Goal: Communication & Community: Answer question/provide support

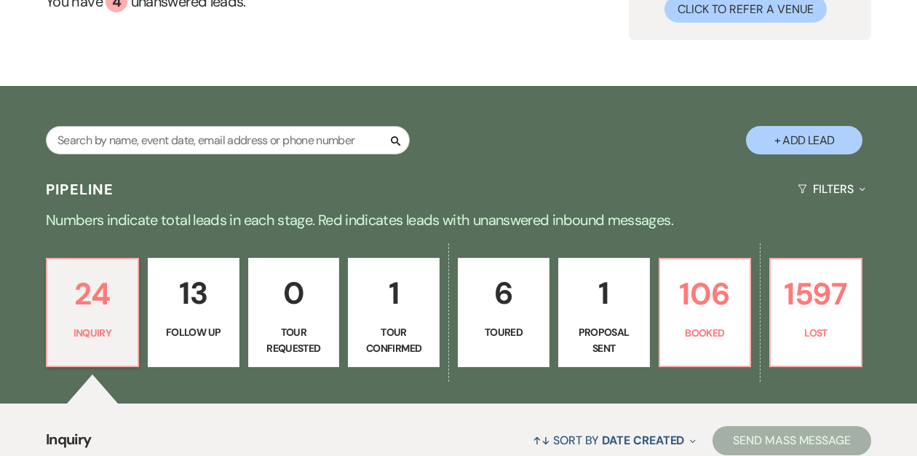
scroll to position [157, 0]
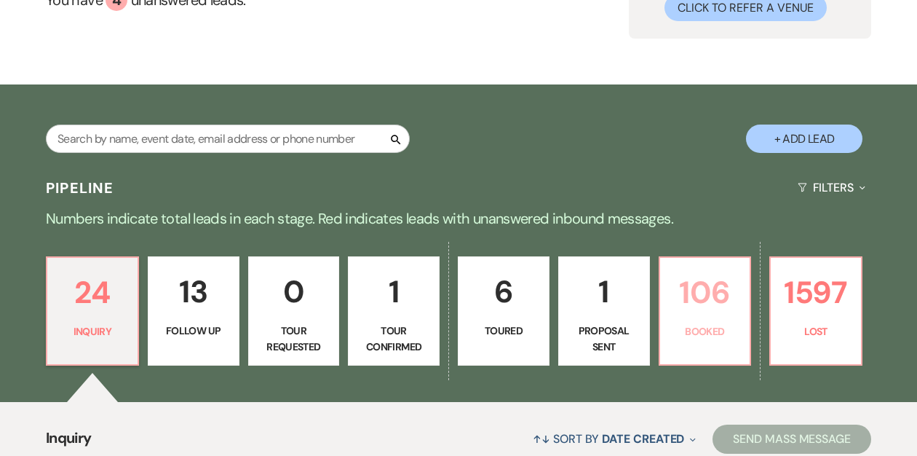
click at [691, 313] on p "106" at bounding box center [705, 292] width 73 height 49
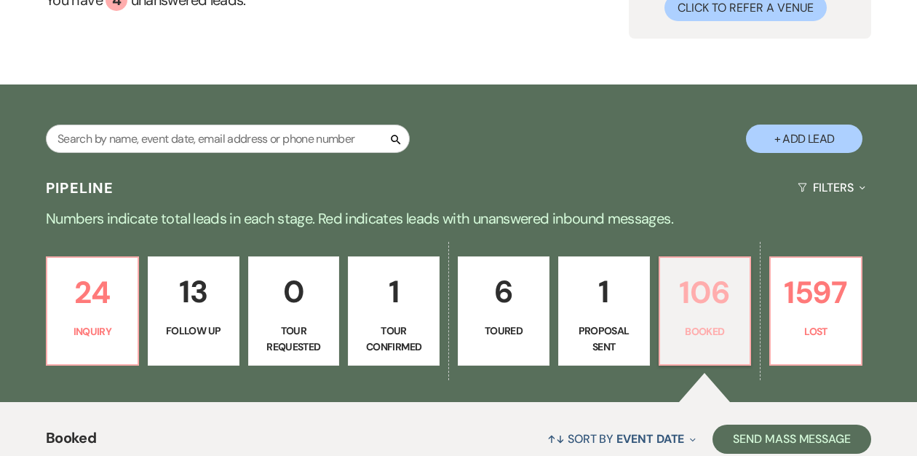
click at [694, 300] on p "106" at bounding box center [705, 292] width 73 height 49
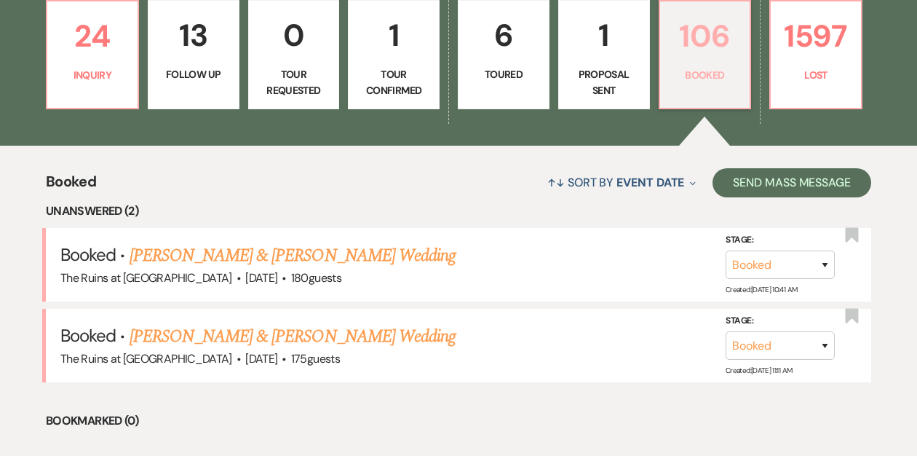
scroll to position [323, 0]
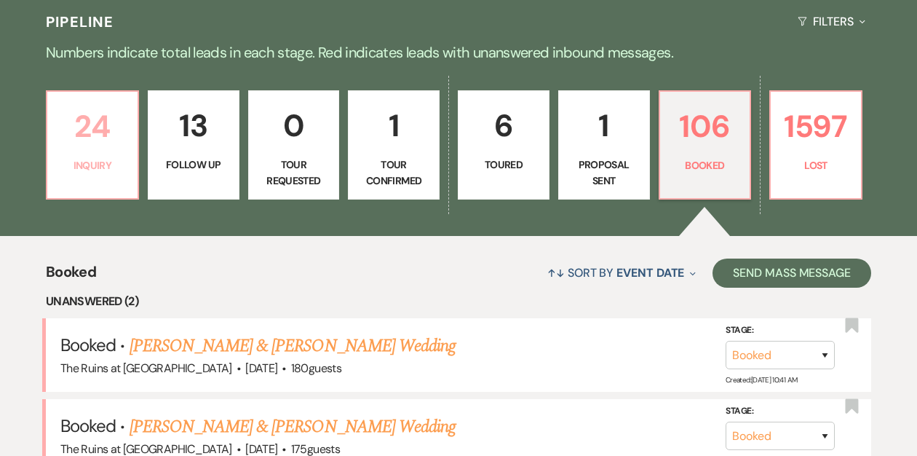
click at [114, 149] on p "24" at bounding box center [92, 126] width 73 height 49
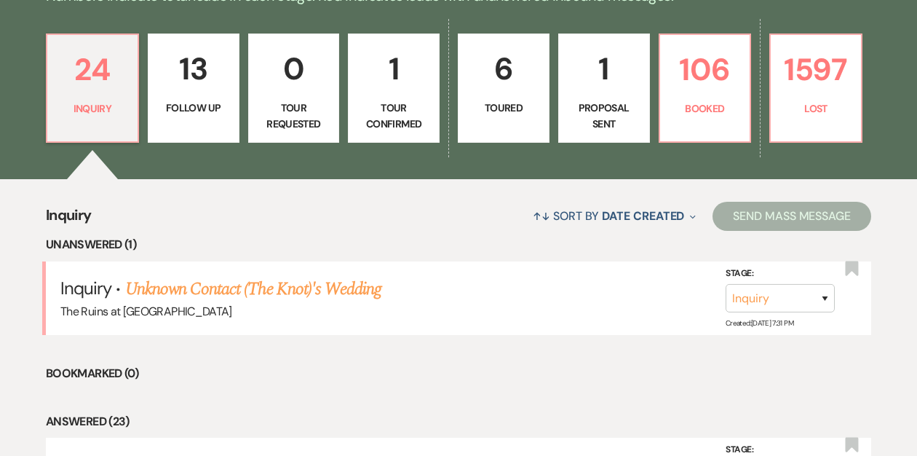
scroll to position [381, 0]
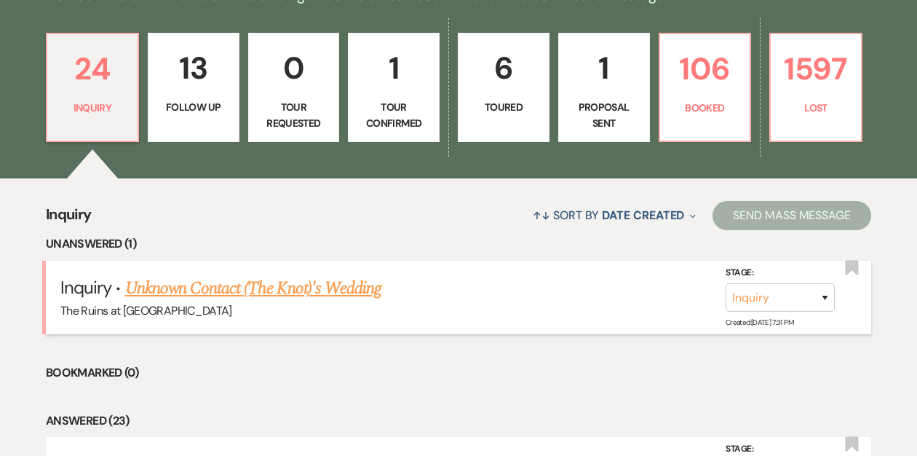
click at [162, 289] on link "Unknown Contact (The Knot)'s Wedding" at bounding box center [253, 288] width 256 height 26
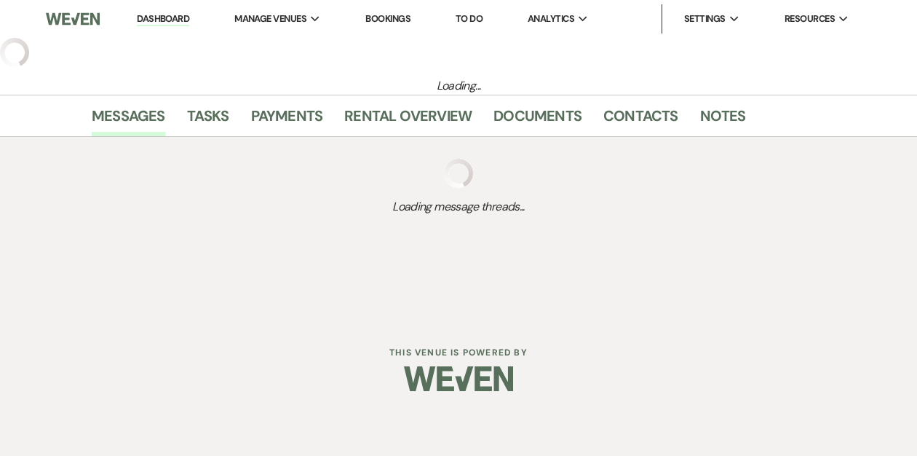
select select "2"
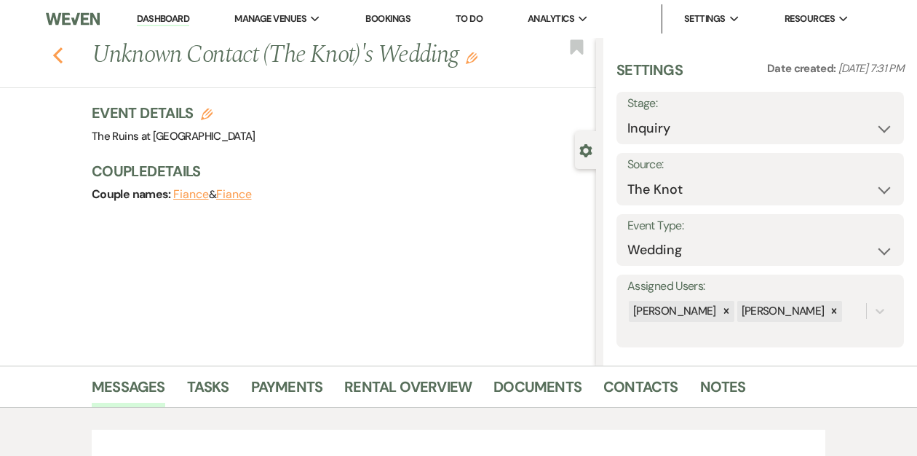
click at [58, 53] on icon "Previous" at bounding box center [57, 55] width 11 height 17
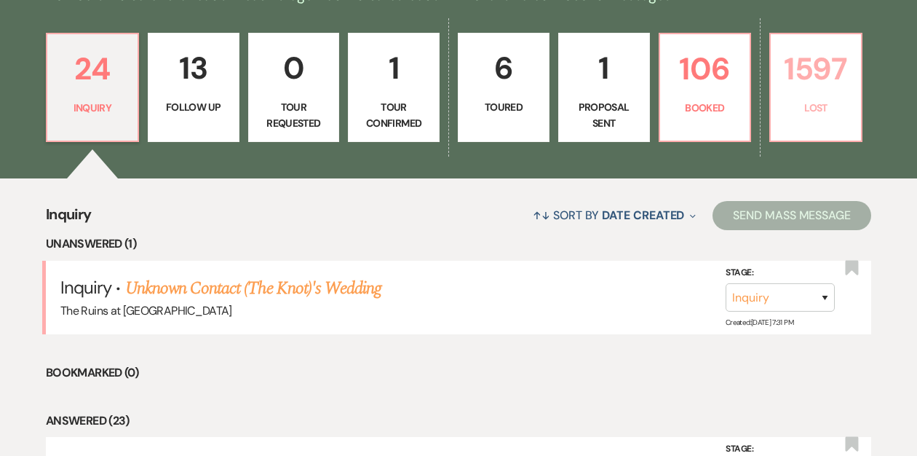
click at [789, 111] on p "Lost" at bounding box center [816, 108] width 73 height 16
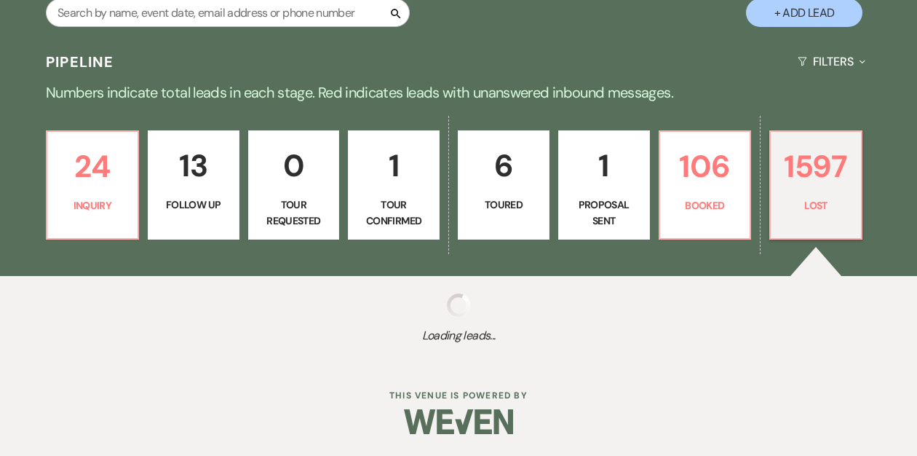
scroll to position [283, 0]
select select "8"
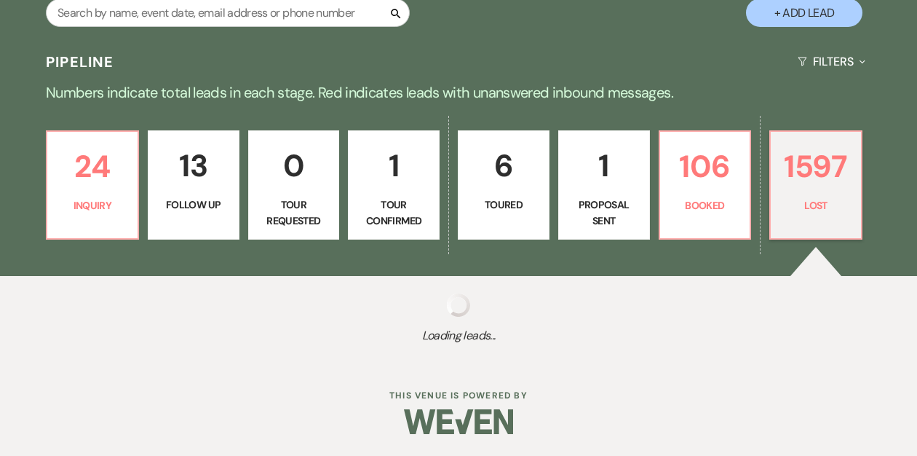
select select "8"
select select "7"
select select "8"
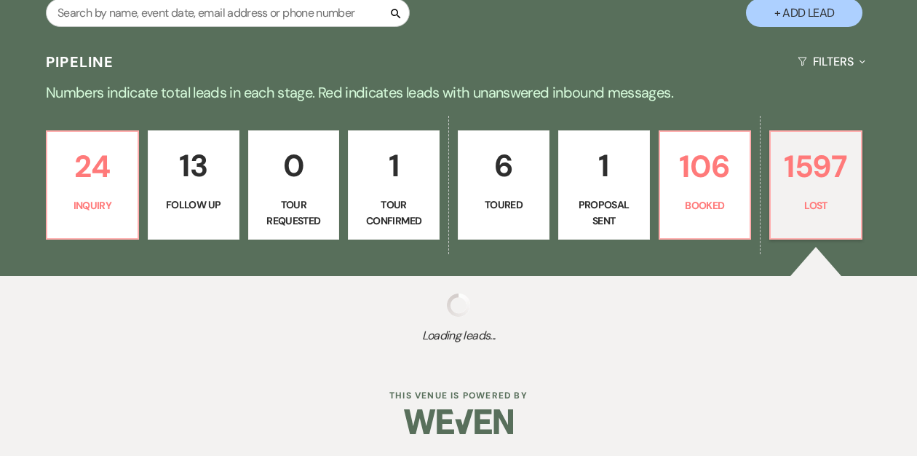
select select "7"
select select "8"
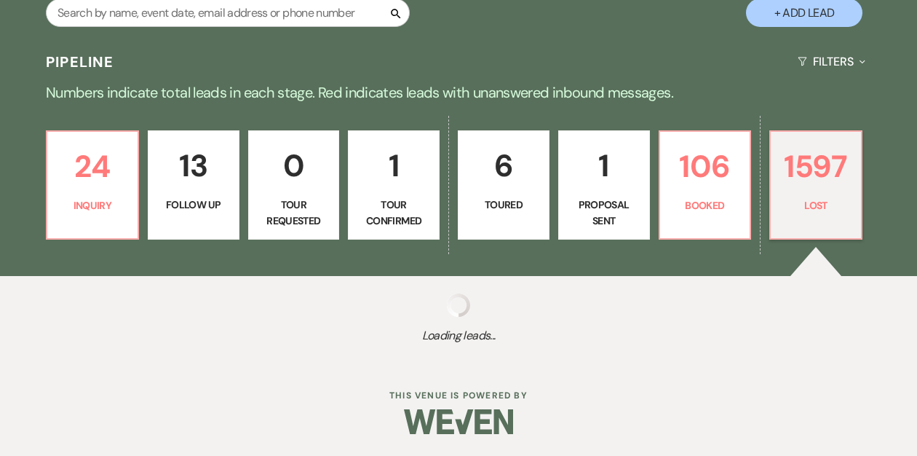
select select "8"
select select "7"
select select "8"
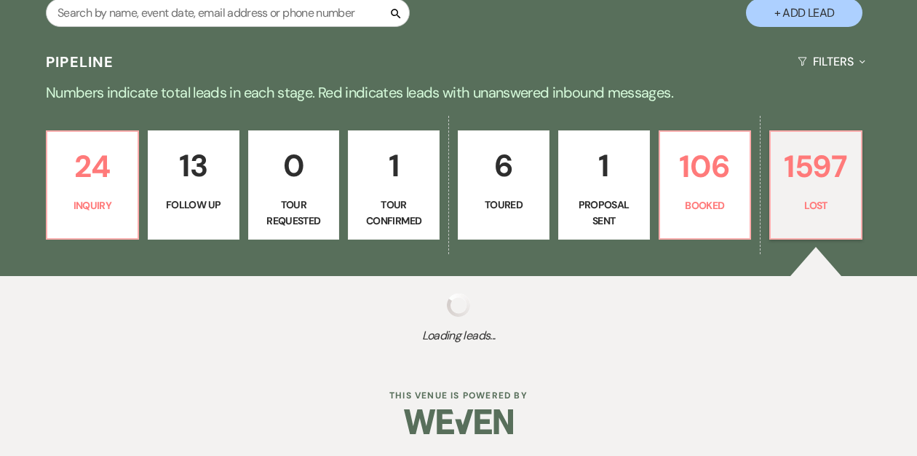
select select "8"
select select "10"
select select "8"
select select "10"
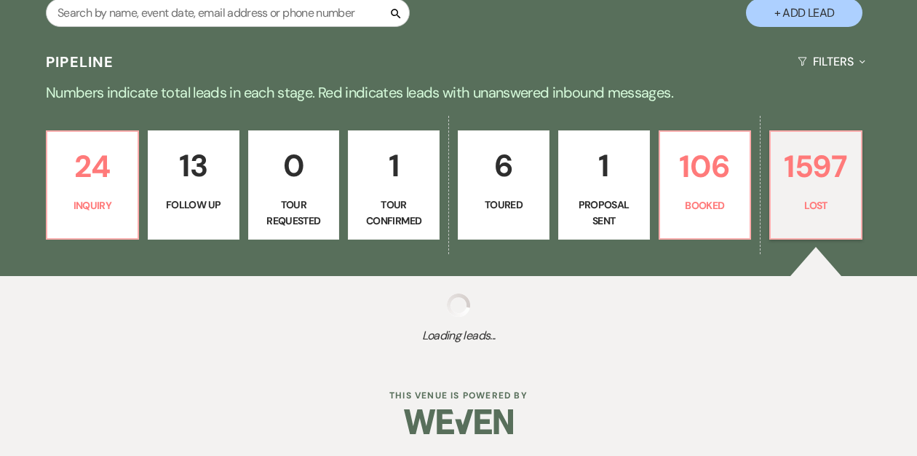
select select "8"
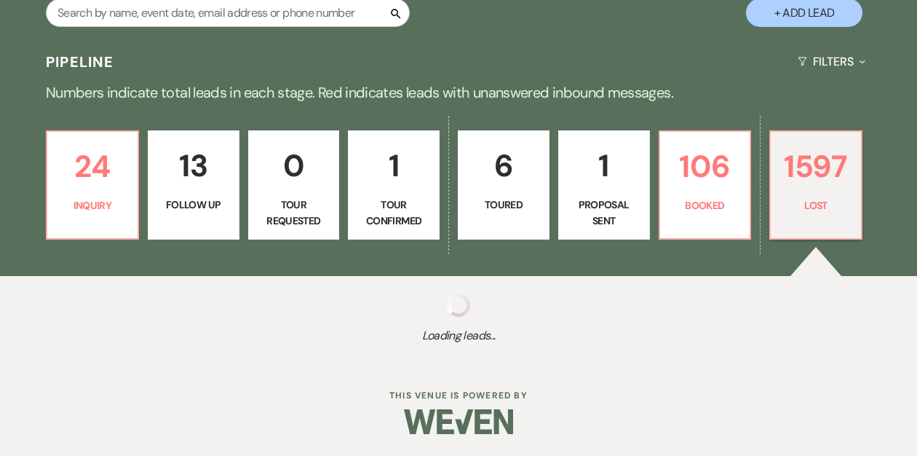
select select "8"
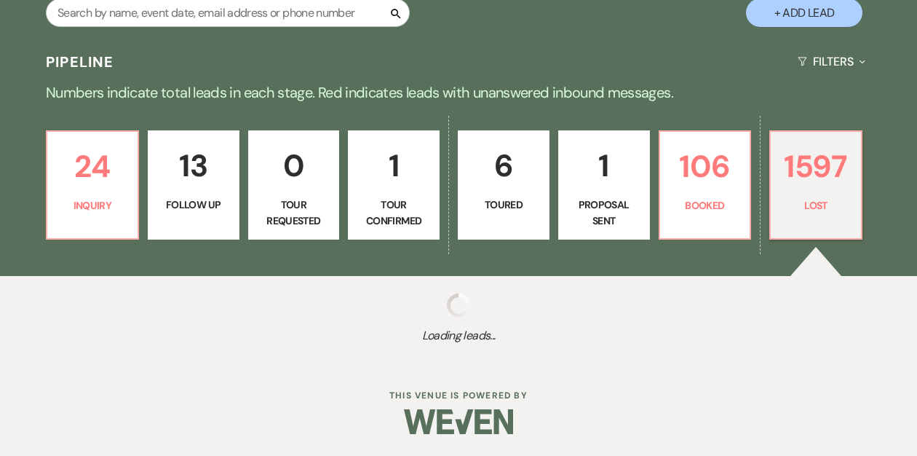
select select "8"
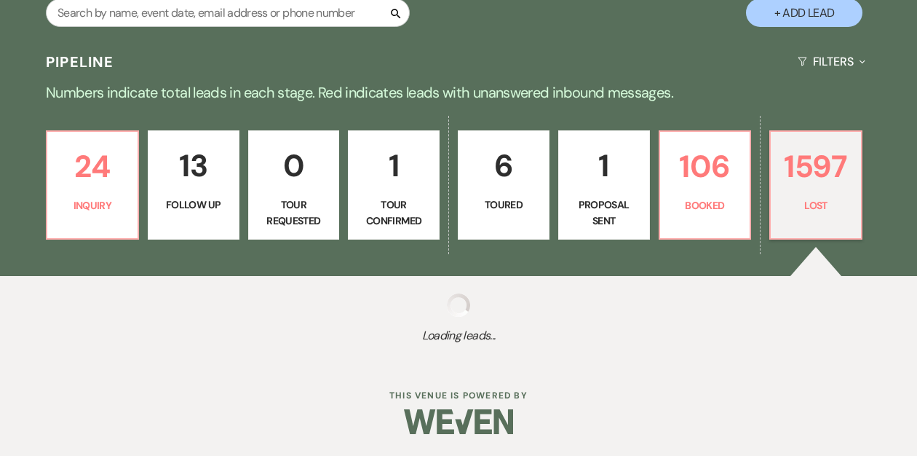
select select "8"
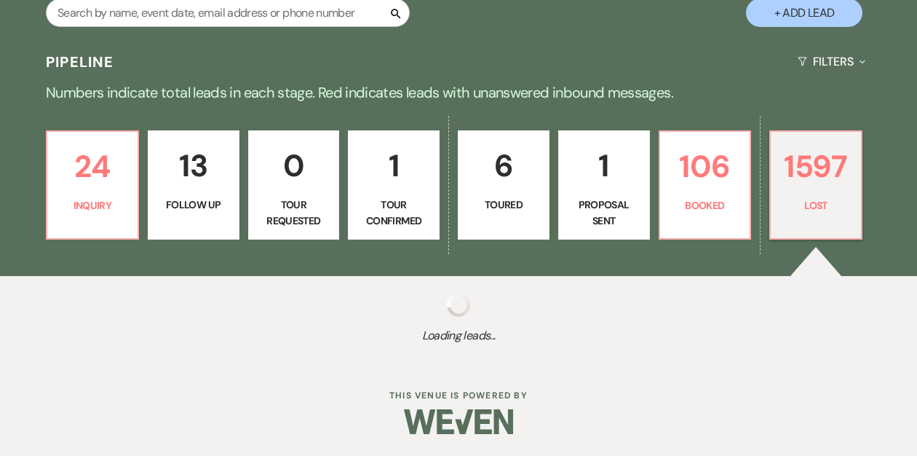
select select "8"
select select "7"
select select "8"
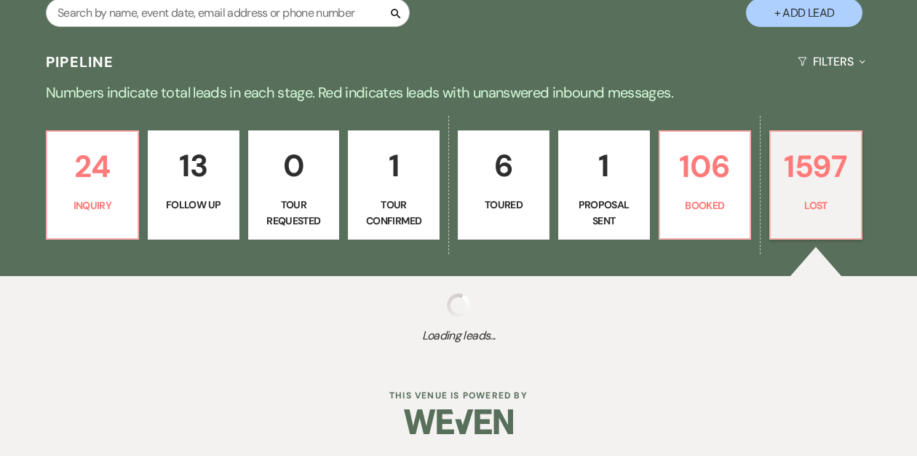
select select "8"
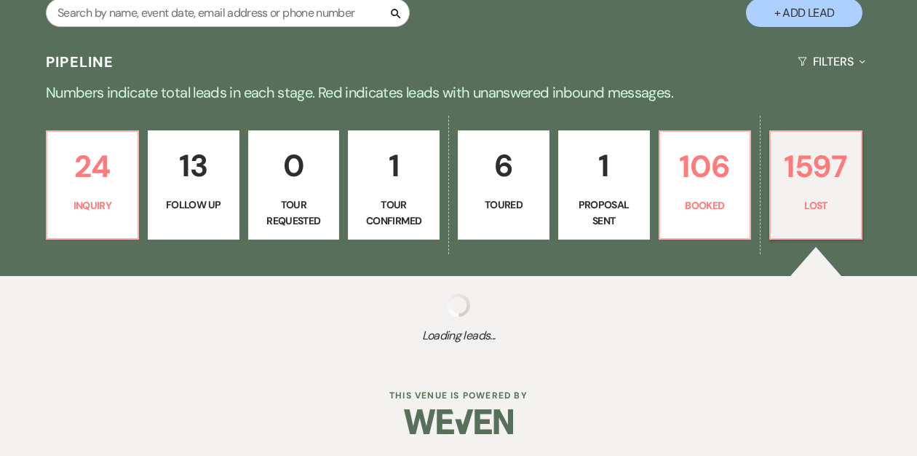
select select "8"
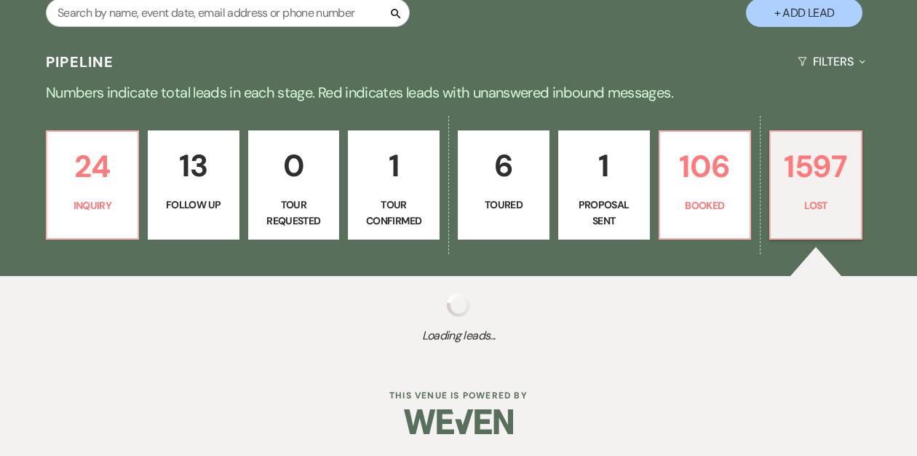
select select "8"
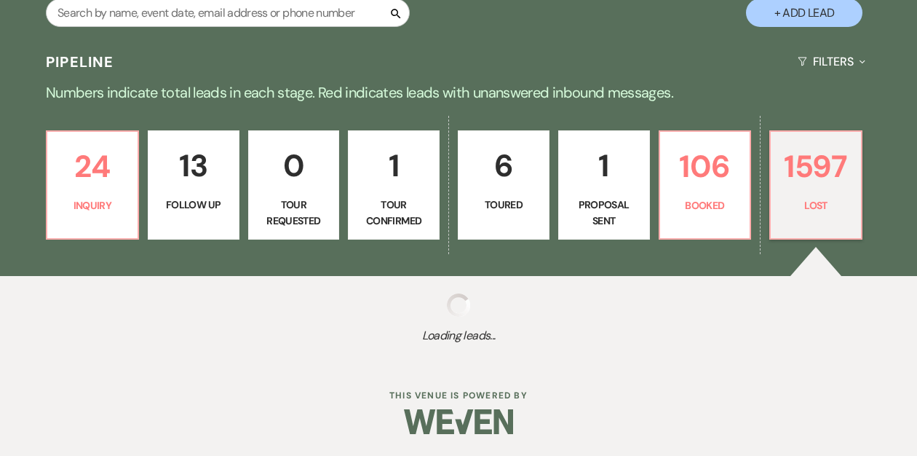
select select "8"
select select "5"
select select "8"
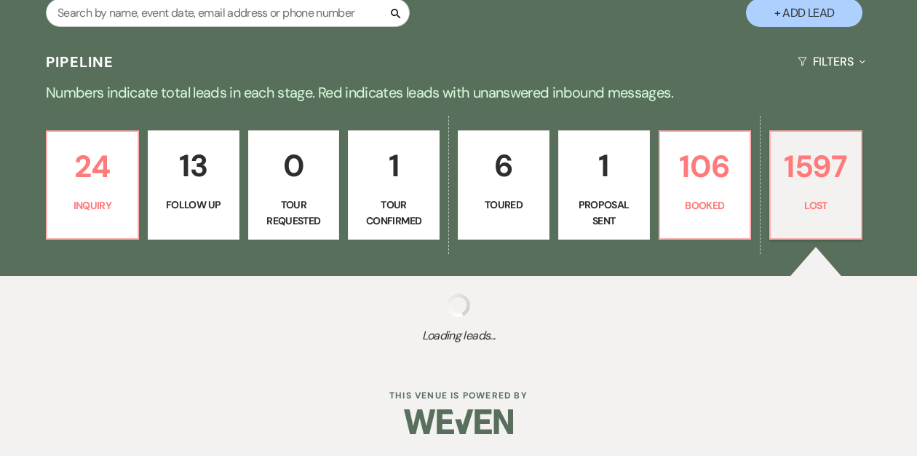
select select "5"
select select "8"
select select "5"
select select "8"
select select "5"
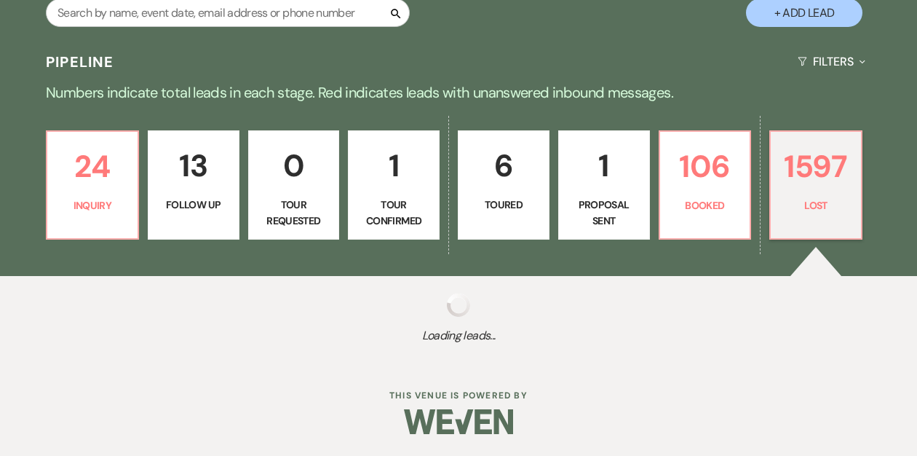
select select "8"
select select "5"
select select "8"
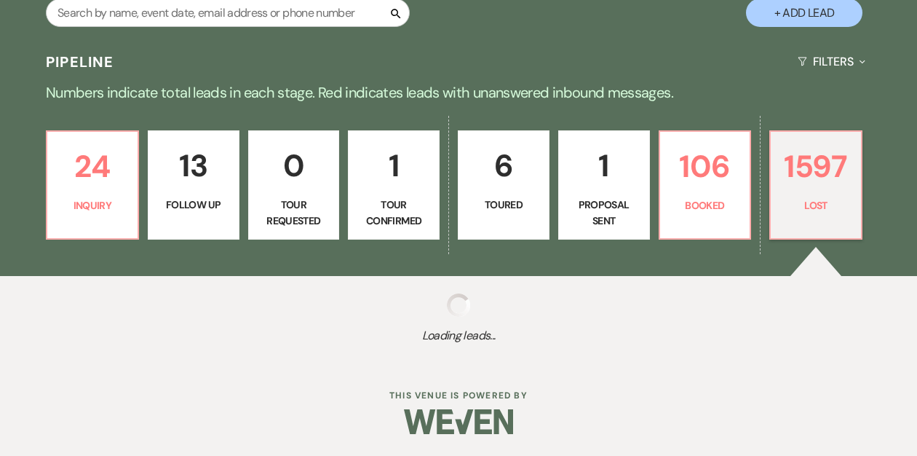
select select "8"
select select "5"
select select "8"
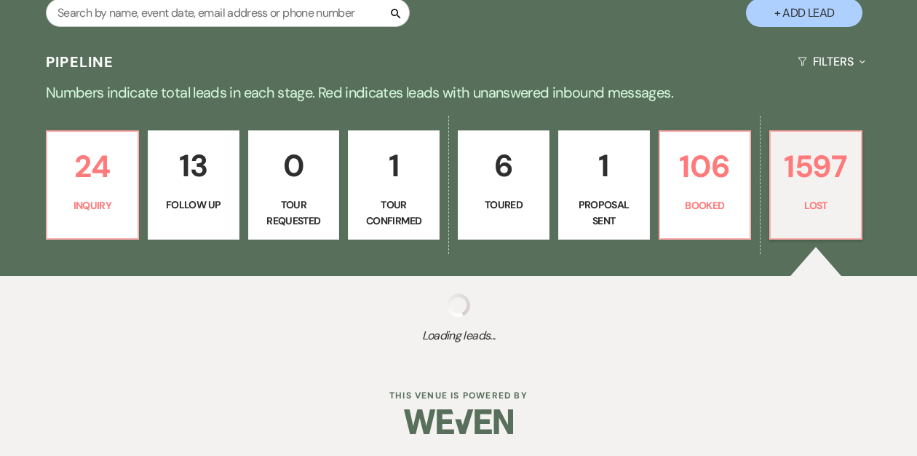
select select "8"
select select "5"
select select "8"
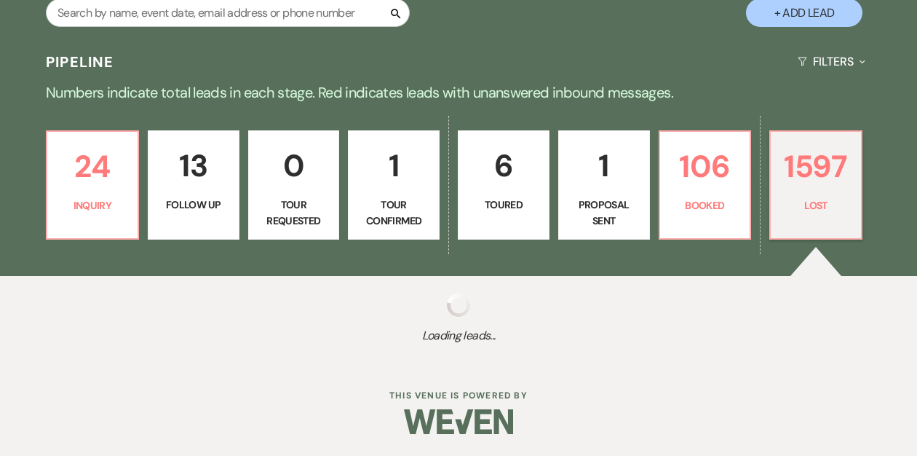
select select "8"
select select "5"
select select "8"
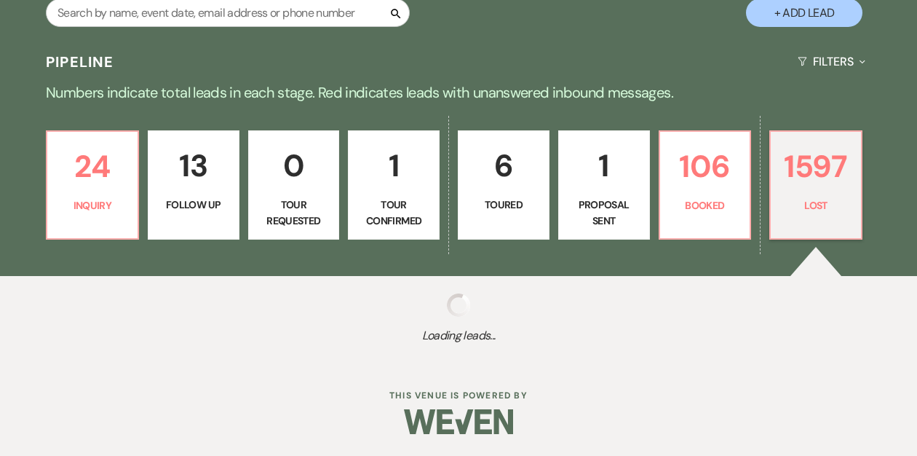
select select "8"
select select "7"
select select "8"
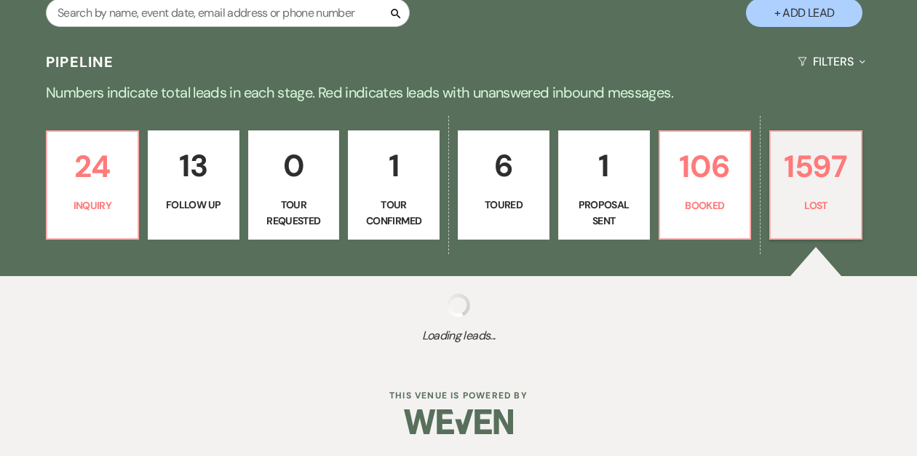
select select "8"
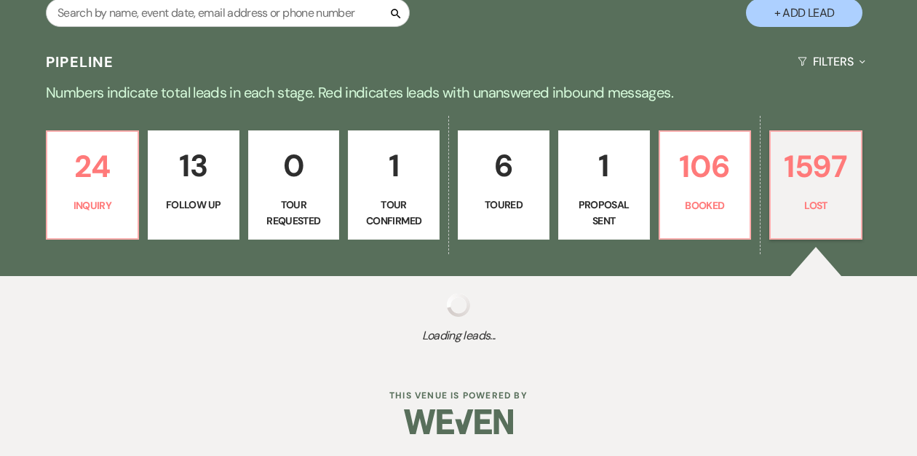
select select "8"
select select "7"
select select "8"
select select "5"
select select "8"
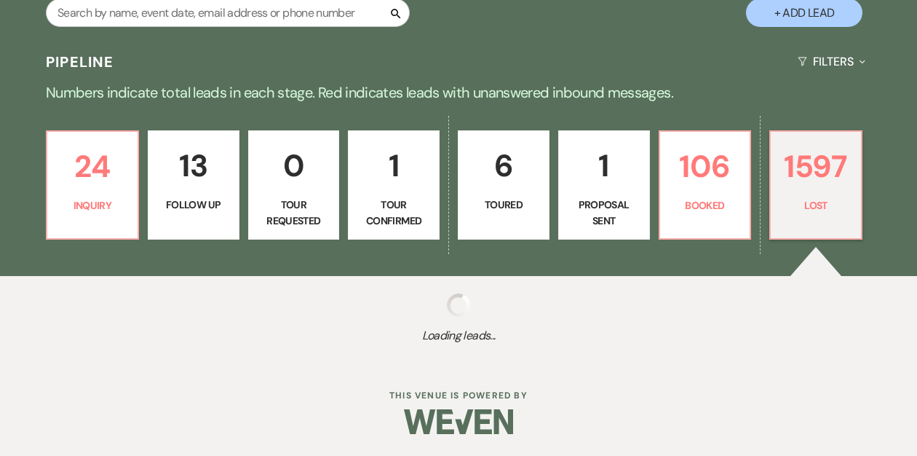
select select "8"
select select "5"
select select "8"
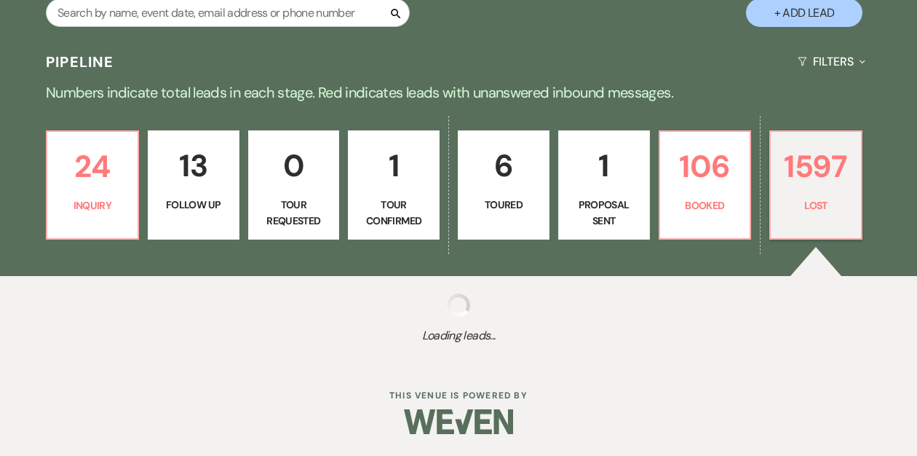
select select "8"
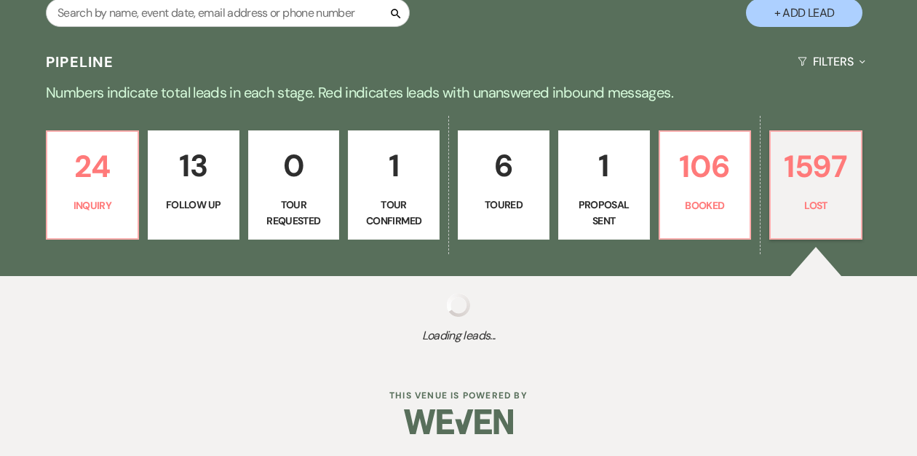
select select "8"
select select "5"
select select "8"
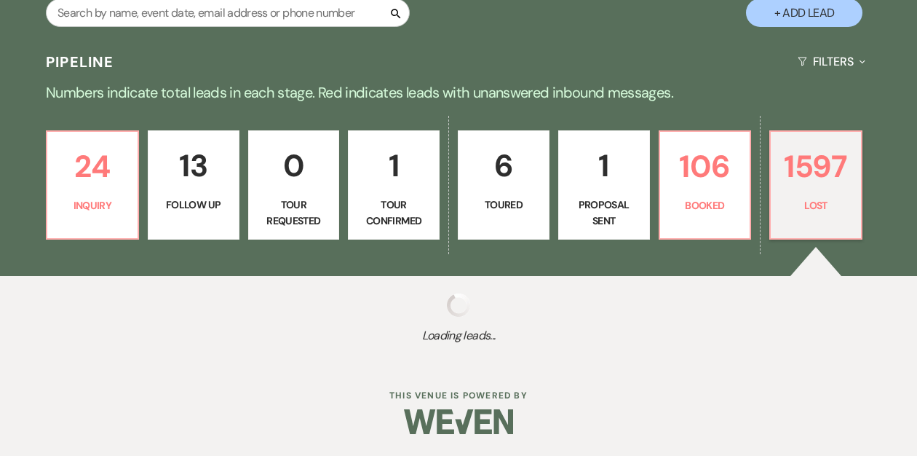
select select "8"
select select "5"
select select "8"
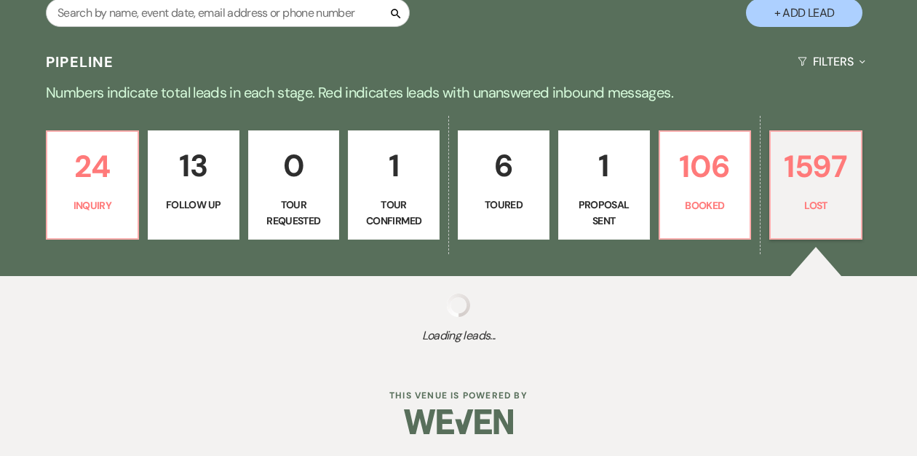
select select "8"
select select "5"
select select "8"
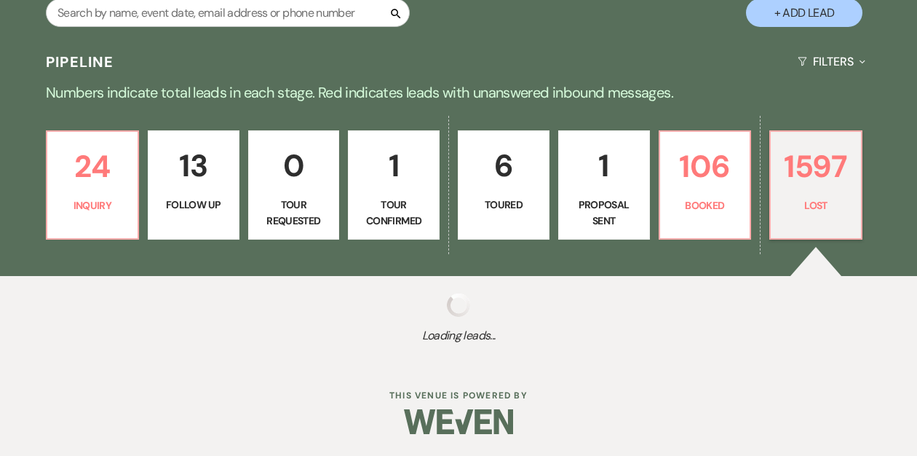
select select "8"
select select "5"
select select "8"
select select "7"
select select "8"
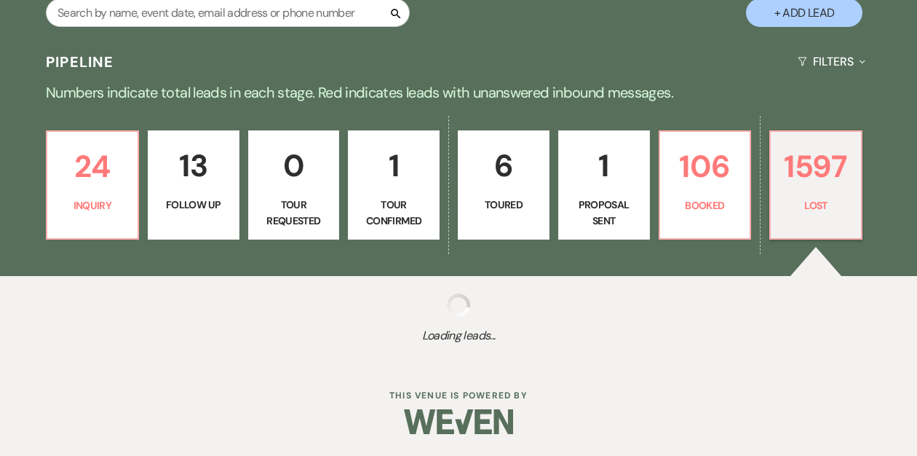
select select "5"
select select "8"
select select "5"
select select "8"
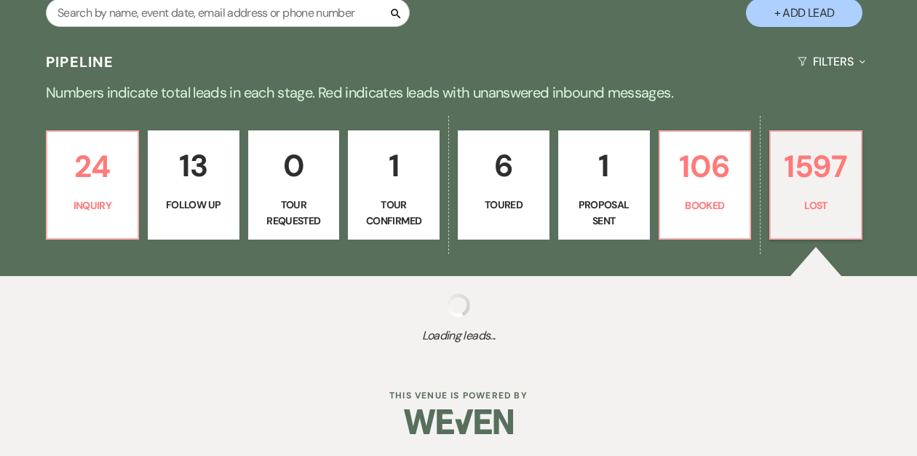
select select "8"
select select "7"
select select "8"
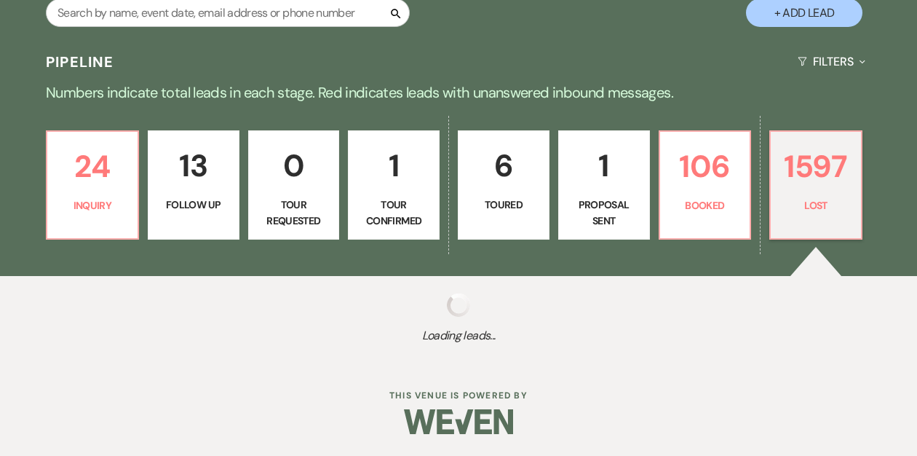
select select "8"
select select "5"
select select "8"
select select "5"
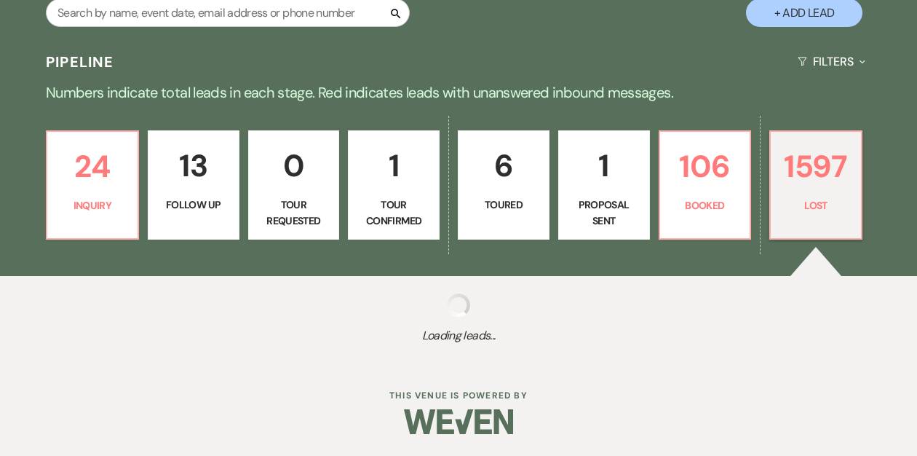
select select "8"
select select "5"
select select "8"
select select "7"
select select "8"
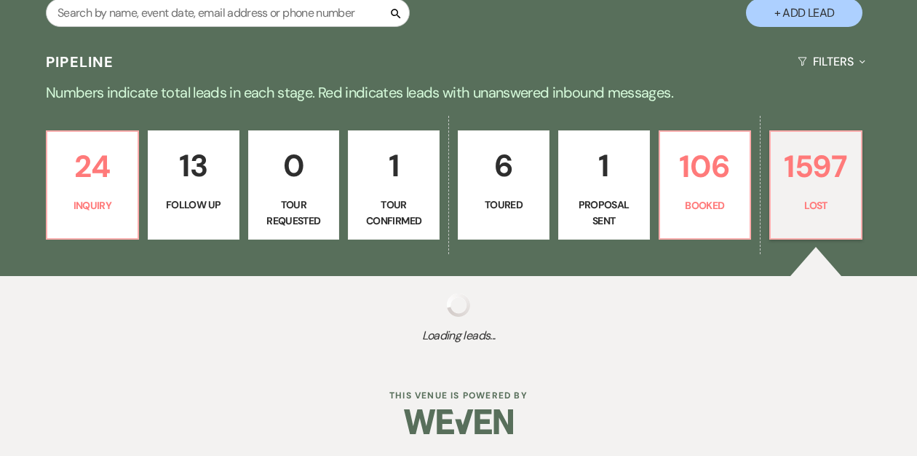
select select "7"
select select "8"
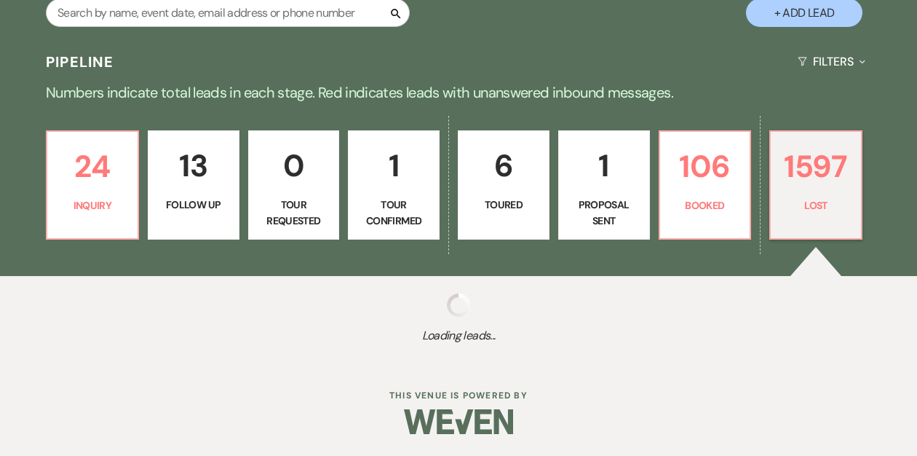
select select "8"
select select "7"
select select "8"
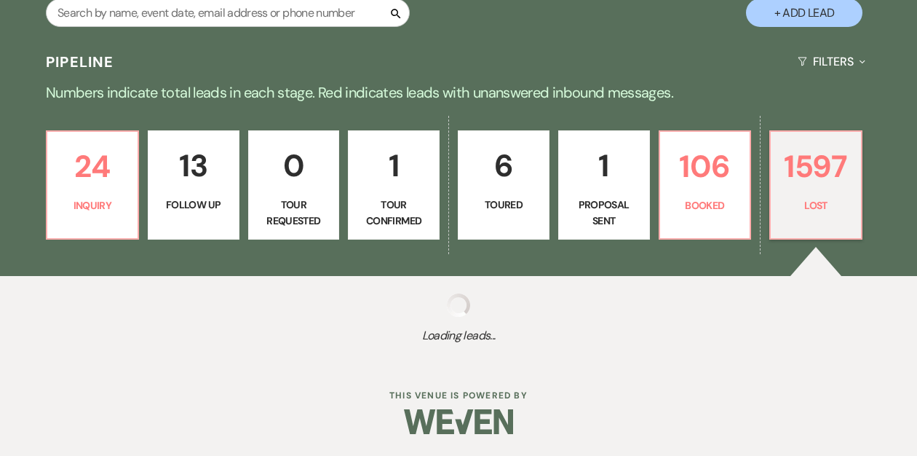
select select "5"
select select "8"
select select "10"
select select "8"
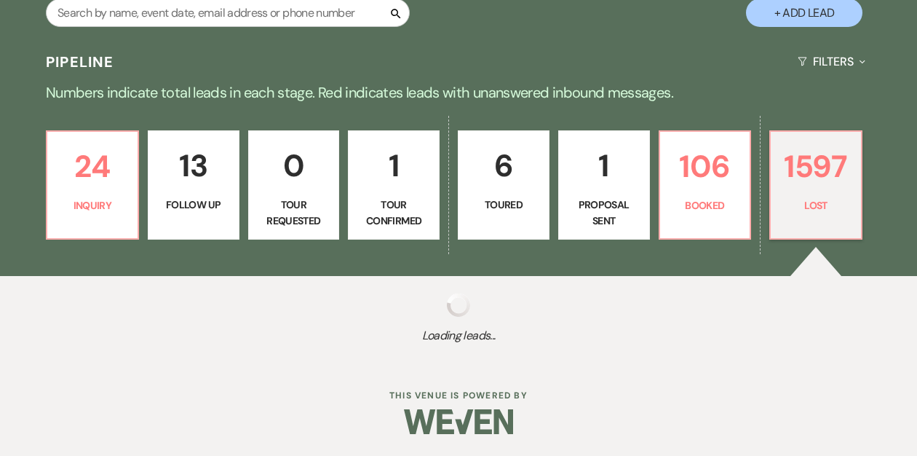
select select "8"
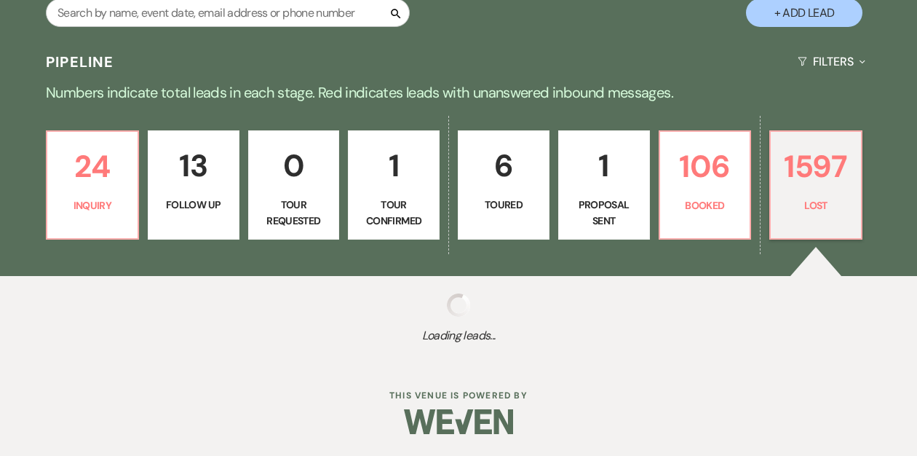
select select "7"
select select "8"
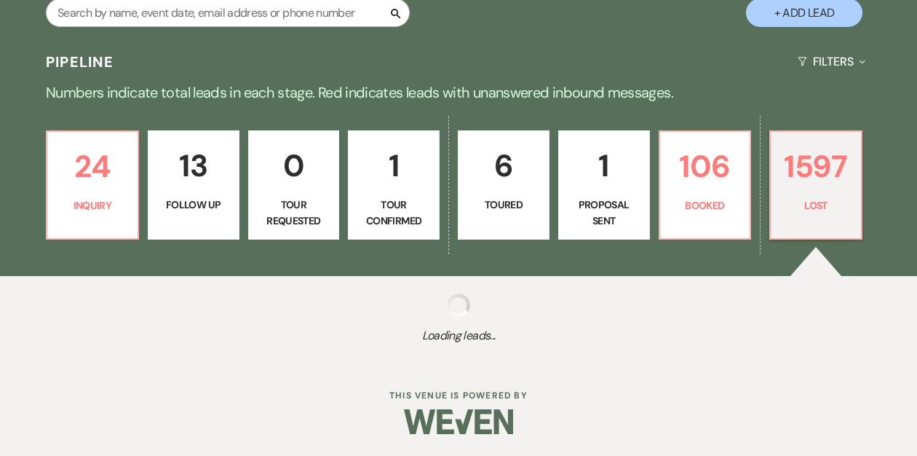
select select "8"
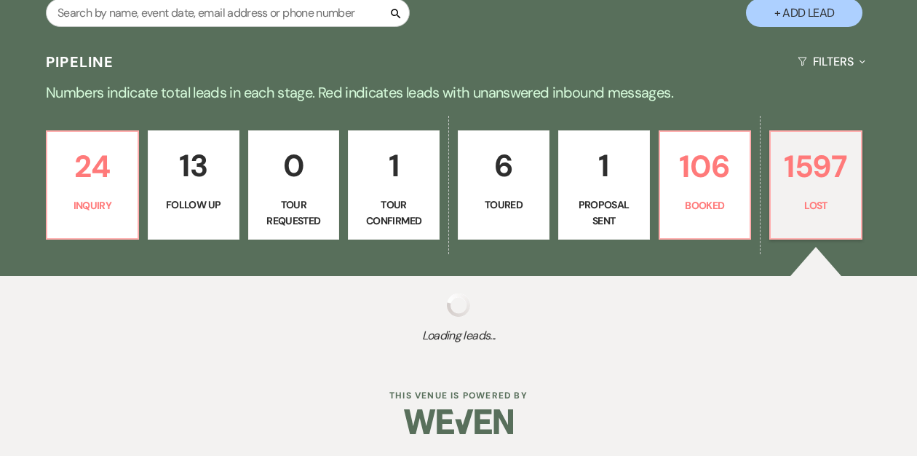
select select "7"
select select "8"
select select "5"
select select "8"
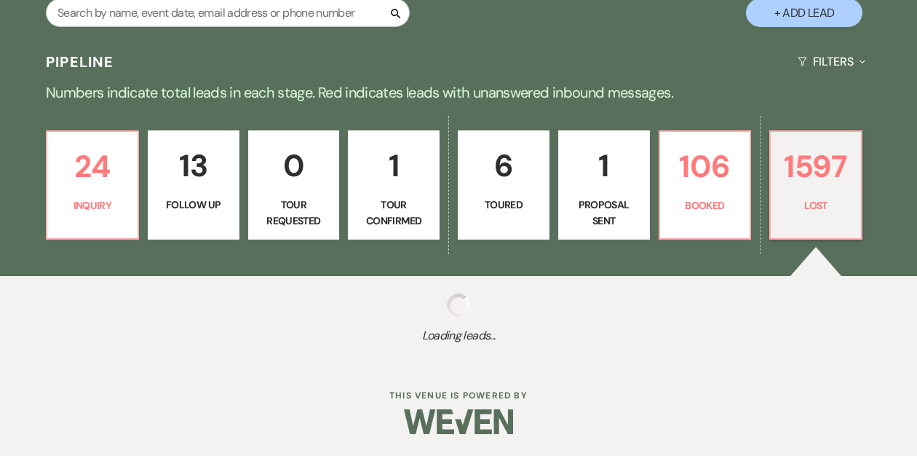
select select "8"
select select "5"
select select "8"
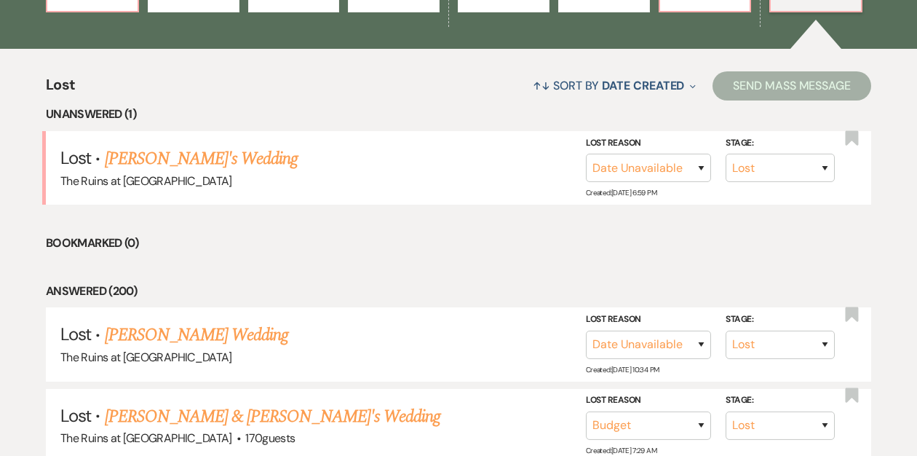
scroll to position [509, 0]
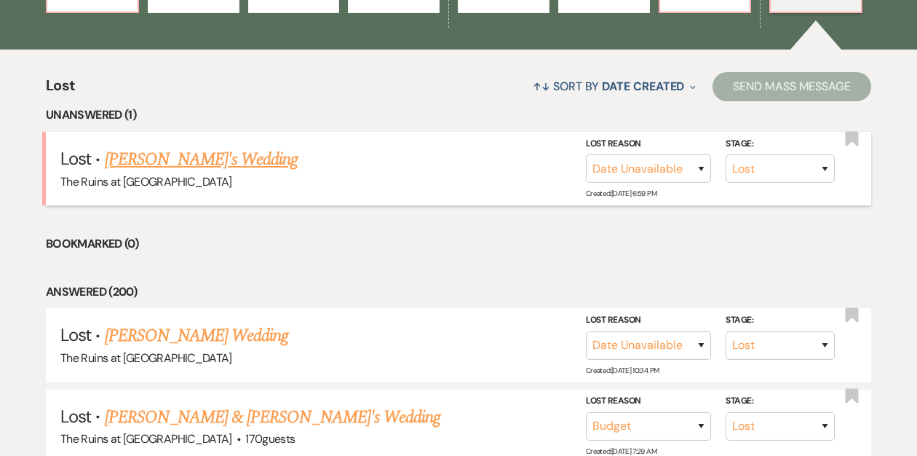
click at [230, 161] on link "[PERSON_NAME]'s Wedding" at bounding box center [202, 159] width 194 height 26
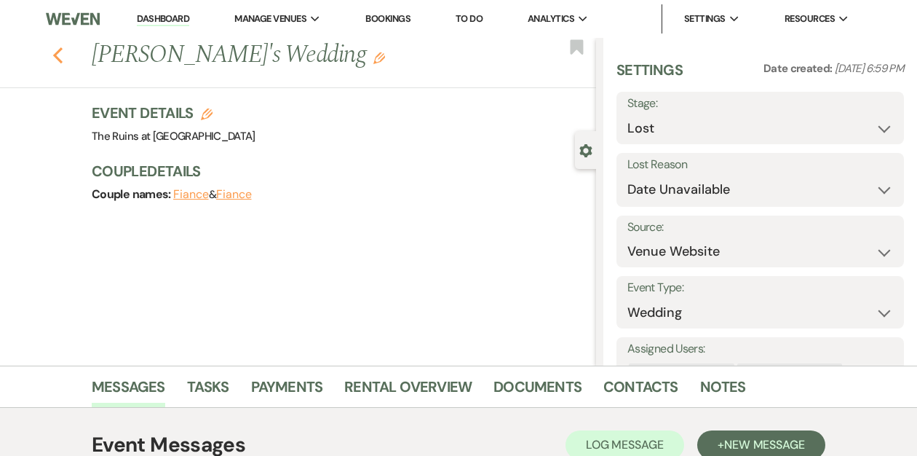
click at [60, 61] on use "button" at bounding box center [57, 55] width 9 height 16
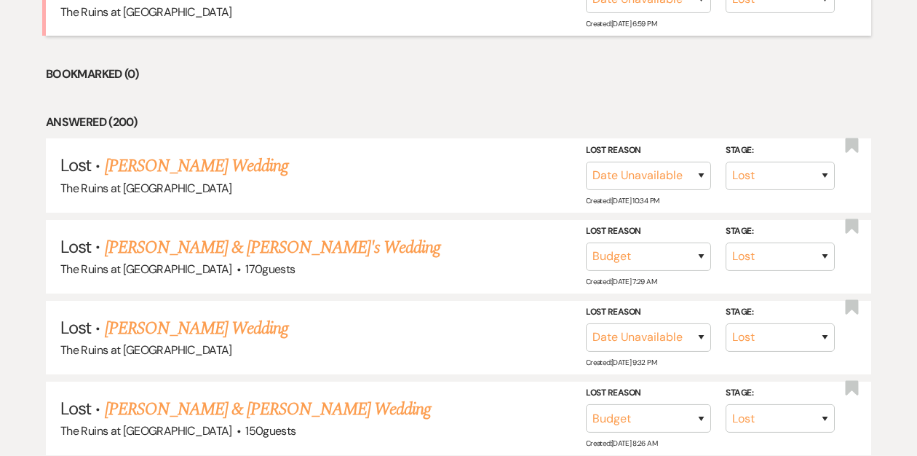
scroll to position [681, 0]
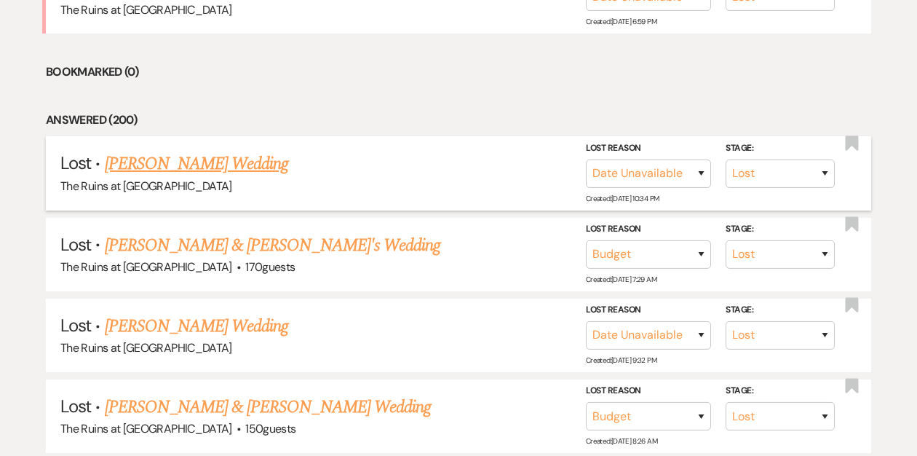
click at [202, 168] on link "[PERSON_NAME] Wedding" at bounding box center [197, 164] width 184 height 26
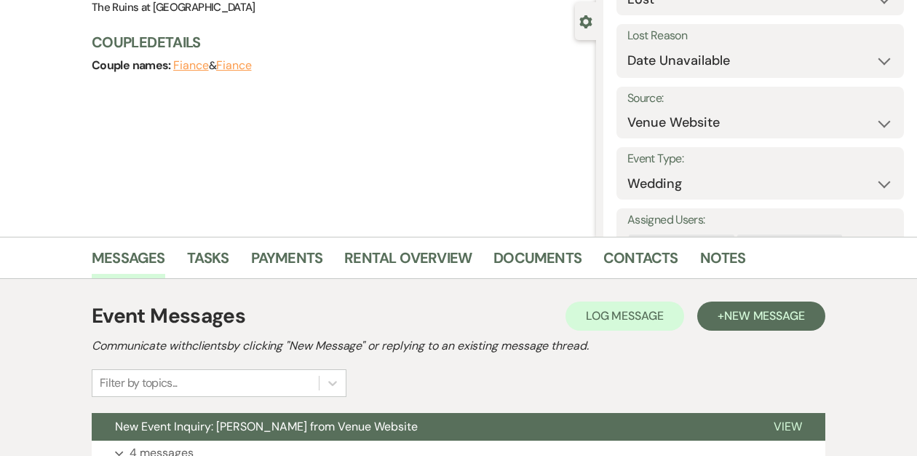
scroll to position [253, 0]
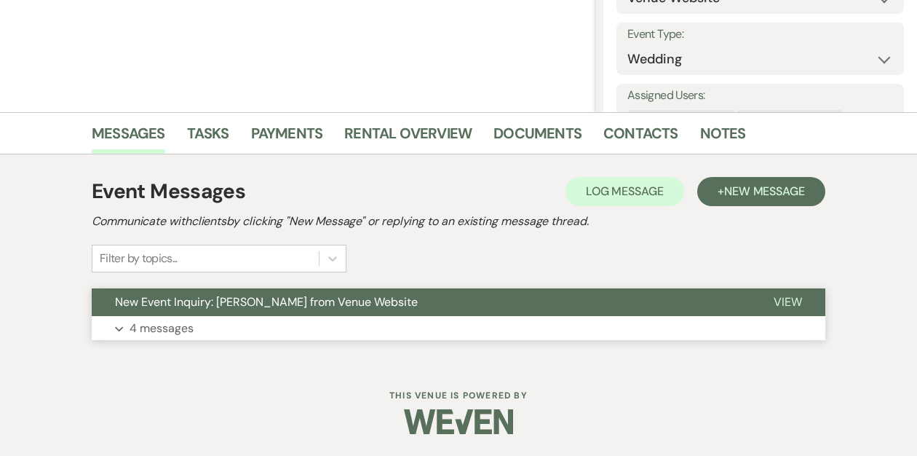
click at [190, 299] on span "New Event Inquiry: [PERSON_NAME] from Venue Website" at bounding box center [266, 301] width 303 height 15
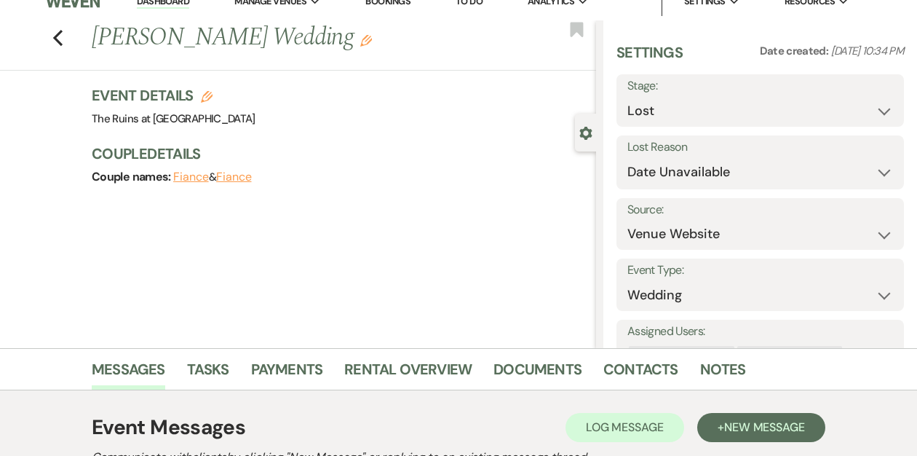
scroll to position [0, 0]
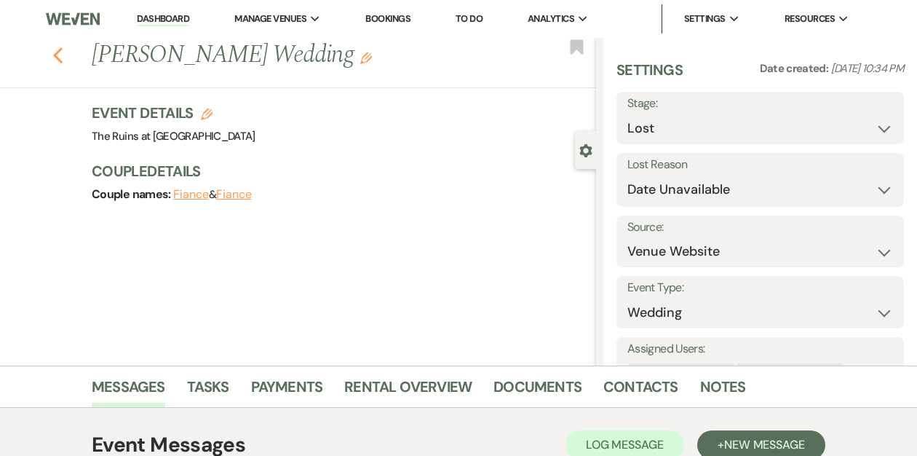
click at [56, 54] on use "button" at bounding box center [57, 55] width 9 height 16
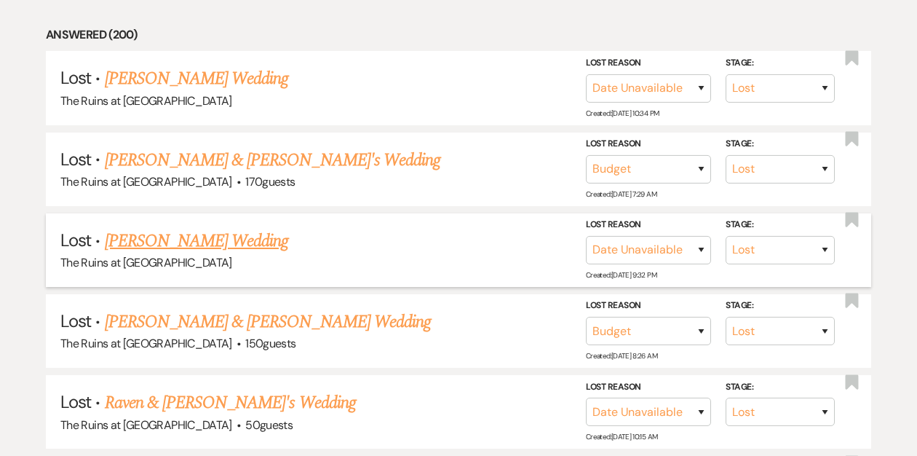
scroll to position [770, 0]
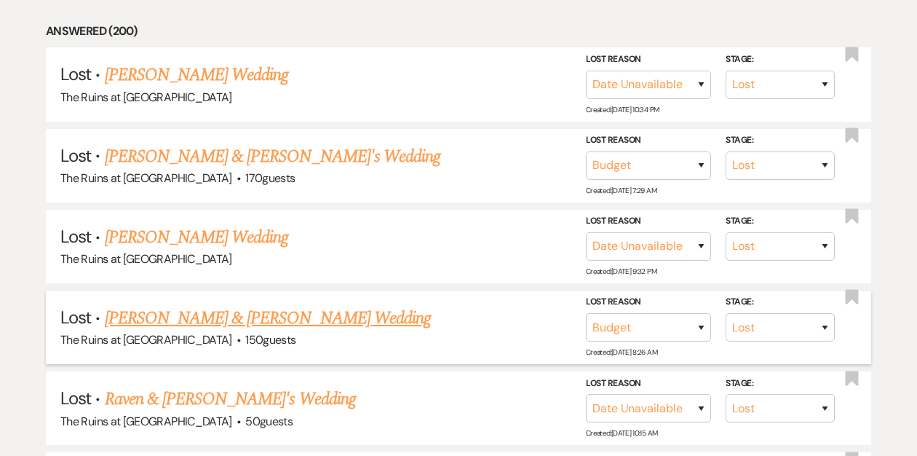
click at [186, 317] on link "[PERSON_NAME] & [PERSON_NAME] Wedding" at bounding box center [268, 318] width 326 height 26
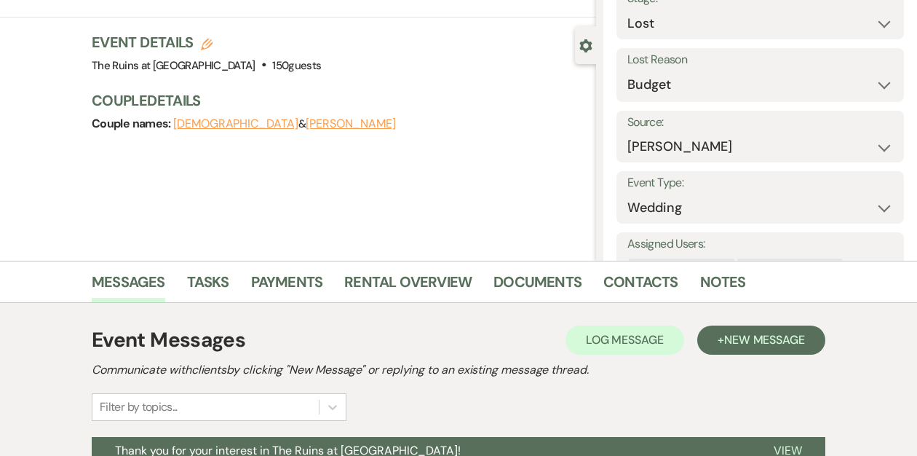
scroll to position [253, 0]
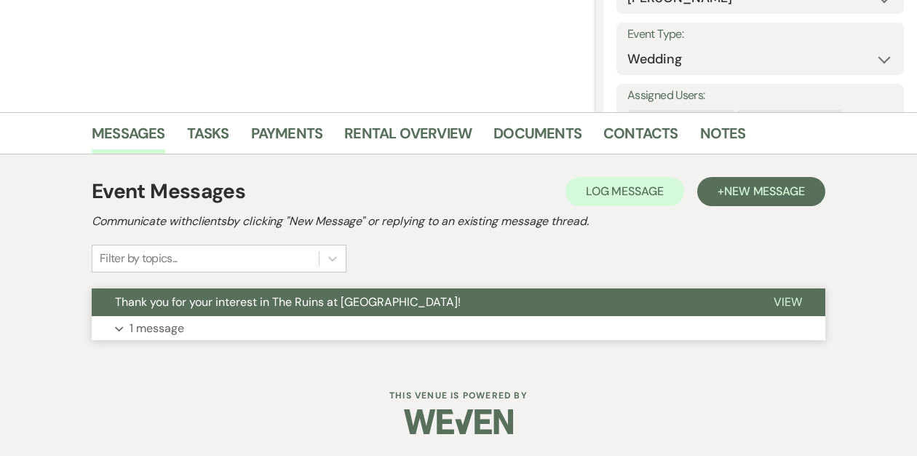
click at [230, 304] on span "Thank you for your interest in The Ruins at [GEOGRAPHIC_DATA]!" at bounding box center [288, 301] width 346 height 15
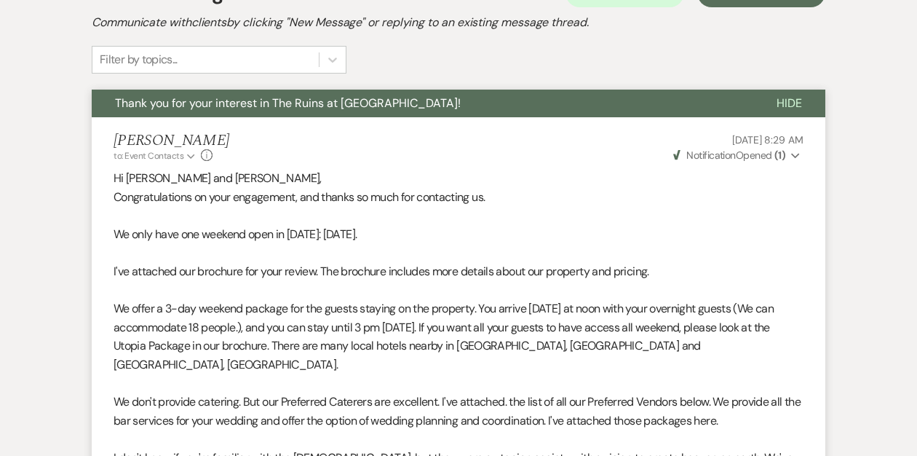
scroll to position [412, 0]
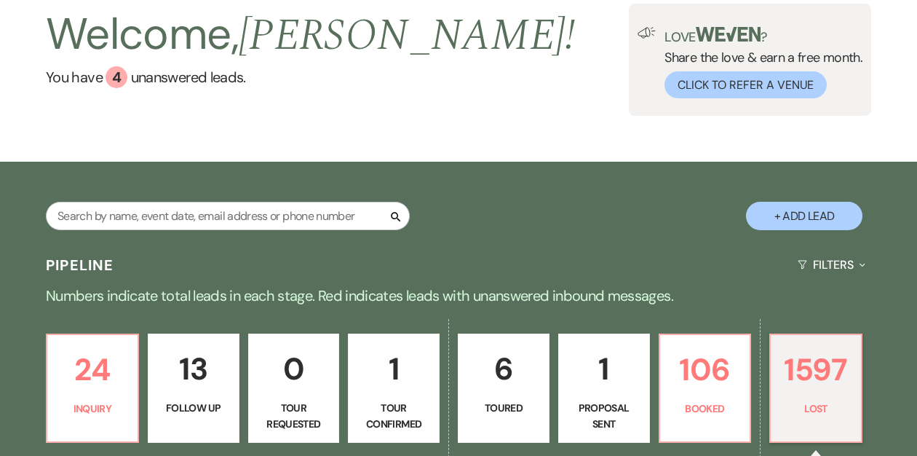
scroll to position [82, 0]
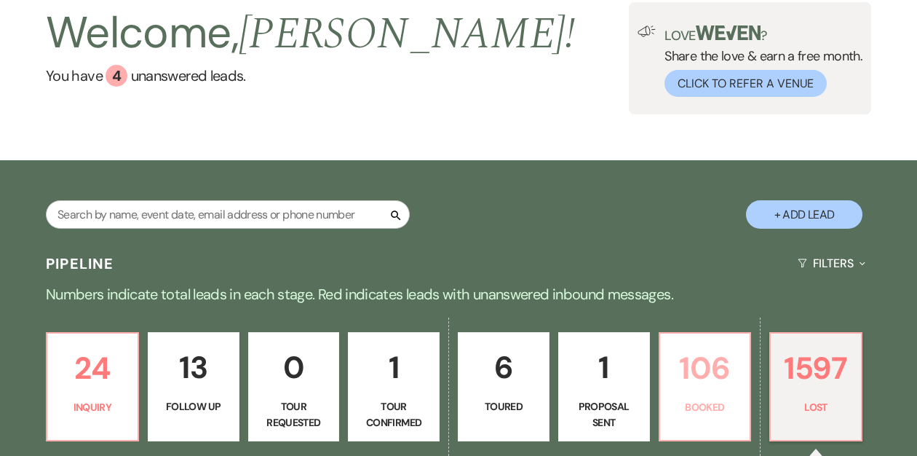
click at [713, 372] on p "106" at bounding box center [705, 368] width 73 height 49
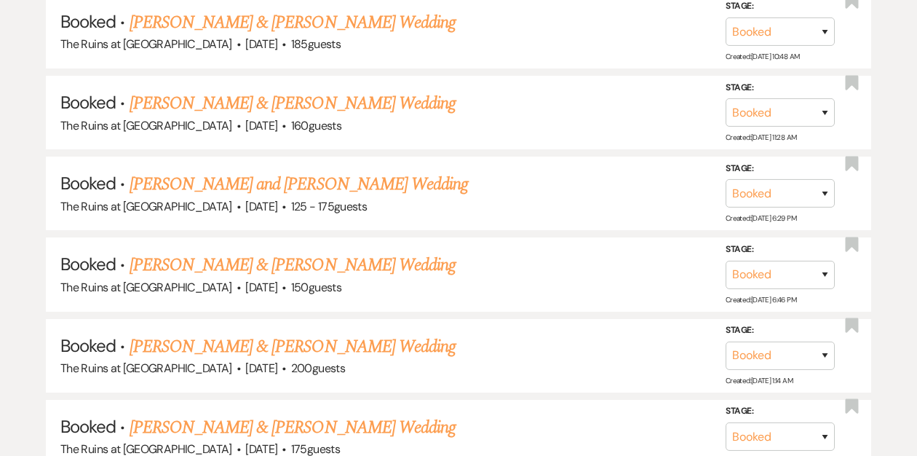
scroll to position [1066, 0]
click at [285, 101] on link "[PERSON_NAME] & [PERSON_NAME] Wedding" at bounding box center [293, 103] width 326 height 26
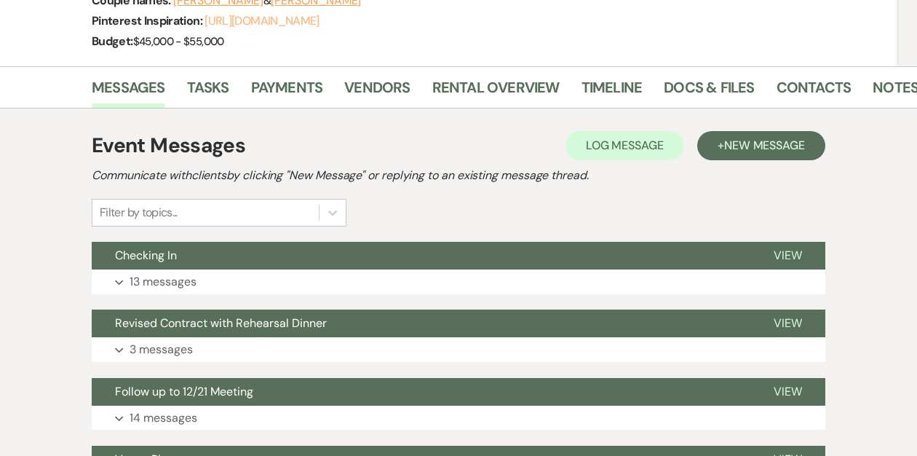
scroll to position [215, 0]
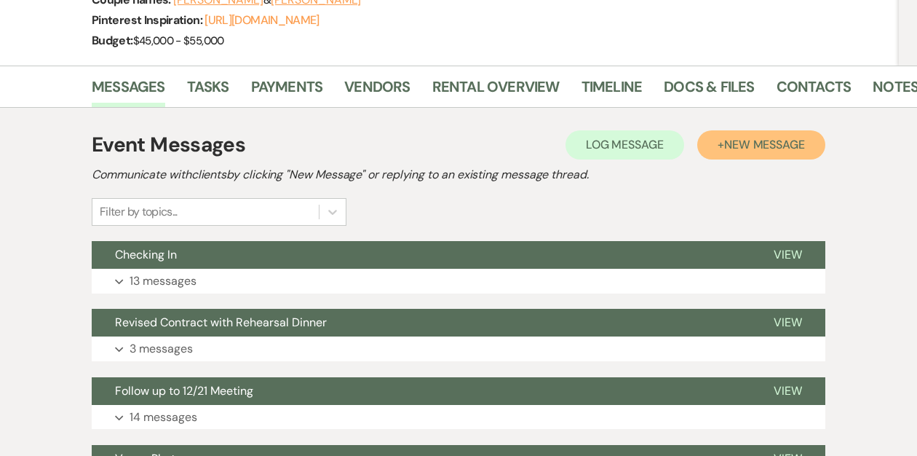
click at [746, 142] on span "New Message" at bounding box center [764, 144] width 81 height 15
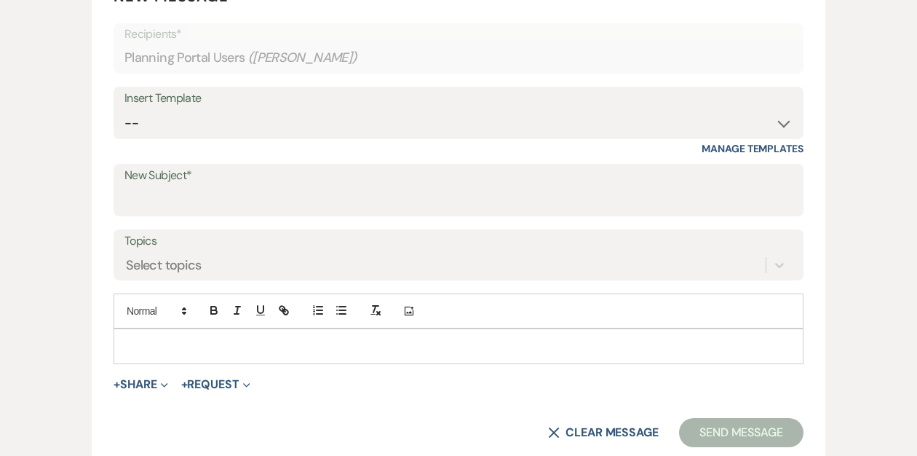
scroll to position [517, 0]
click at [160, 189] on input "New Subject*" at bounding box center [458, 199] width 668 height 28
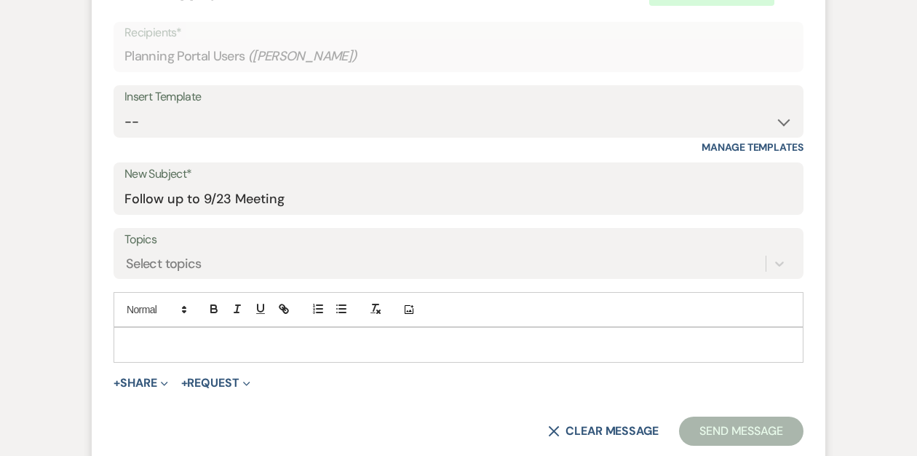
click at [129, 336] on div at bounding box center [458, 344] width 689 height 33
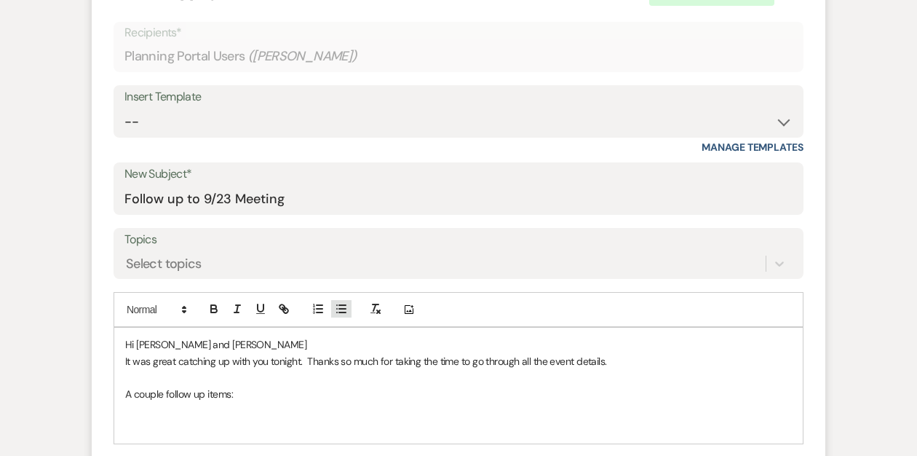
click at [335, 310] on icon "button" at bounding box center [341, 308] width 13 height 13
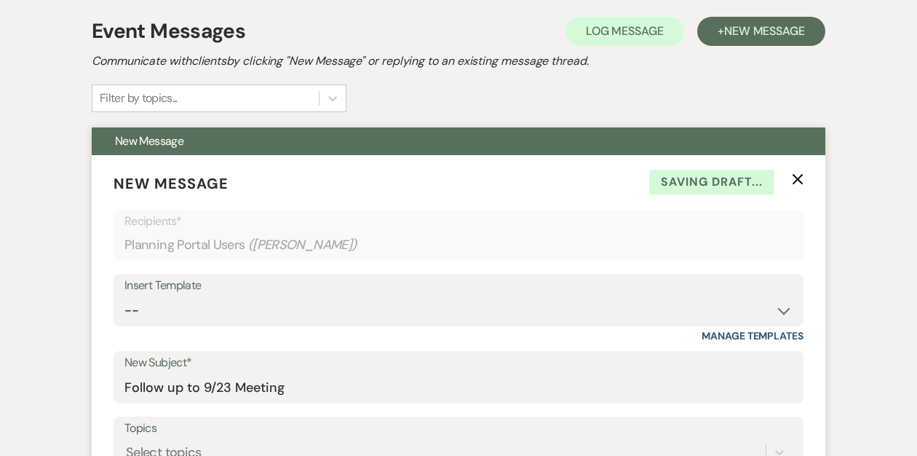
scroll to position [0, 0]
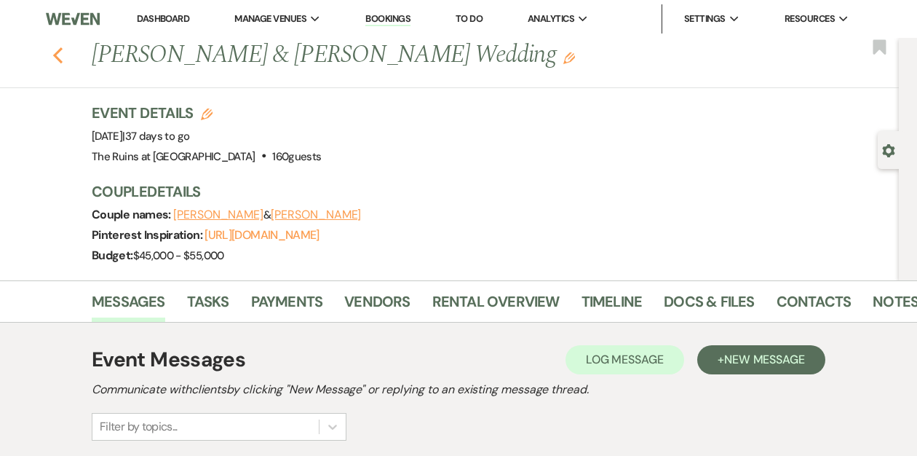
click at [57, 61] on icon "Previous" at bounding box center [57, 55] width 11 height 17
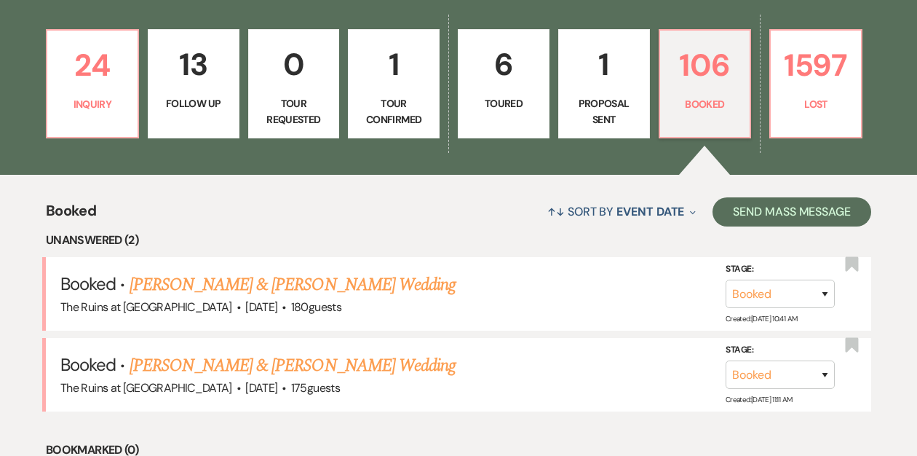
scroll to position [849, 0]
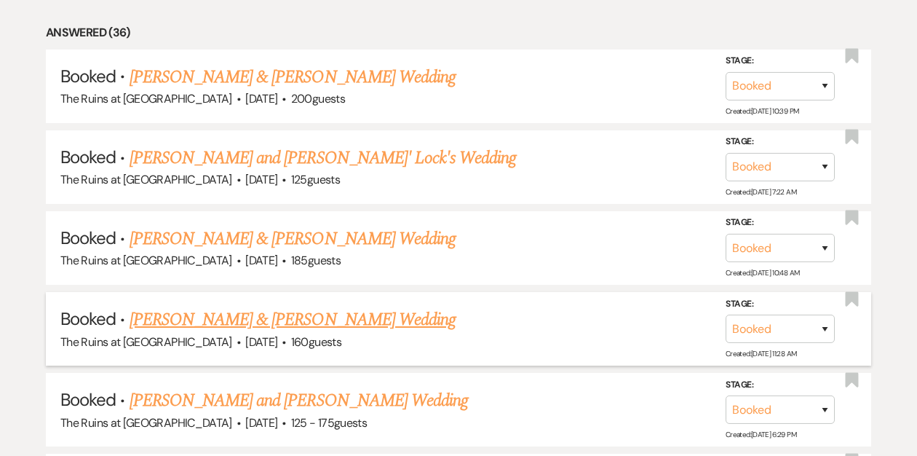
click at [237, 317] on link "[PERSON_NAME] & [PERSON_NAME] Wedding" at bounding box center [293, 319] width 326 height 26
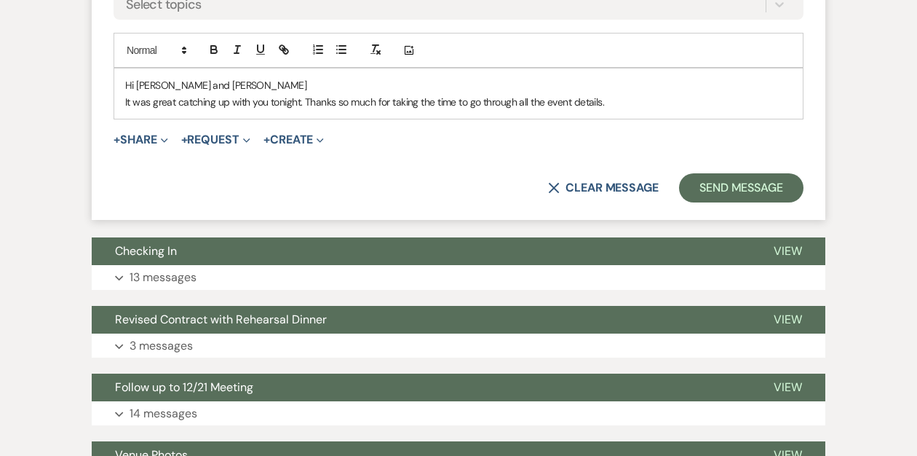
scroll to position [672, 0]
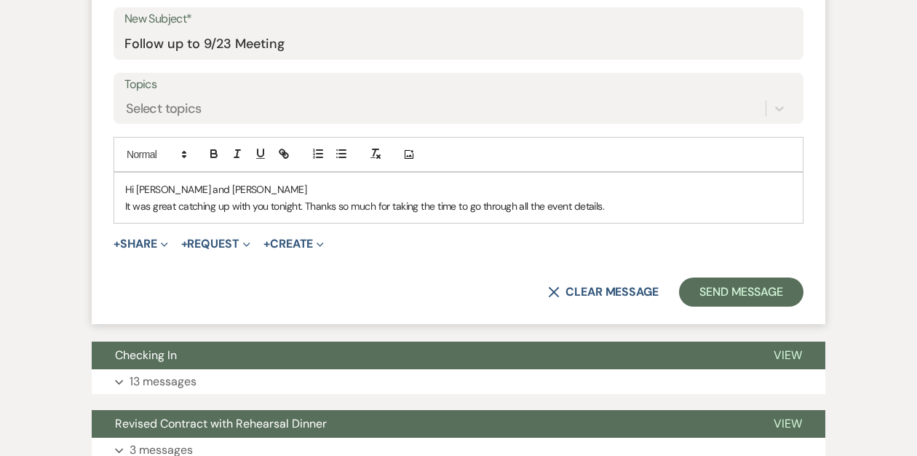
click at [618, 206] on p "It was great catching up with you tonight. Thanks so much for taking the time t…" at bounding box center [458, 206] width 667 height 16
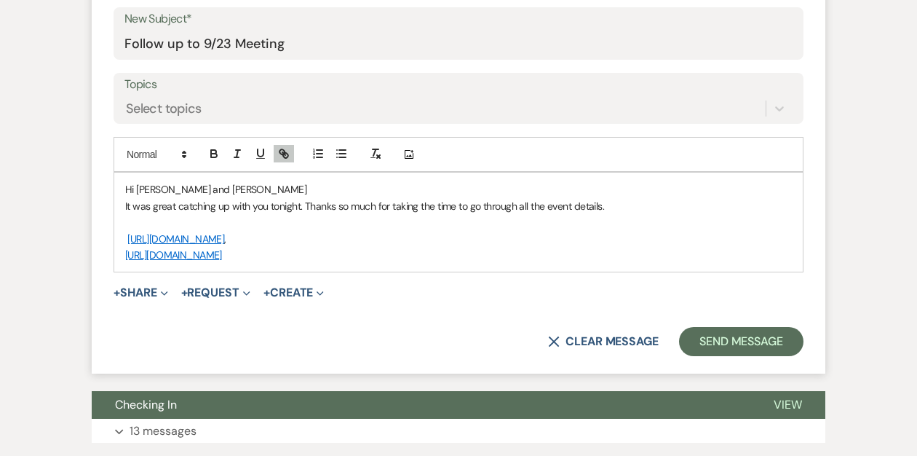
click at [614, 207] on p "It was great catching up with you tonight. Thanks so much for taking the time t…" at bounding box center [458, 206] width 667 height 16
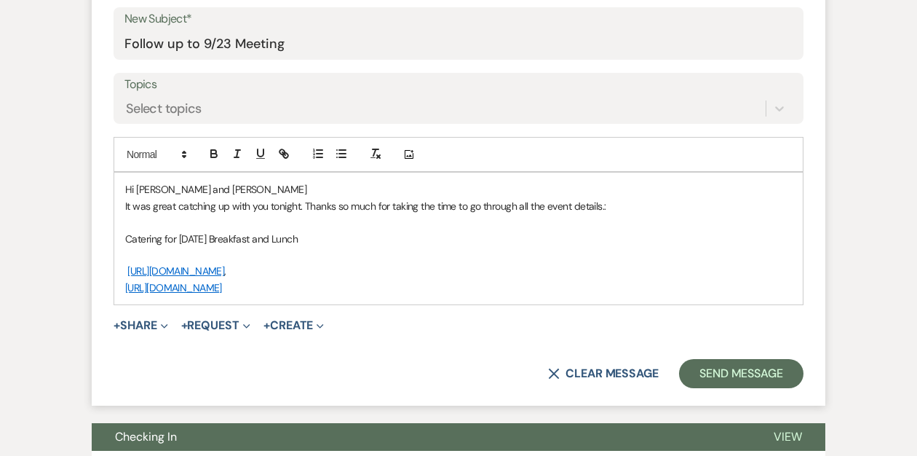
drag, startPoint x: 317, startPoint y: 239, endPoint x: 119, endPoint y: 238, distance: 198.0
click at [119, 238] on div "Hi [PERSON_NAME] and [PERSON_NAME] It was great catching up with you tonight. T…" at bounding box center [458, 238] width 689 height 132
click at [209, 156] on icon "button" at bounding box center [213, 153] width 13 height 13
click at [370, 276] on p "[URL][DOMAIN_NAME] ," at bounding box center [458, 271] width 667 height 16
click at [619, 202] on p "It was great catching up with you tonight. Thanks so much for taking the time t…" at bounding box center [458, 206] width 667 height 16
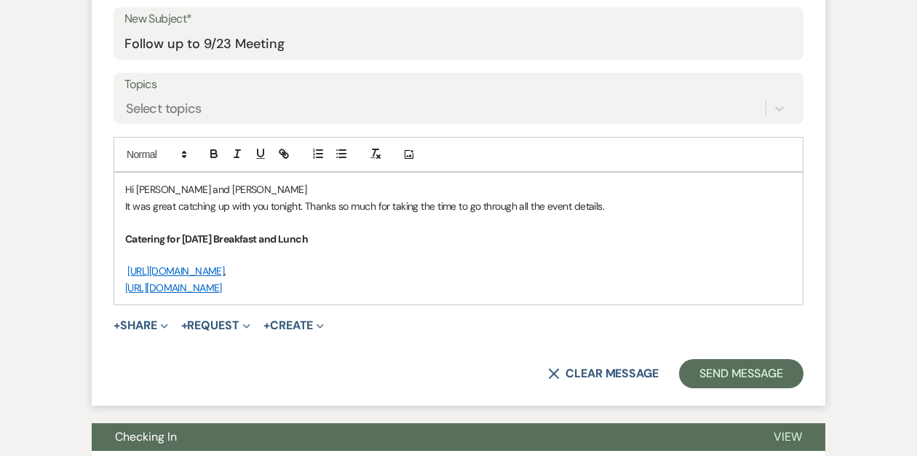
click at [270, 206] on p "It was great catching up with you tonight. Thanks so much for taking the time t…" at bounding box center [458, 206] width 667 height 16
click at [635, 207] on p "It was great catching up with you both tonight. Thanks so much for taking the t…" at bounding box center [458, 206] width 667 height 16
click at [646, 205] on p "It was great catching up with you both tonight. Thanks so much for taking the t…" at bounding box center [458, 206] width 667 height 16
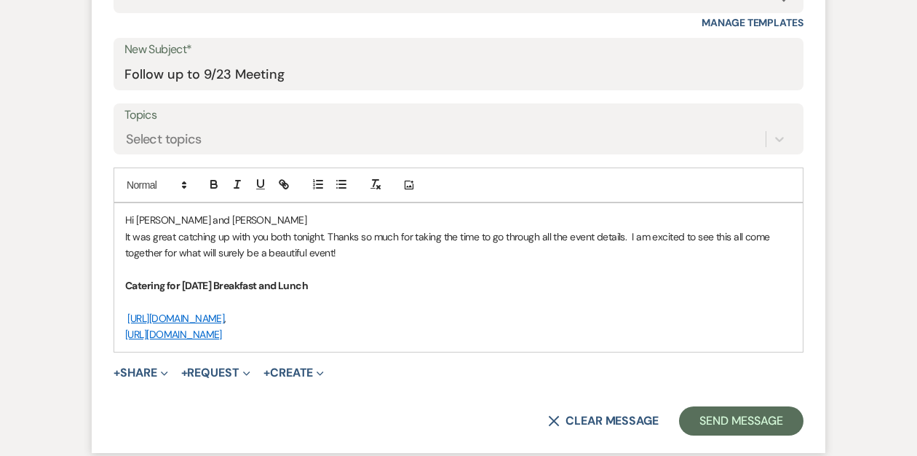
scroll to position [657, 0]
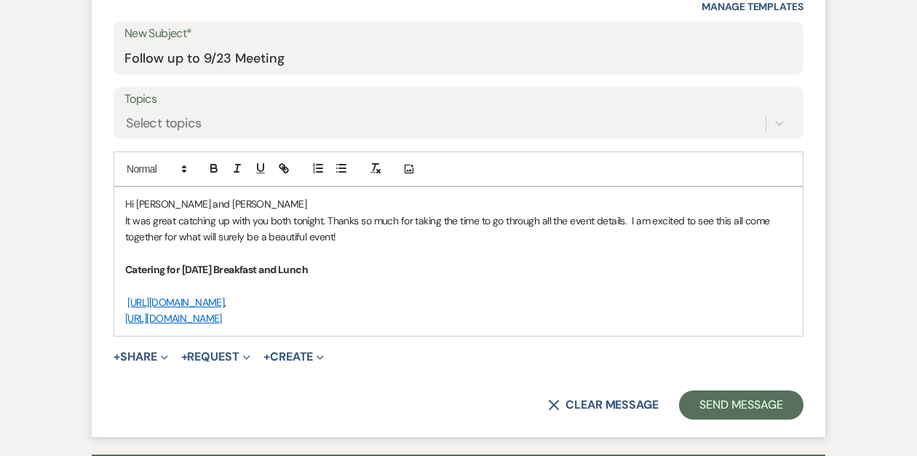
click at [368, 316] on p "[URL][DOMAIN_NAME]" at bounding box center [458, 318] width 667 height 16
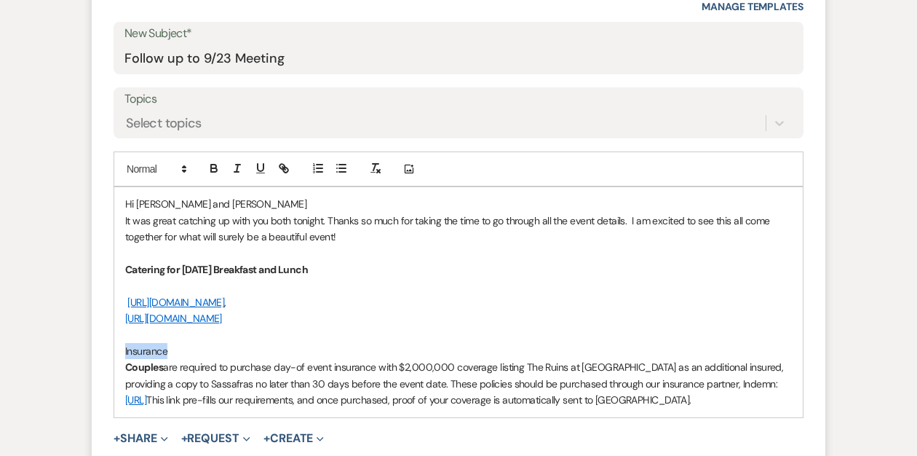
drag, startPoint x: 172, startPoint y: 348, endPoint x: 112, endPoint y: 348, distance: 59.7
click at [112, 348] on form "New Message X Draft Recipients* Planning Portal Users ( [PERSON_NAME] ) Insert …" at bounding box center [459, 171] width 734 height 691
click at [220, 168] on icon "button" at bounding box center [213, 168] width 13 height 13
click at [210, 345] on p "Insurance" at bounding box center [458, 351] width 667 height 16
drag, startPoint x: 164, startPoint y: 366, endPoint x: 124, endPoint y: 365, distance: 39.3
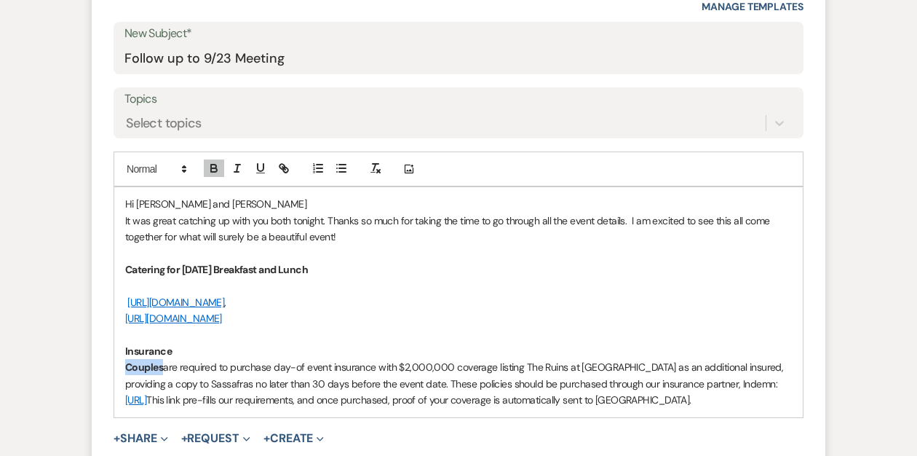
click at [125, 365] on p "Couples are required to purchase day-of event insurance with $2,000,000 coverag…" at bounding box center [458, 383] width 667 height 49
click at [213, 169] on icon "button" at bounding box center [214, 170] width 6 height 4
click at [236, 327] on p at bounding box center [458, 335] width 667 height 16
click at [143, 341] on p at bounding box center [458, 335] width 667 height 16
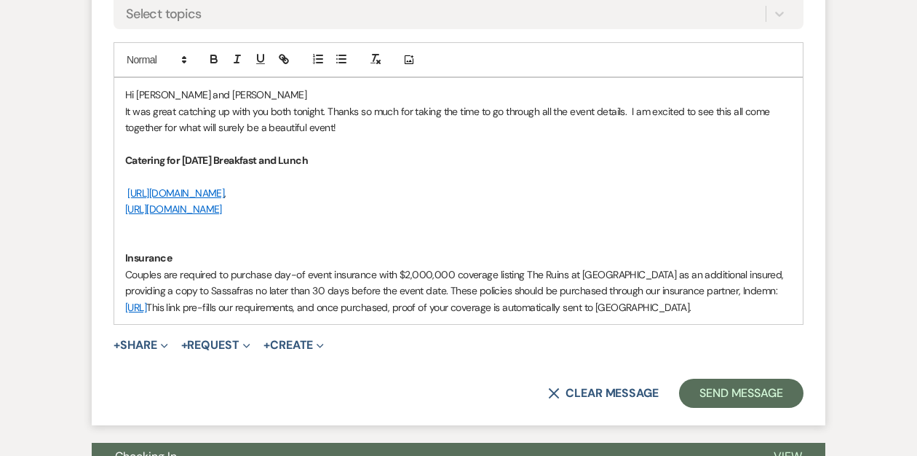
scroll to position [767, 0]
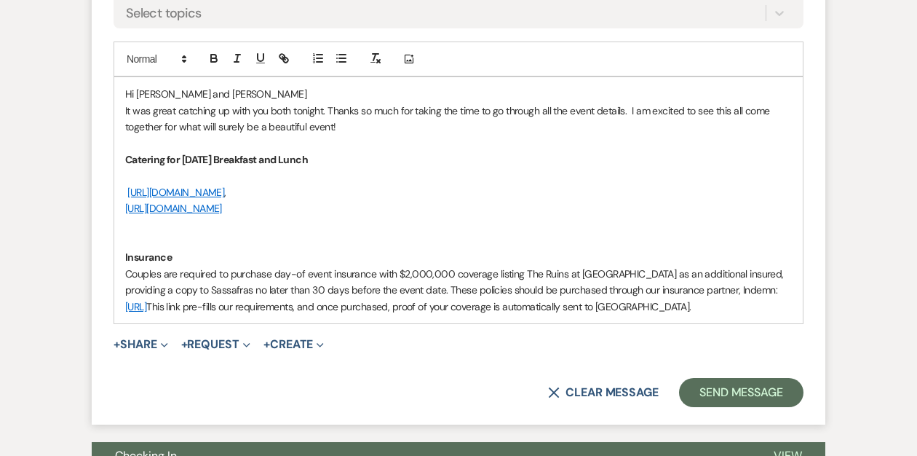
click at [184, 314] on p "Couples are required to purchase day-of event insurance with $2,000,000 coverag…" at bounding box center [458, 290] width 667 height 49
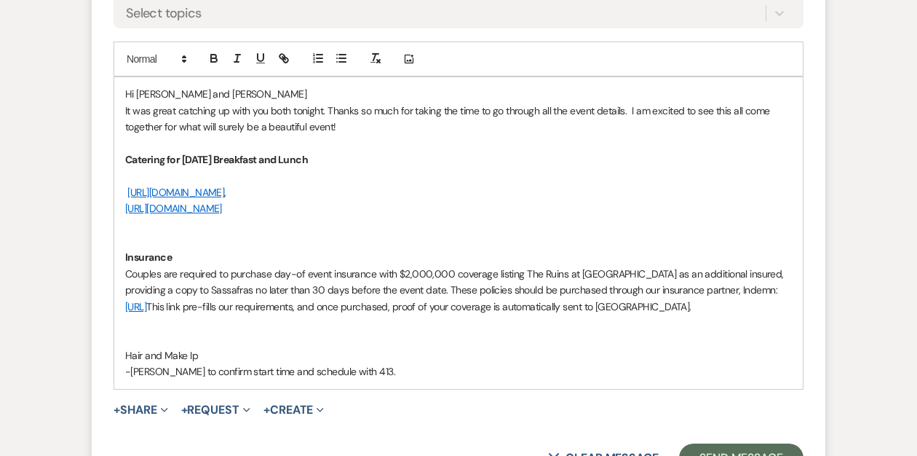
click at [198, 363] on p "Hair and Make Ip" at bounding box center [458, 355] width 667 height 16
drag, startPoint x: 206, startPoint y: 372, endPoint x: 117, endPoint y: 370, distance: 88.8
click at [117, 370] on div "Hi [PERSON_NAME] and [PERSON_NAME] It was great catching up with you both tonig…" at bounding box center [458, 232] width 689 height 311
click at [218, 57] on icon "button" at bounding box center [213, 58] width 13 height 13
click at [146, 306] on link "[URL]" at bounding box center [135, 306] width 21 height 13
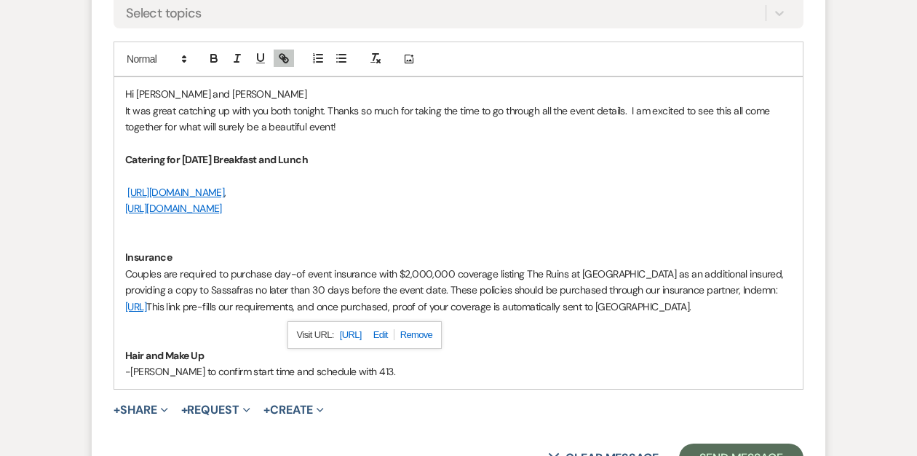
click at [362, 379] on p "-[PERSON_NAME] to confirm start time and schedule with 413." at bounding box center [458, 371] width 667 height 16
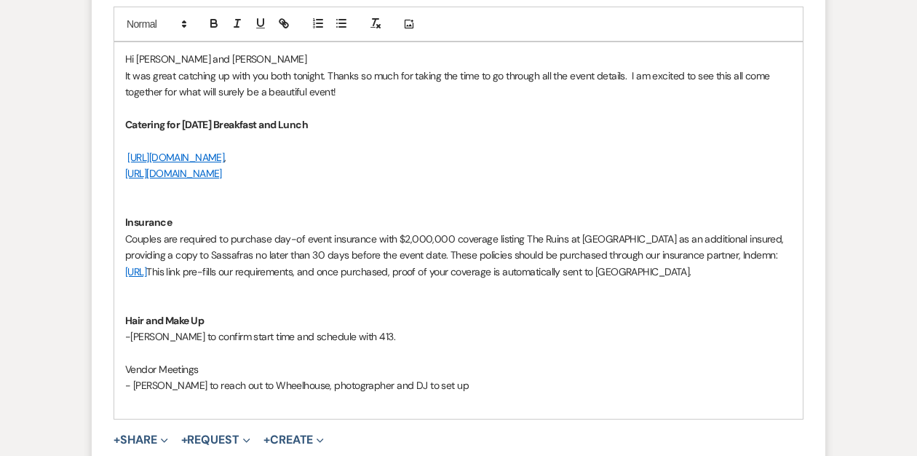
scroll to position [807, 0]
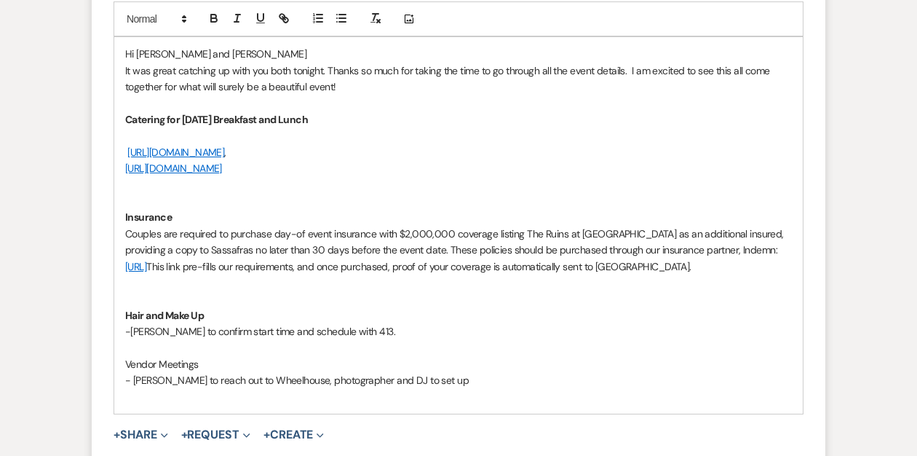
click at [441, 388] on p "- [PERSON_NAME] to reach out to Wheelhouse, photographer and DJ to set up" at bounding box center [458, 380] width 667 height 16
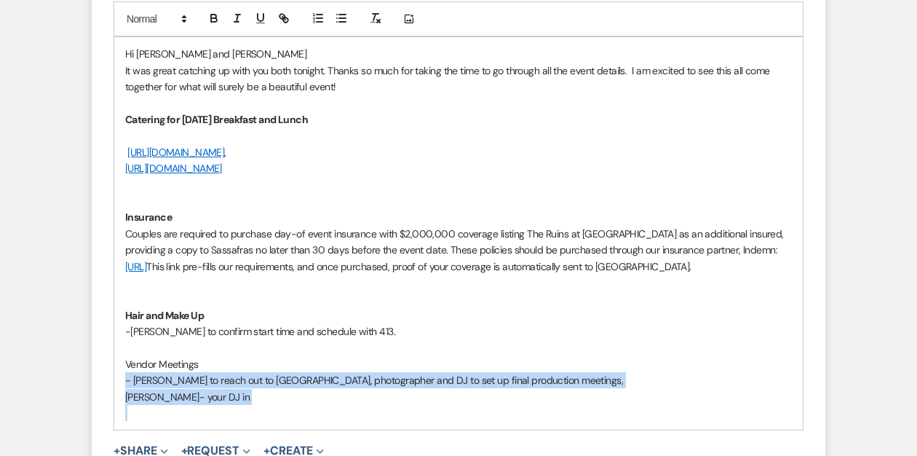
drag, startPoint x: 124, startPoint y: 394, endPoint x: 147, endPoint y: 421, distance: 36.2
click at [147, 421] on div "Hi [PERSON_NAME] and [PERSON_NAME] It was great catching up with you both tonig…" at bounding box center [458, 233] width 689 height 392
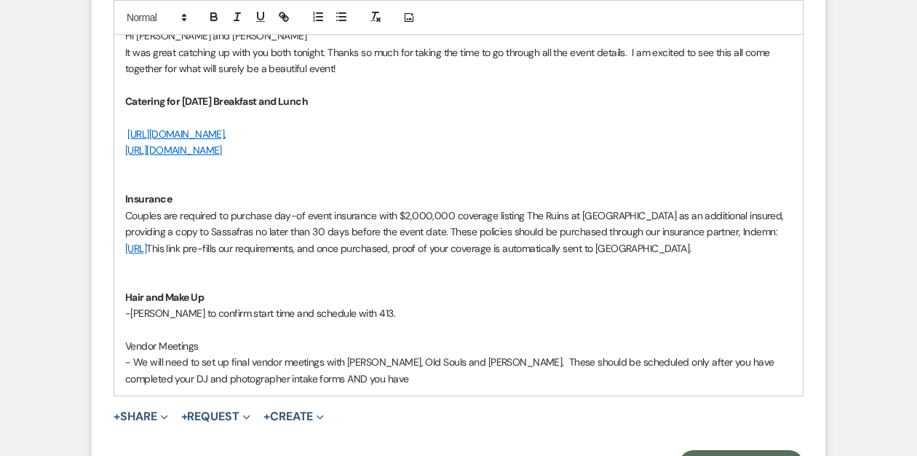
scroll to position [832, 0]
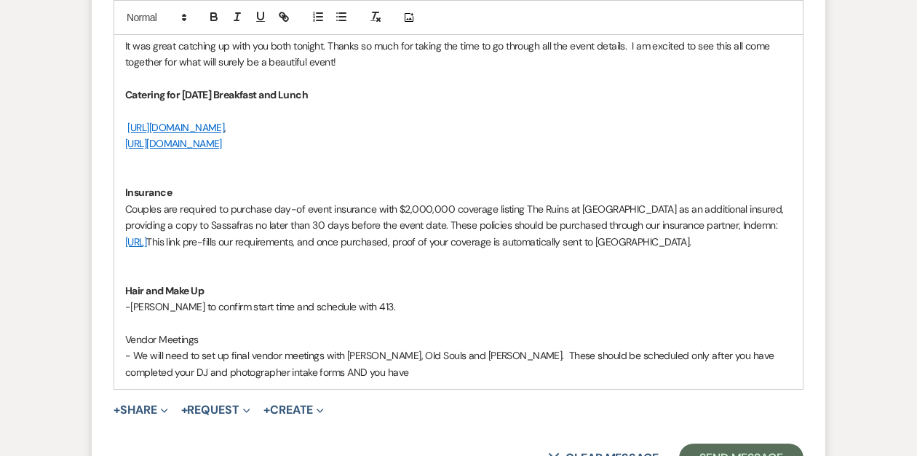
click at [367, 314] on p "-[PERSON_NAME] to confirm start time and schedule with 413." at bounding box center [458, 306] width 667 height 16
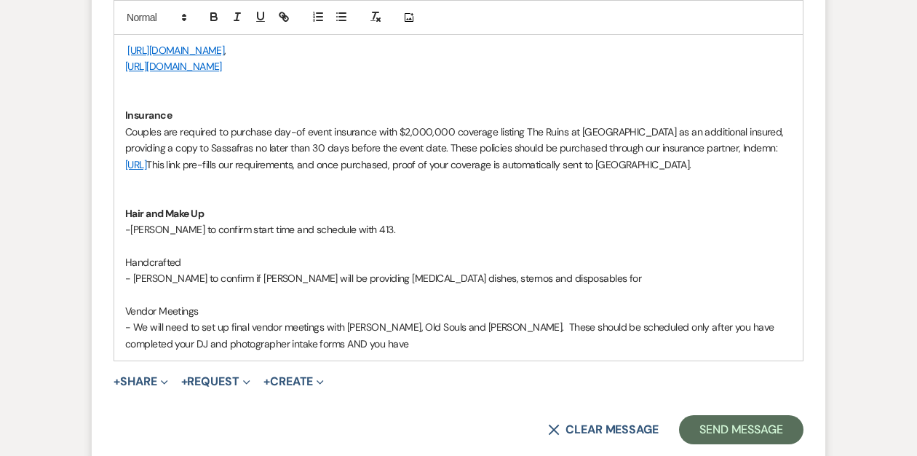
scroll to position [910, 0]
click at [336, 351] on p "- We will need to set up final vendor meetings with [PERSON_NAME], Old Souls an…" at bounding box center [458, 334] width 667 height 33
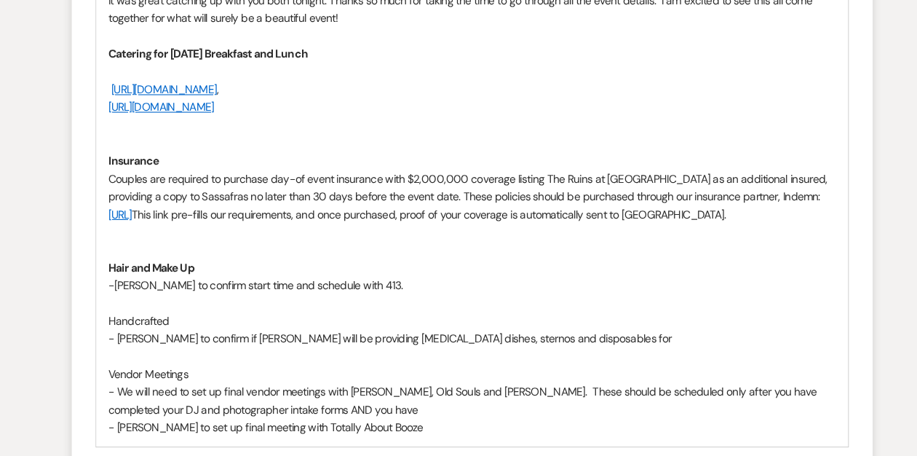
scroll to position [856, 0]
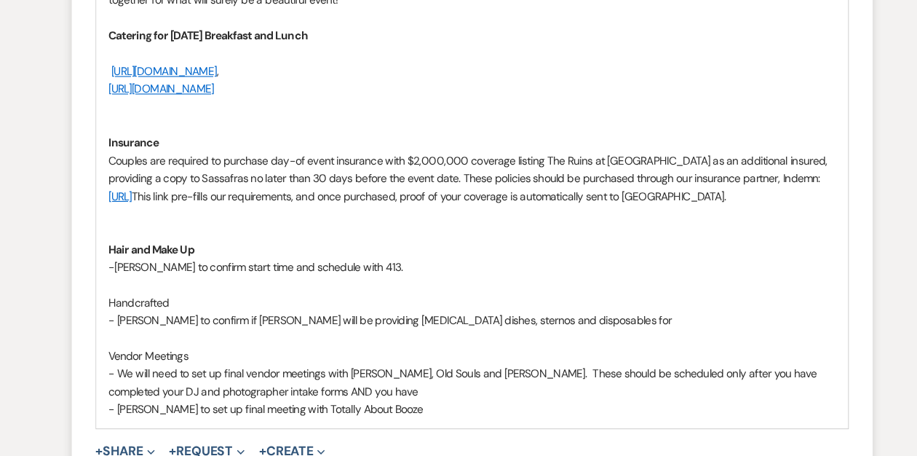
click at [357, 290] on p "-[PERSON_NAME] to confirm start time and schedule with 413." at bounding box center [458, 282] width 667 height 16
drag, startPoint x: 187, startPoint y: 333, endPoint x: 117, endPoint y: 330, distance: 69.9
click at [117, 330] on div "Hi [PERSON_NAME] and [PERSON_NAME] It was great catching up with you both tonig…" at bounding box center [458, 208] width 689 height 441
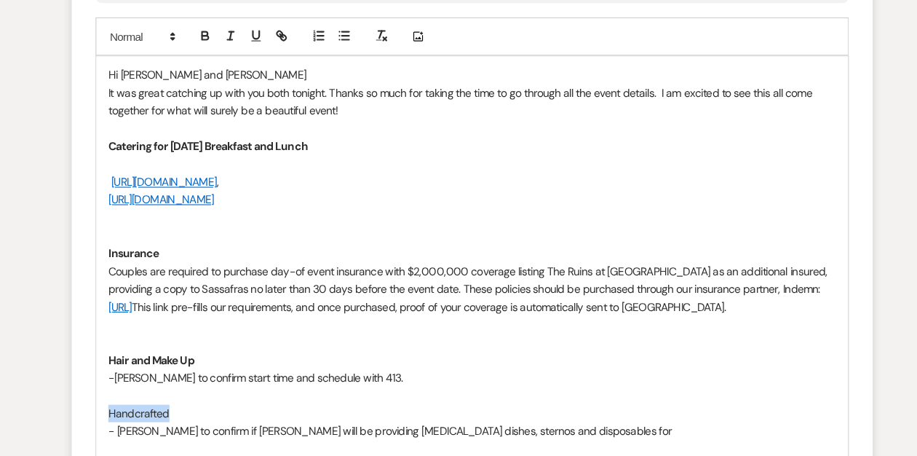
scroll to position [660, 0]
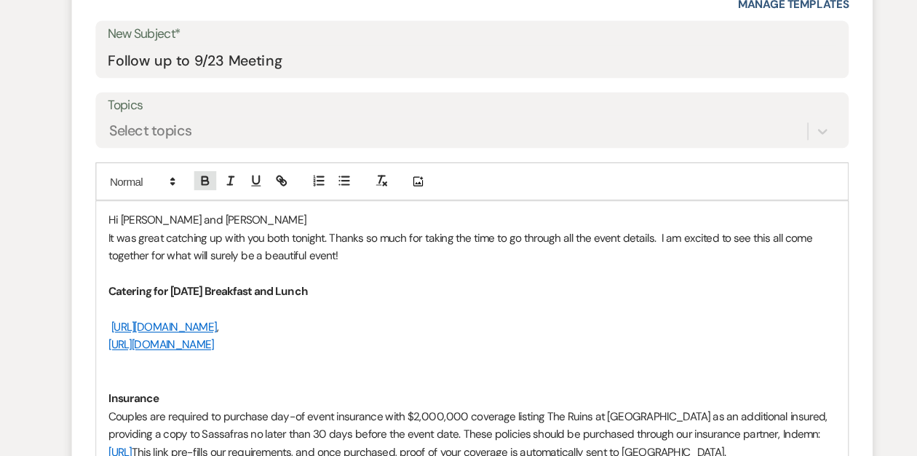
click at [213, 160] on icon "button" at bounding box center [213, 165] width 13 height 13
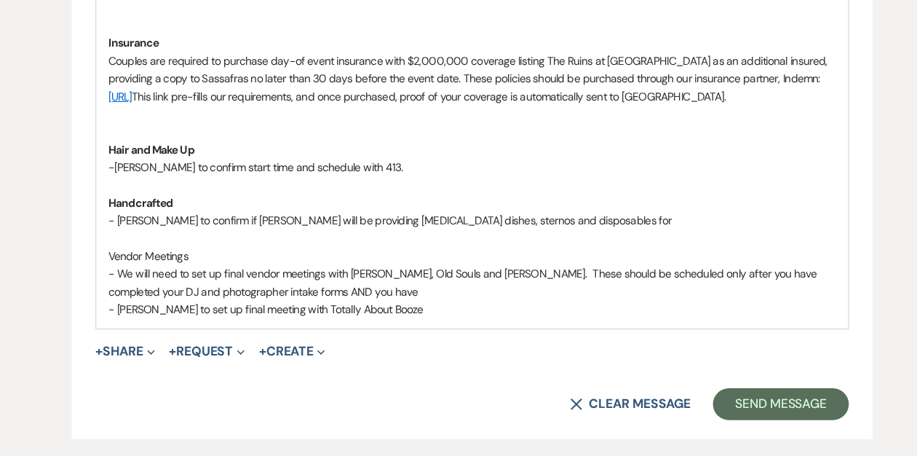
scroll to position [958, 0]
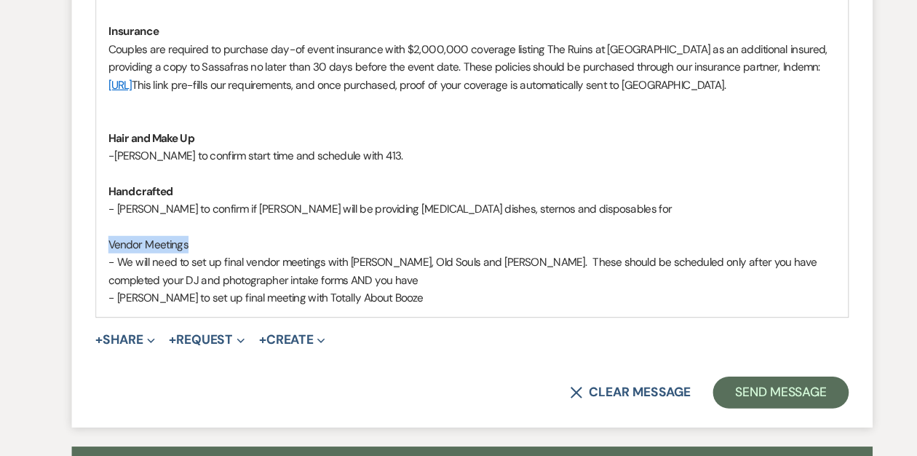
drag, startPoint x: 204, startPoint y: 277, endPoint x: 112, endPoint y: 279, distance: 91.7
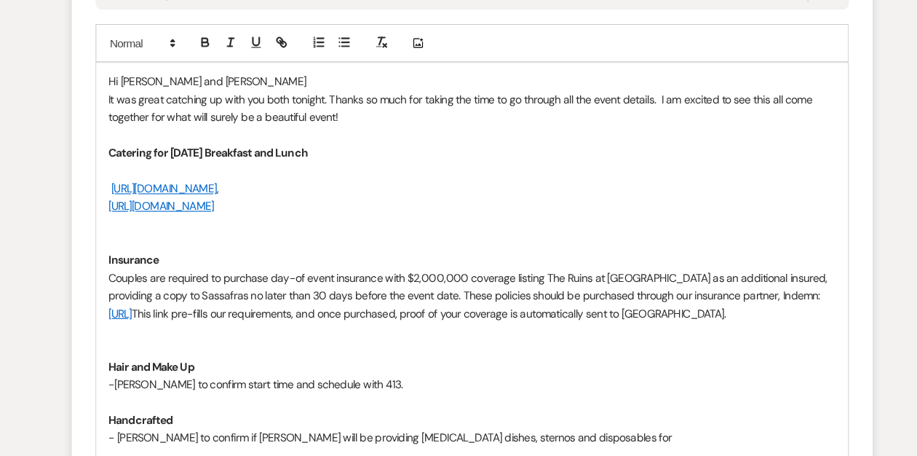
scroll to position [765, 0]
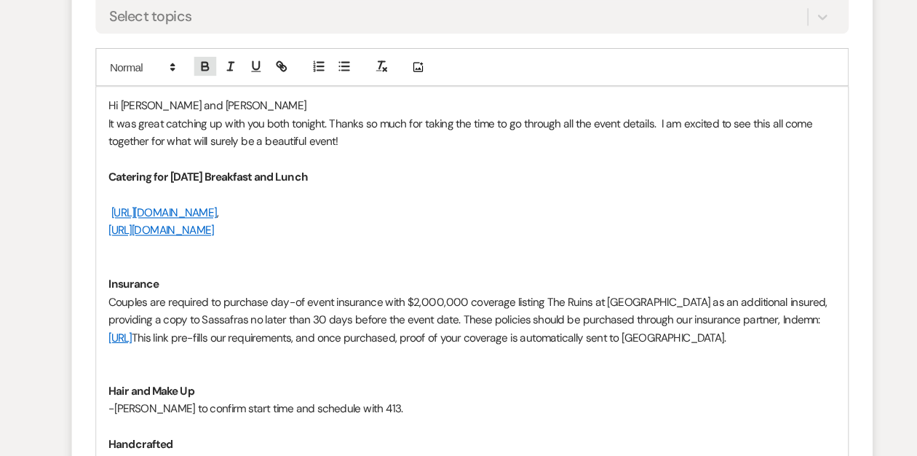
click at [213, 58] on icon "button" at bounding box center [213, 60] width 13 height 13
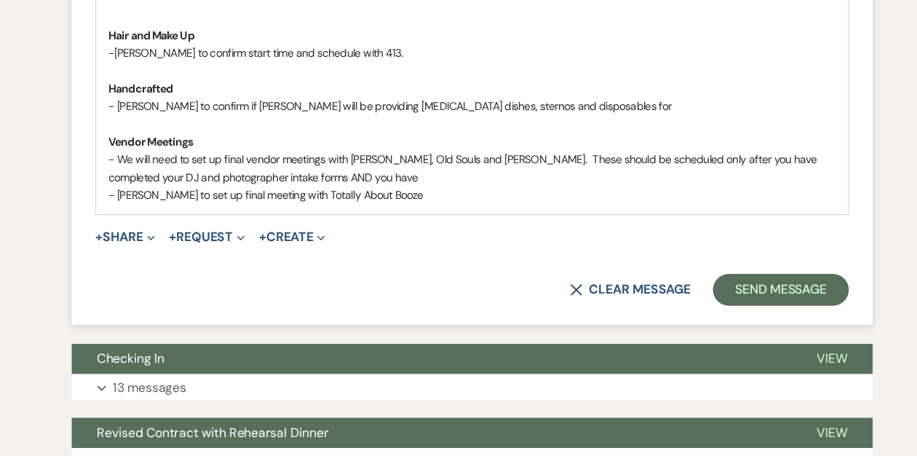
scroll to position [1055, 0]
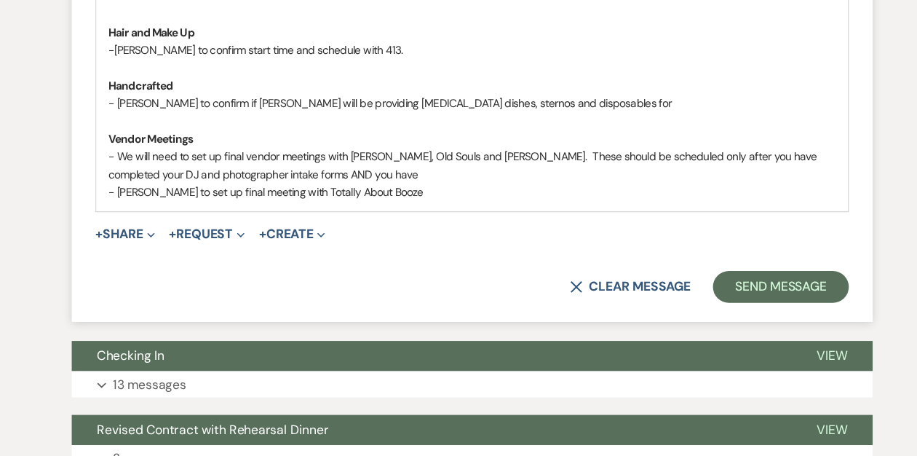
click at [328, 206] on p "- We will need to set up final vendor meetings with [PERSON_NAME], Old Souls an…" at bounding box center [458, 189] width 667 height 33
click at [378, 222] on p "- [PERSON_NAME] to set up final meeting with Totally About Booze" at bounding box center [458, 214] width 667 height 16
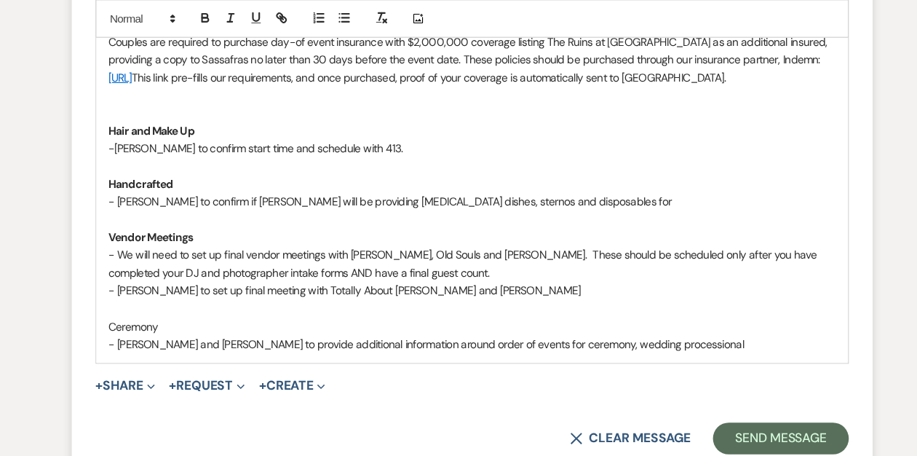
scroll to position [876, 0]
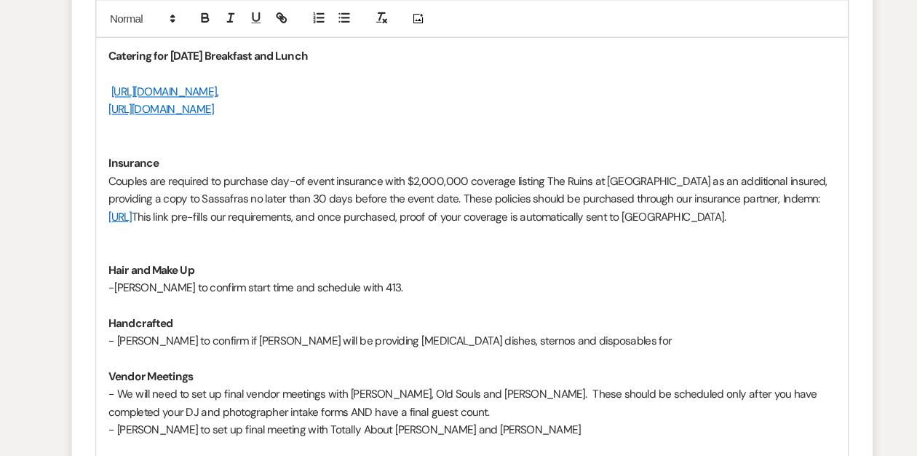
click at [185, 206] on p "Couples are required to purchase day-of event insurance with $2,000,000 coverag…" at bounding box center [458, 181] width 667 height 49
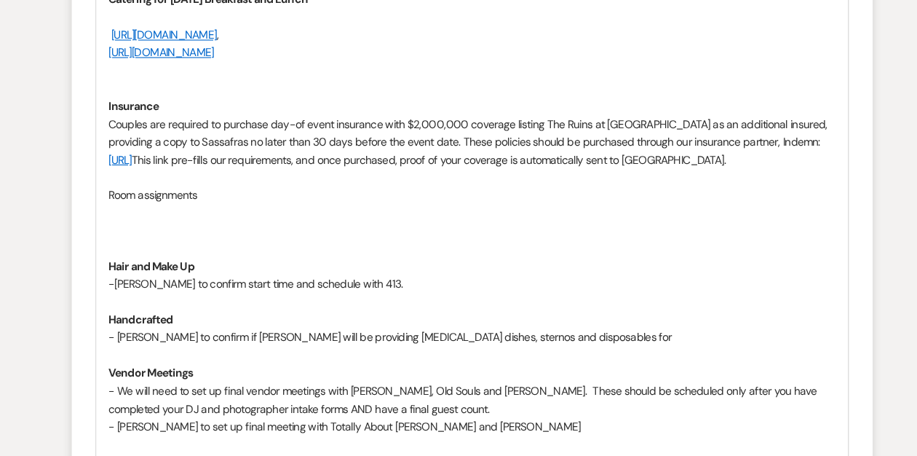
scroll to position [894, 0]
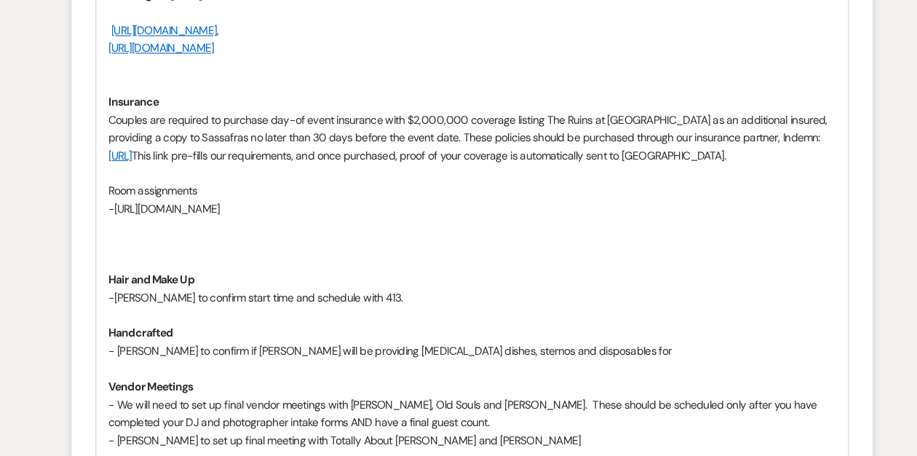
drag, startPoint x: 693, startPoint y: 242, endPoint x: 386, endPoint y: 229, distance: 306.7
click at [386, 231] on div "Hi [PERSON_NAME] and [PERSON_NAME] It was great catching up with you both tonig…" at bounding box center [458, 228] width 689 height 555
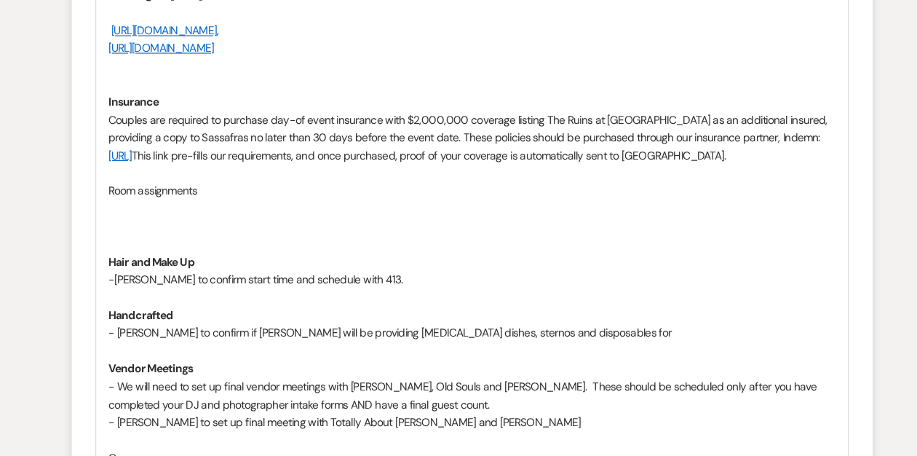
click at [140, 237] on p at bounding box center [458, 229] width 667 height 16
click at [366, 237] on p "[URL][DOMAIN_NAME]" at bounding box center [458, 229] width 667 height 16
click at [222, 235] on link "[URL][DOMAIN_NAME]" at bounding box center [173, 228] width 97 height 13
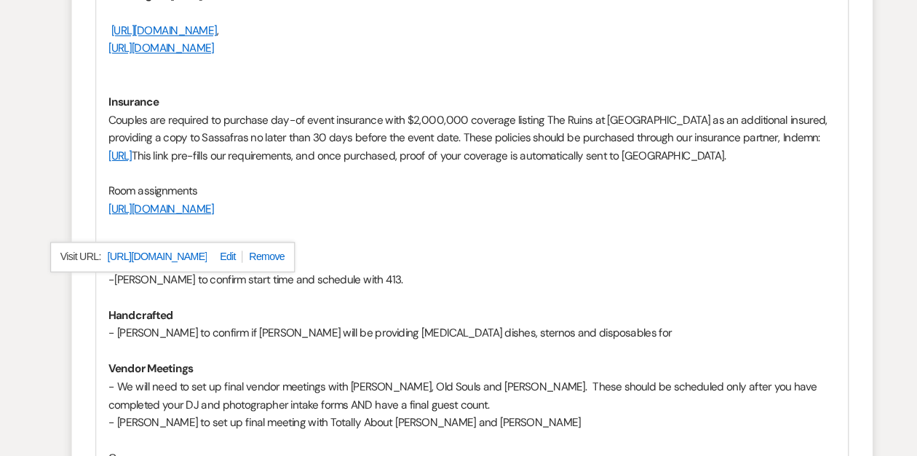
click at [216, 271] on link "[URL][DOMAIN_NAME]" at bounding box center [170, 272] width 92 height 19
click at [410, 269] on p at bounding box center [458, 261] width 667 height 16
click at [237, 220] on p "Room assignments" at bounding box center [458, 212] width 667 height 16
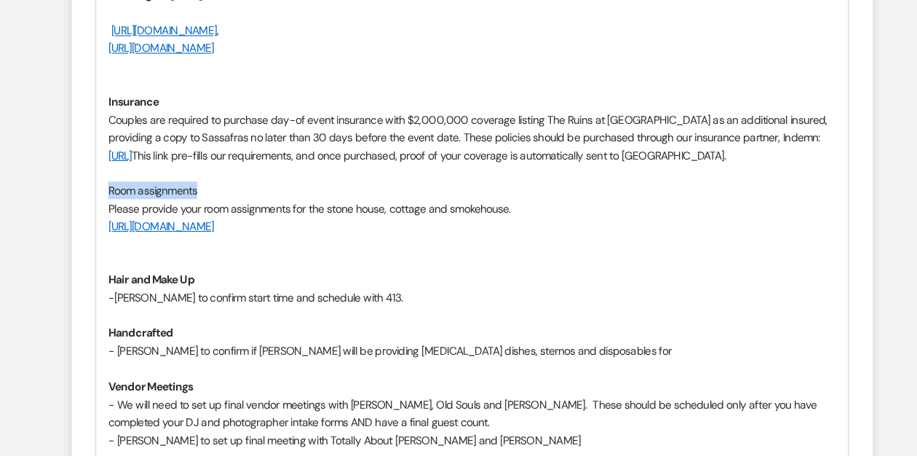
drag, startPoint x: 212, startPoint y: 228, endPoint x: 119, endPoint y: 226, distance: 93.2
click at [119, 226] on div "Hi [PERSON_NAME] and [PERSON_NAME] It was great catching up with you both tonig…" at bounding box center [458, 228] width 689 height 555
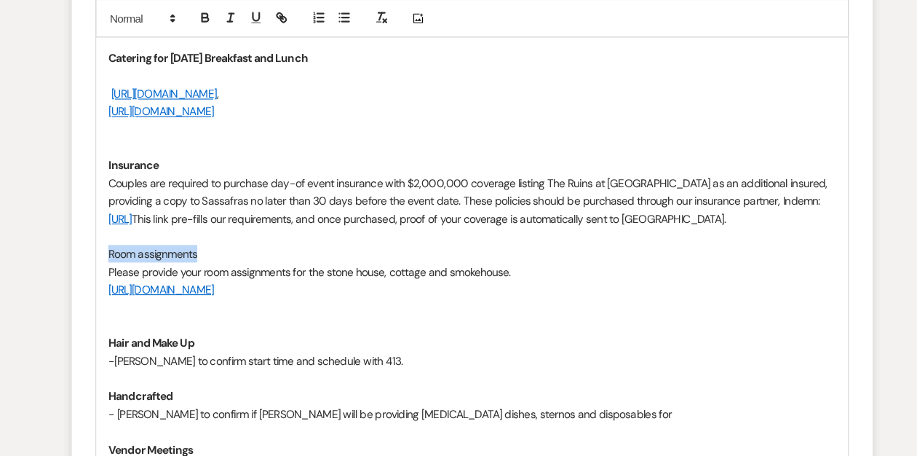
scroll to position [803, 0]
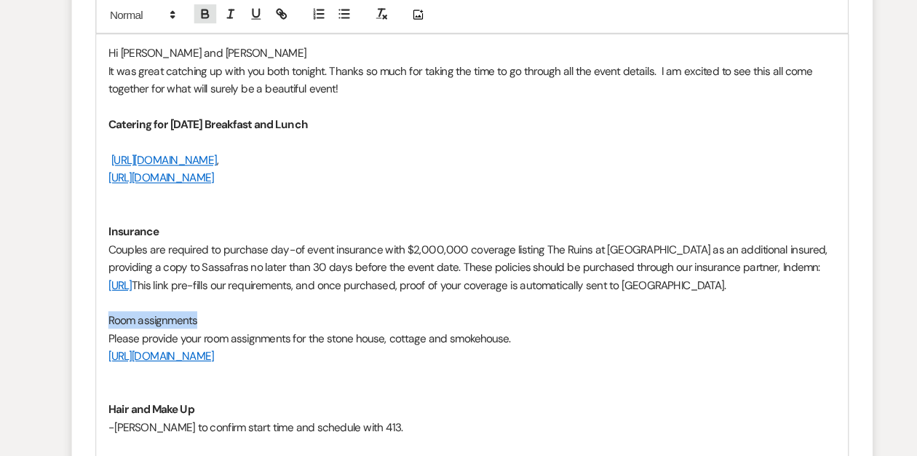
click at [212, 25] on icon "button" at bounding box center [213, 22] width 13 height 13
click at [266, 205] on p at bounding box center [458, 205] width 667 height 16
click at [351, 90] on p "It was great catching up with you both tonight. Thanks so much for taking the t…" at bounding box center [458, 83] width 667 height 33
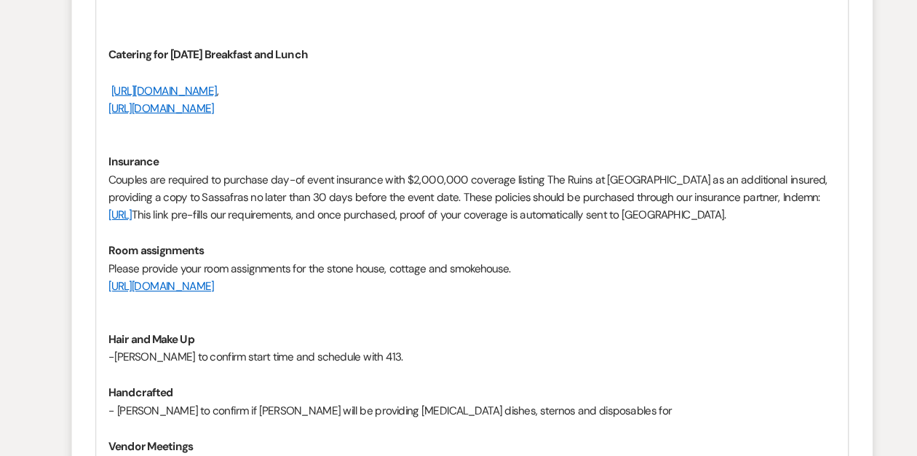
scroll to position [878, 0]
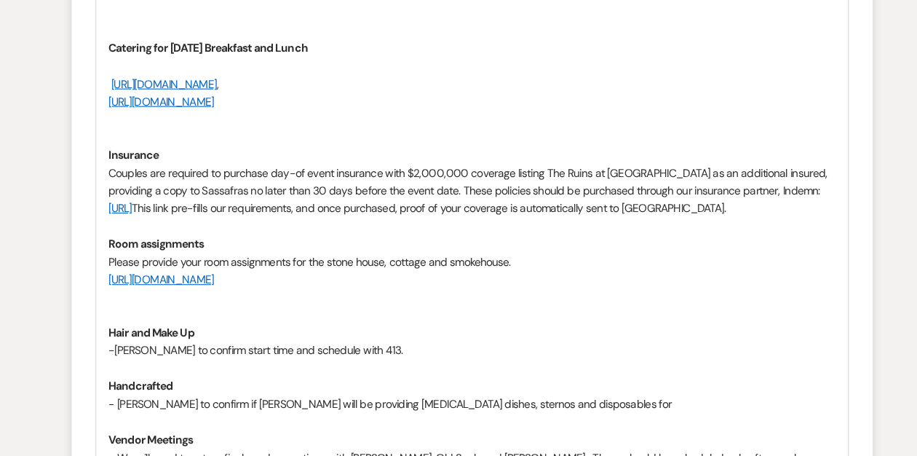
click at [161, 253] on p at bounding box center [458, 245] width 667 height 16
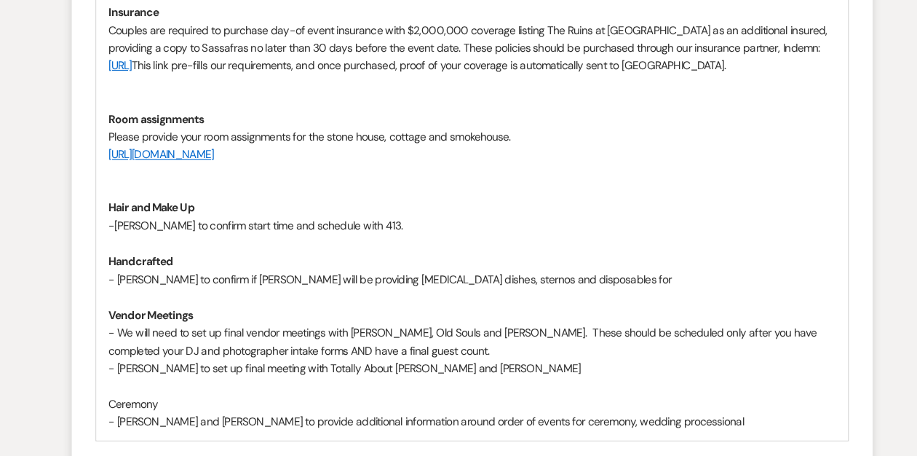
scroll to position [1026, 0]
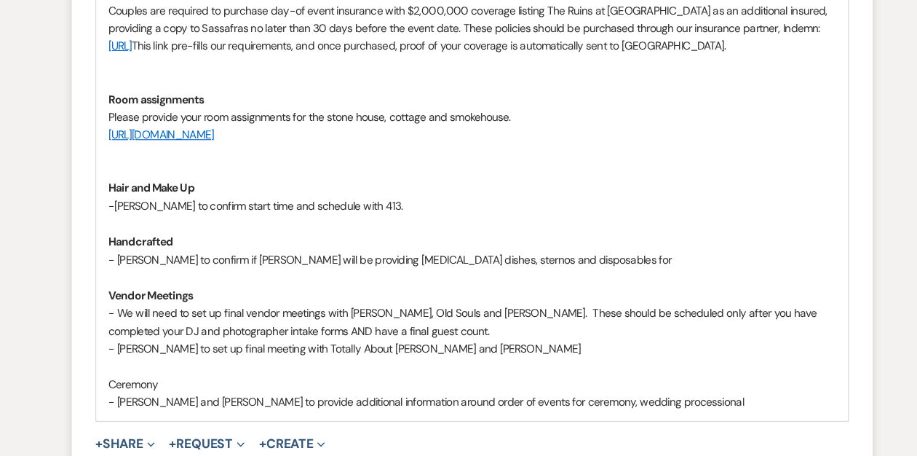
click at [509, 283] on p "- [PERSON_NAME] to confirm if [PERSON_NAME] will be providing [MEDICAL_DATA] di…" at bounding box center [458, 275] width 667 height 16
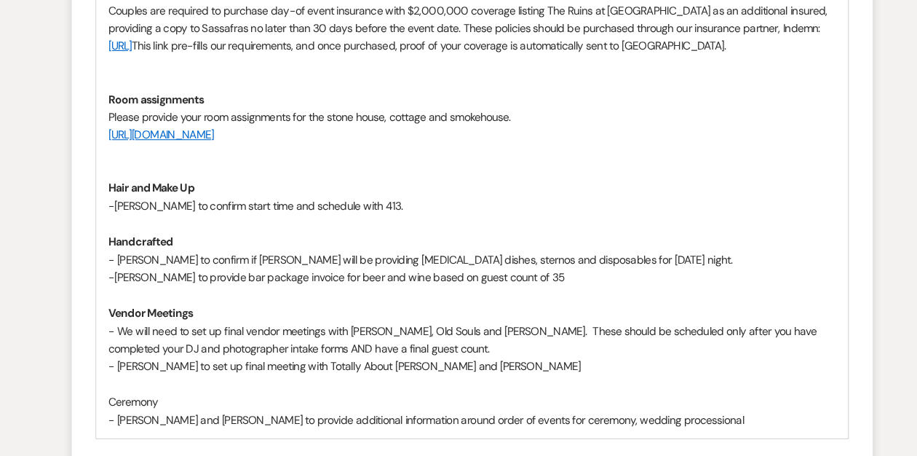
click at [392, 365] on p "- We will need to set up final vendor meetings with [PERSON_NAME], Old Souls an…" at bounding box center [458, 349] width 667 height 33
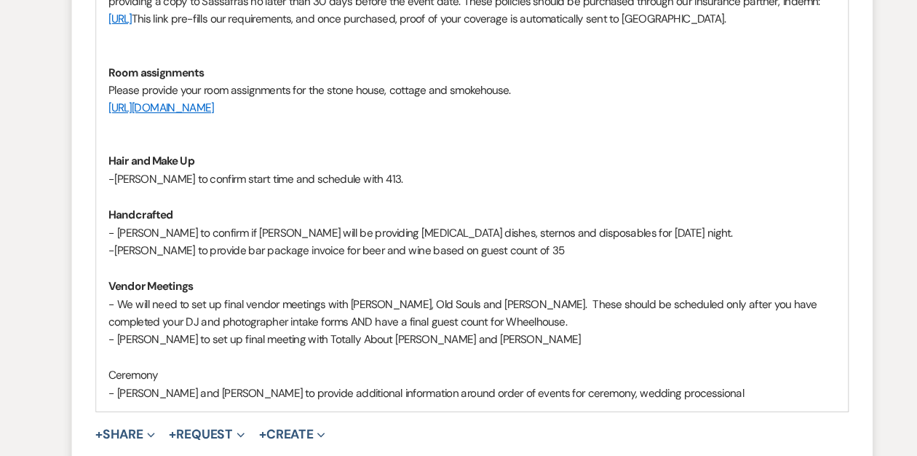
scroll to position [1052, 0]
click at [409, 355] on p "- [PERSON_NAME] to set up final meeting with Totally About [PERSON_NAME] and [P…" at bounding box center [458, 347] width 667 height 16
drag, startPoint x: 178, startPoint y: 392, endPoint x: 116, endPoint y: 393, distance: 61.2
click at [116, 393] on div "Hi [PERSON_NAME] and [PERSON_NAME] It was great catching up with you both tonig…" at bounding box center [458, 103] width 689 height 620
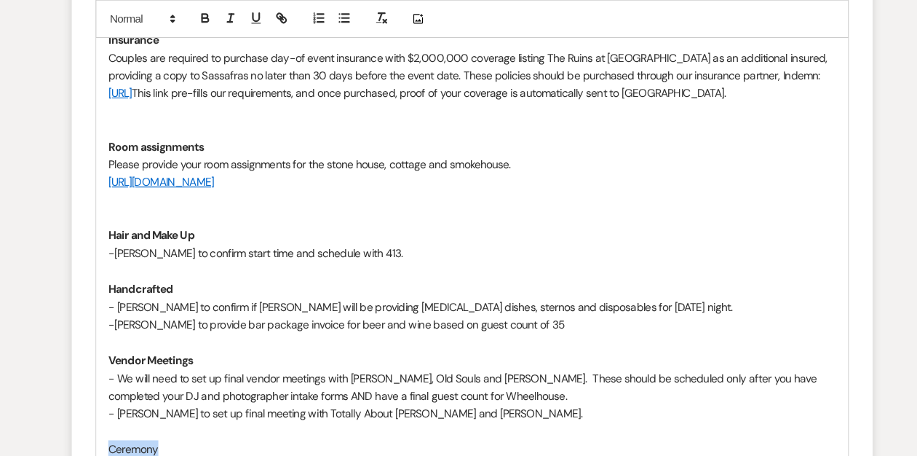
scroll to position [965, 0]
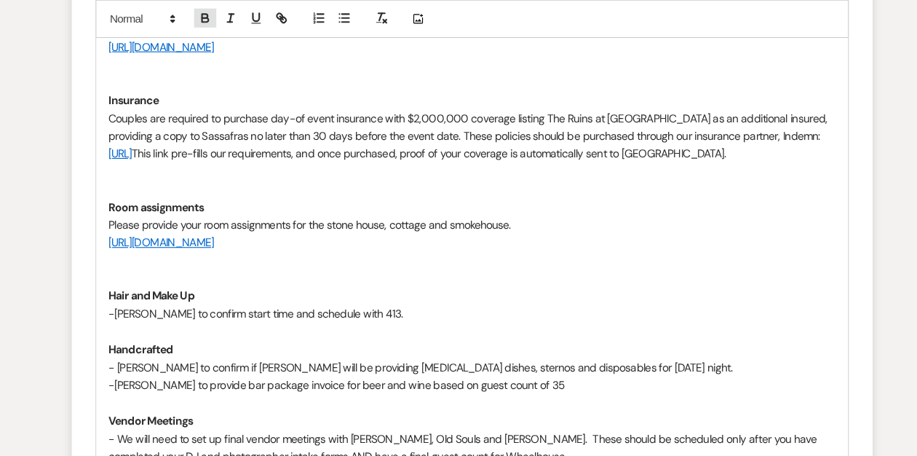
click at [214, 15] on icon "button" at bounding box center [213, 16] width 13 height 13
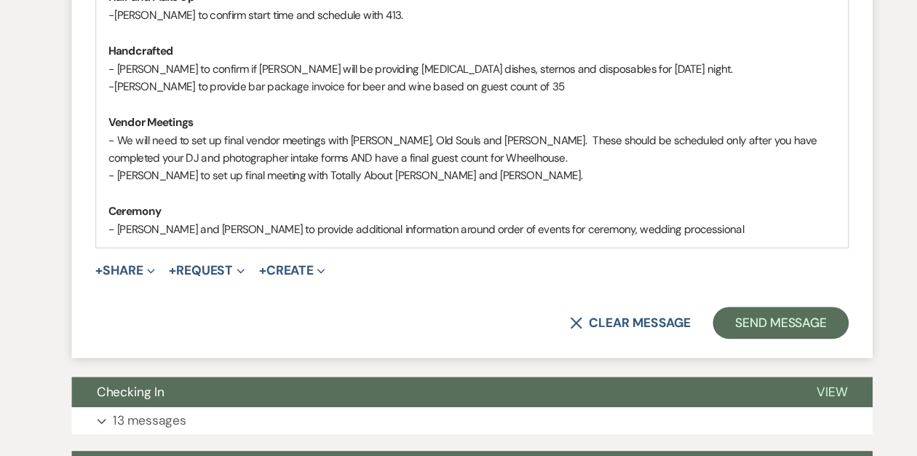
click at [245, 185] on p "- We will need to set up final vendor meetings with [PERSON_NAME], Old Souls an…" at bounding box center [458, 174] width 667 height 33
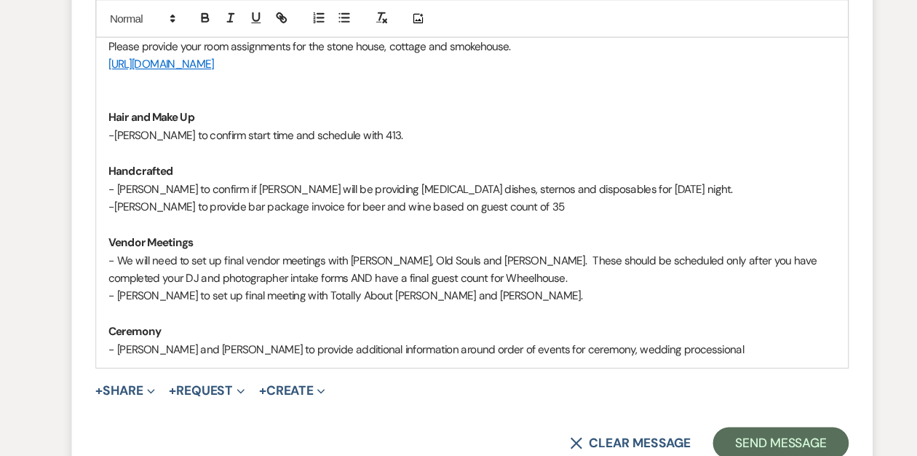
scroll to position [995, 0]
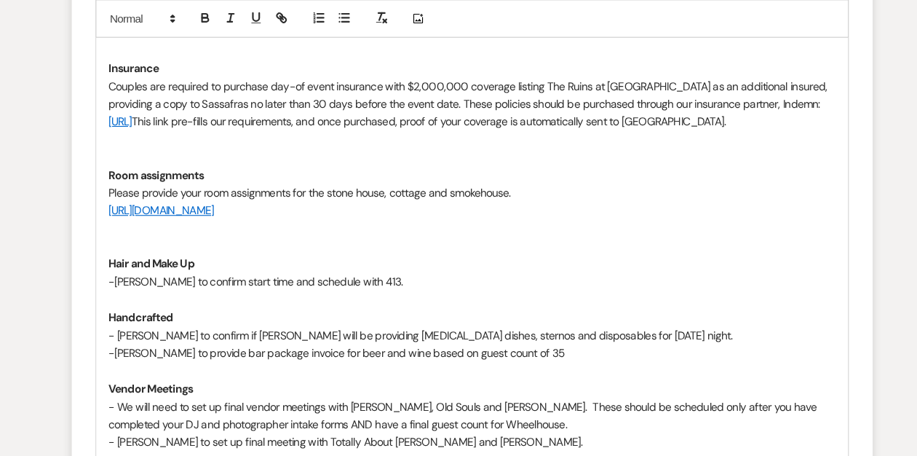
click at [304, 200] on p "[URL][DOMAIN_NAME]" at bounding box center [458, 192] width 667 height 16
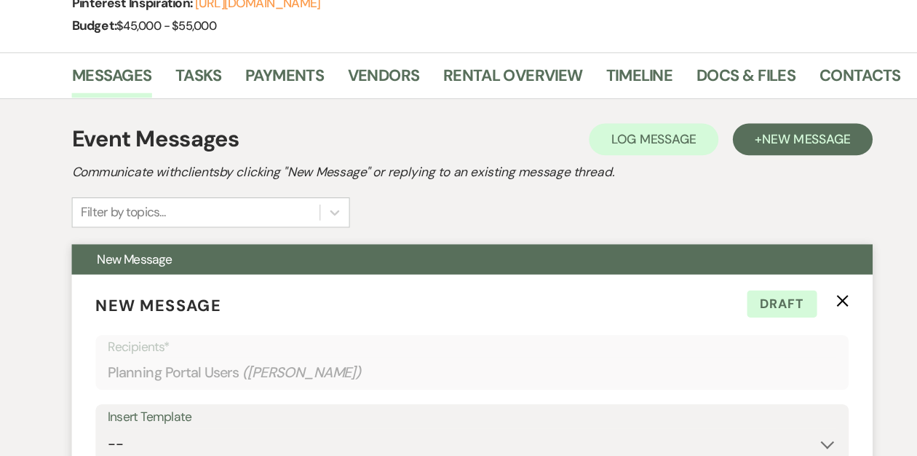
scroll to position [95, 0]
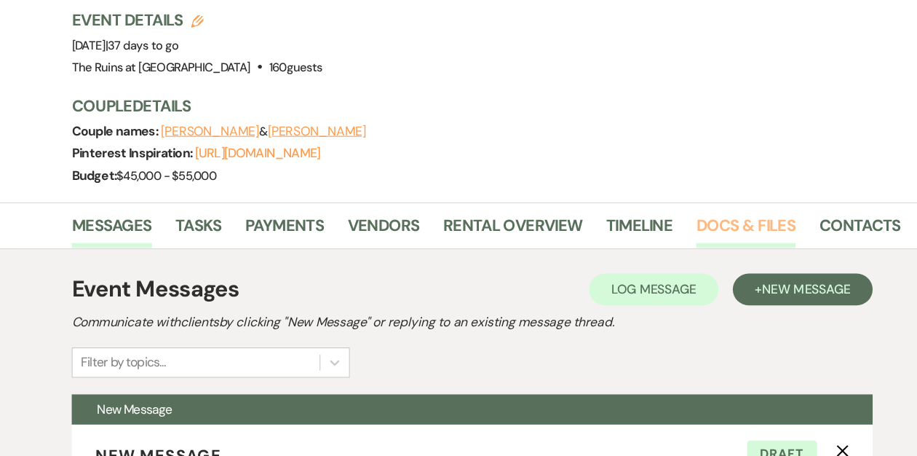
click at [683, 211] on link "Docs & Files" at bounding box center [709, 211] width 90 height 32
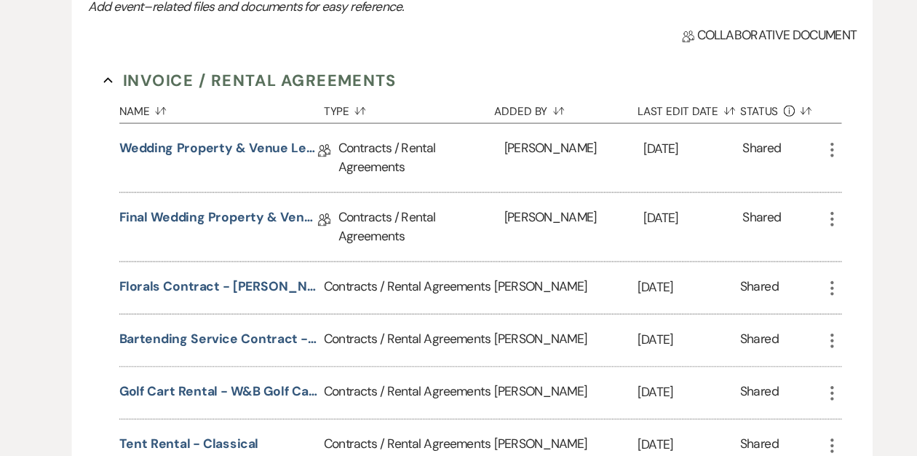
scroll to position [453, 0]
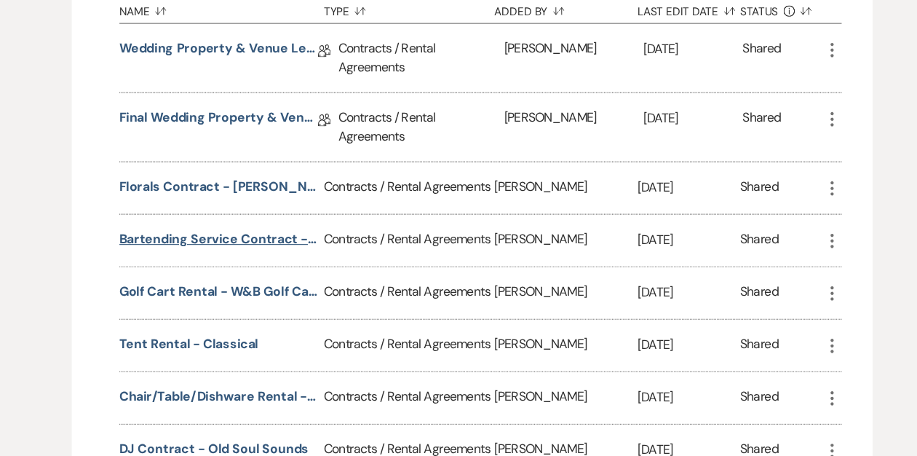
click at [239, 258] on button "Bartending Service Contract - Totally About Booz" at bounding box center [226, 256] width 182 height 17
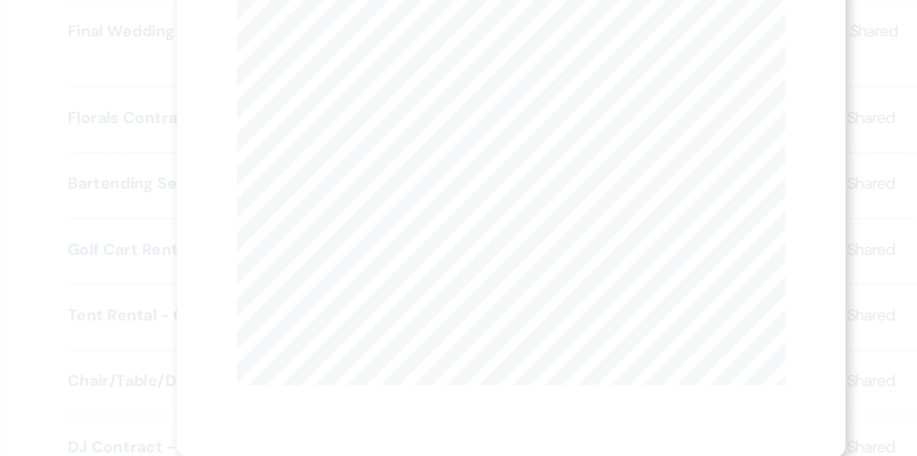
scroll to position [0, 0]
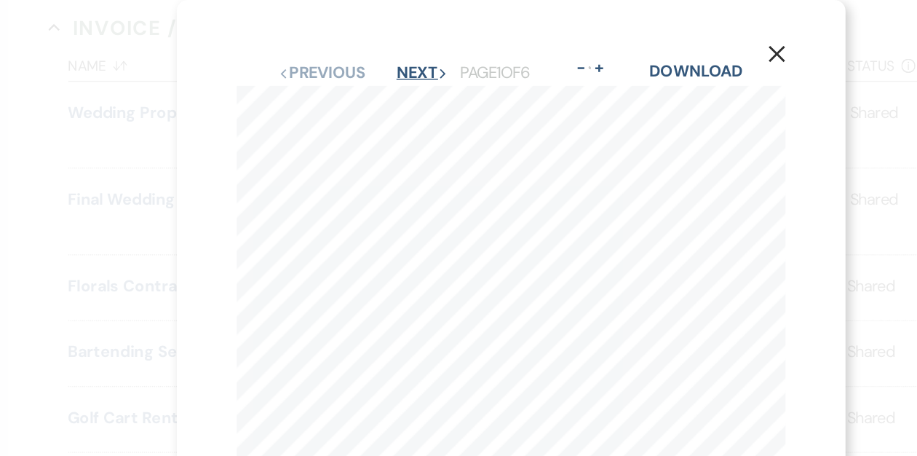
click at [386, 48] on button "Next Next" at bounding box center [394, 53] width 38 height 12
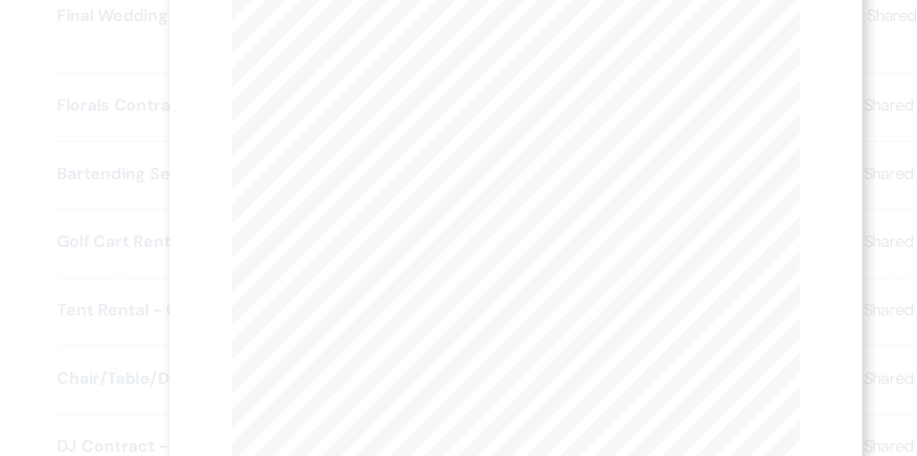
scroll to position [453, 0]
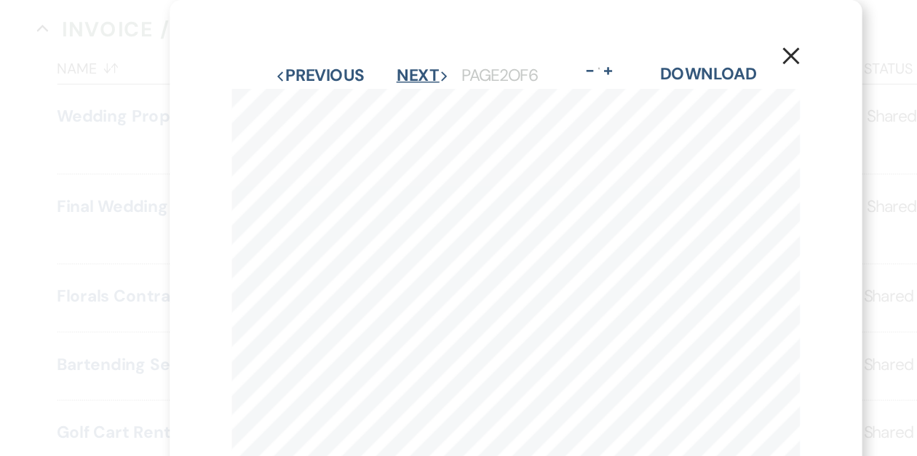
click at [389, 54] on button "Next Next" at bounding box center [394, 53] width 38 height 12
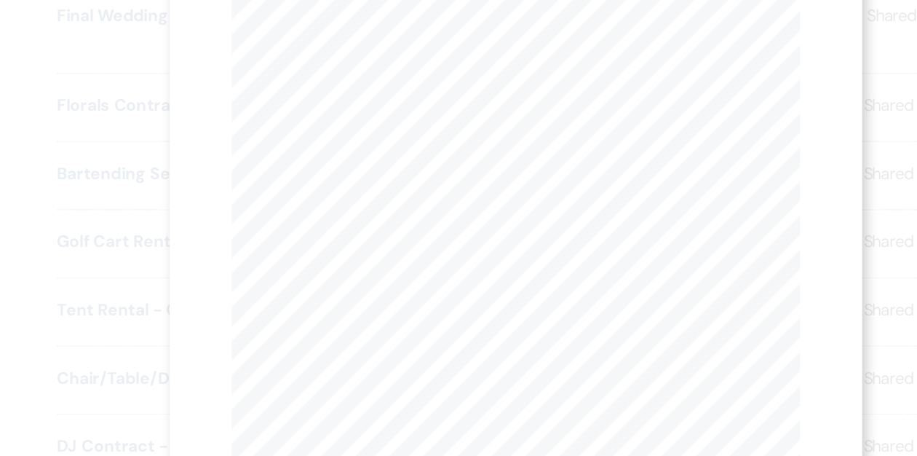
scroll to position [453, 0]
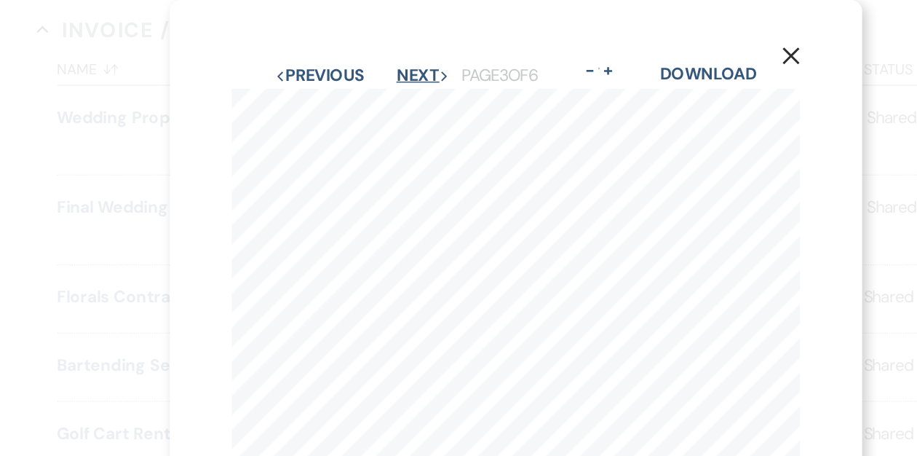
click at [389, 55] on button "Next Next" at bounding box center [394, 53] width 38 height 12
click at [650, 42] on use "button" at bounding box center [652, 39] width 12 height 12
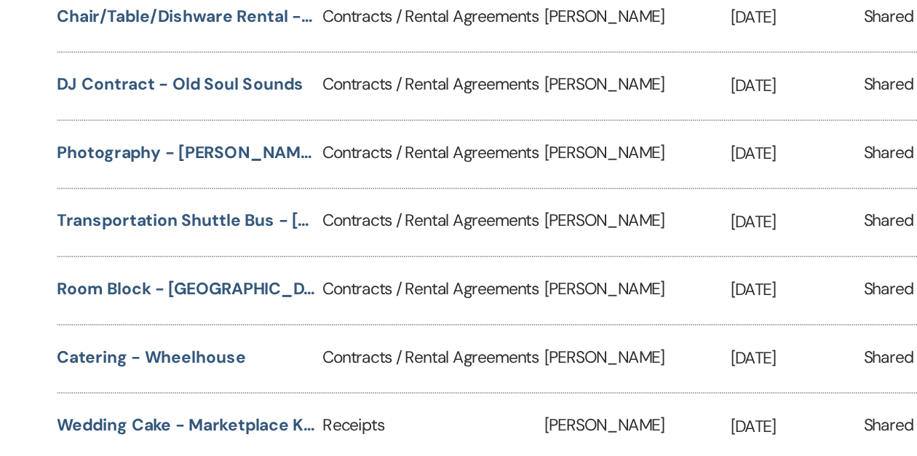
scroll to position [758, 0]
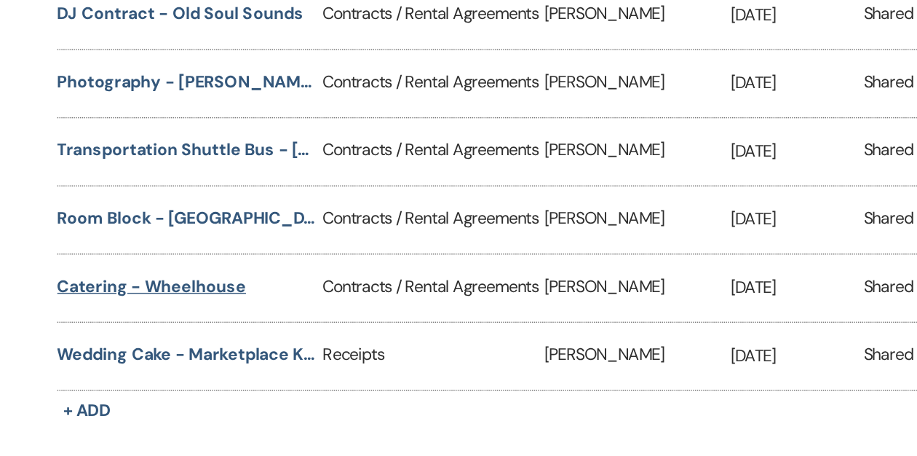
click at [190, 330] on button "Catering - Wheelhouse" at bounding box center [201, 336] width 133 height 17
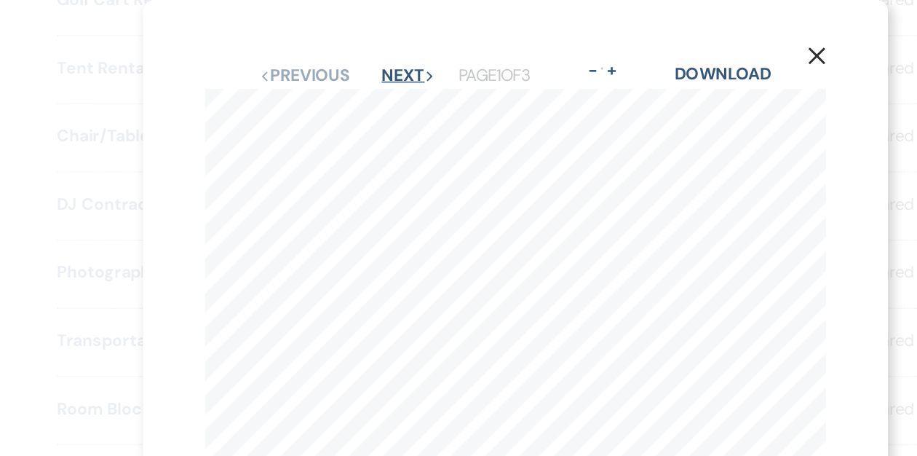
click at [381, 47] on button "Next Next" at bounding box center [383, 53] width 38 height 12
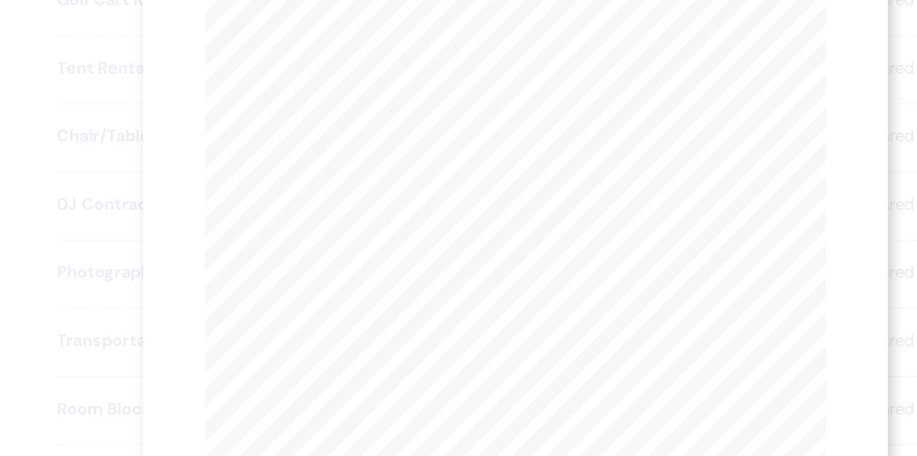
scroll to position [0, 0]
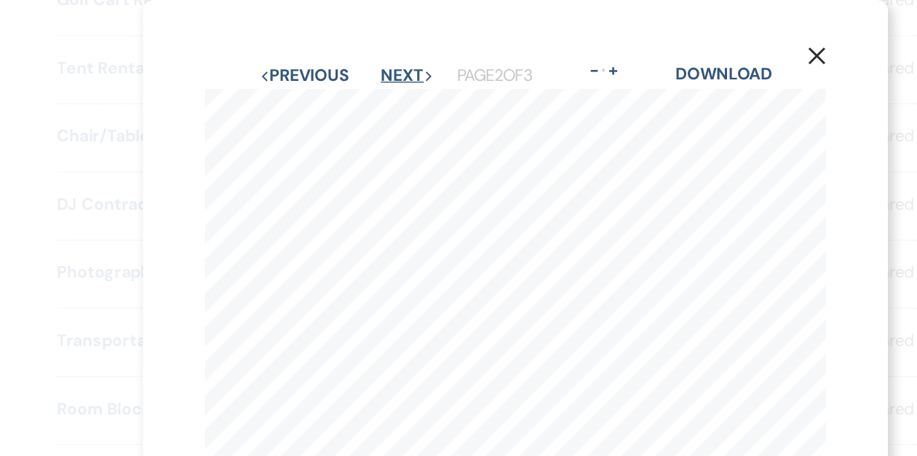
click at [386, 49] on button "Next Next" at bounding box center [383, 53] width 38 height 12
click at [370, 55] on button "Next Next" at bounding box center [383, 53] width 38 height 12
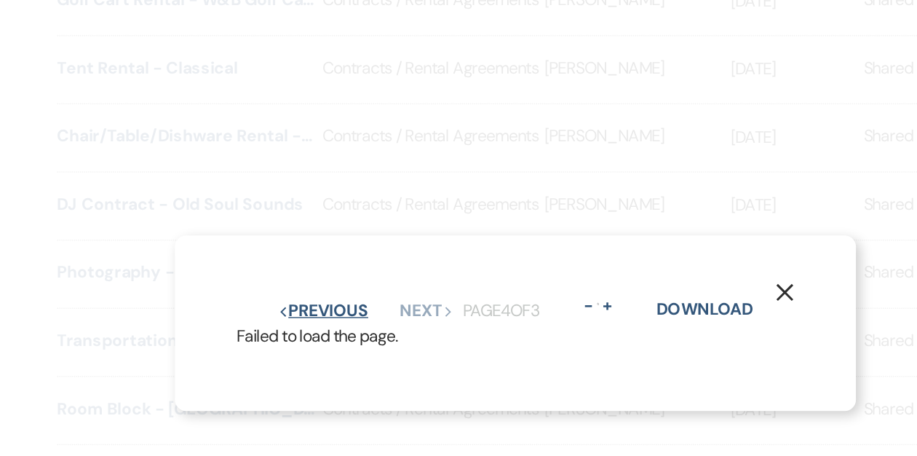
click at [341, 219] on button "Previous Previous" at bounding box center [322, 219] width 63 height 12
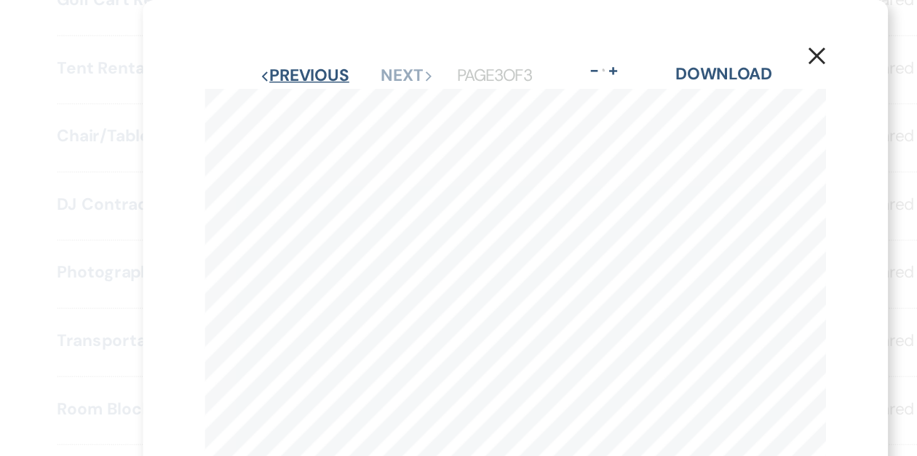
click at [320, 51] on button "Previous Previous" at bounding box center [309, 53] width 63 height 12
click at [673, 40] on icon "X" at bounding box center [671, 39] width 13 height 13
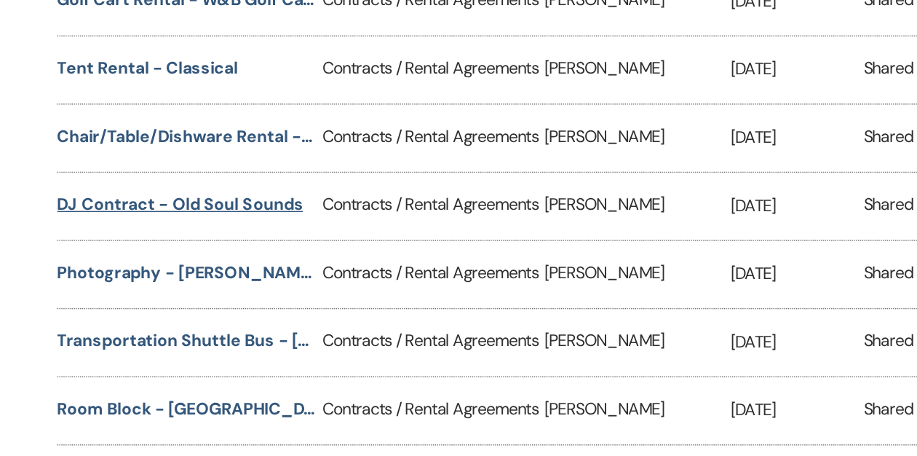
click at [240, 143] on button "DJ Contract - Old Soul Sounds" at bounding box center [222, 143] width 174 height 17
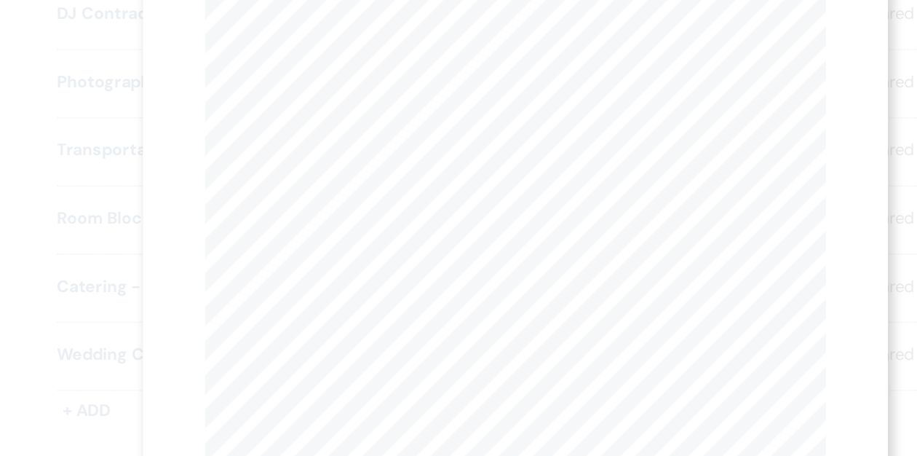
scroll to position [758, 0]
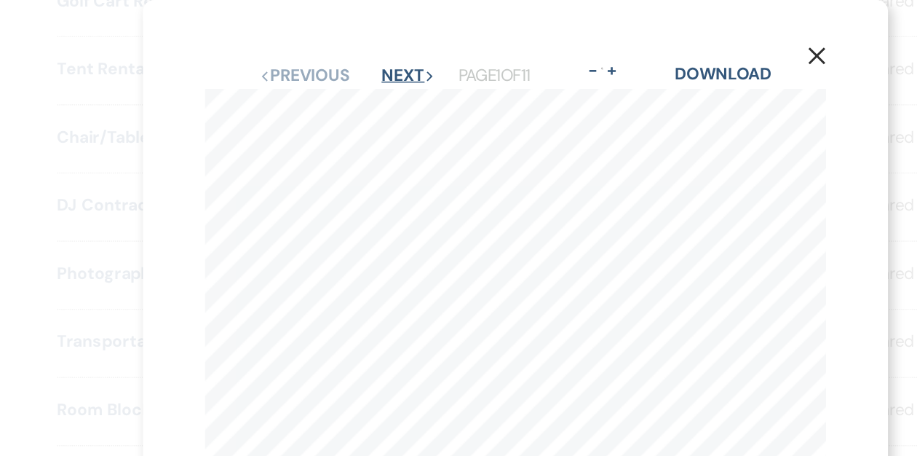
click at [379, 51] on button "Next Next" at bounding box center [383, 53] width 38 height 12
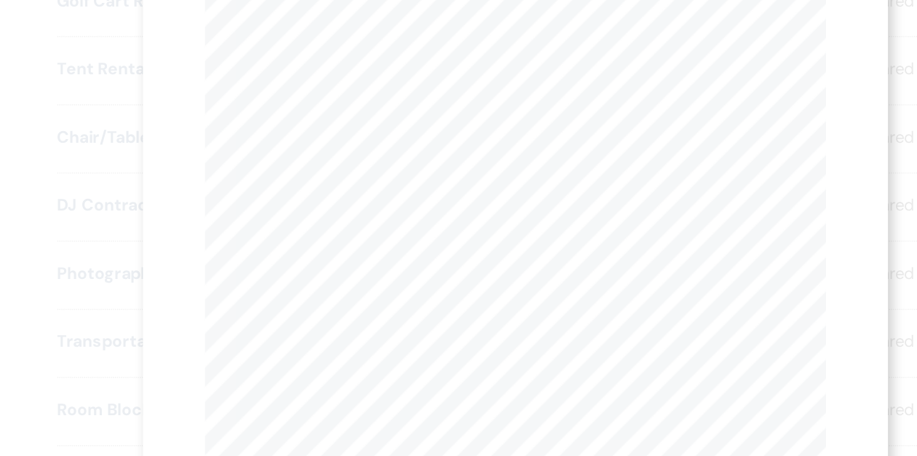
scroll to position [0, 0]
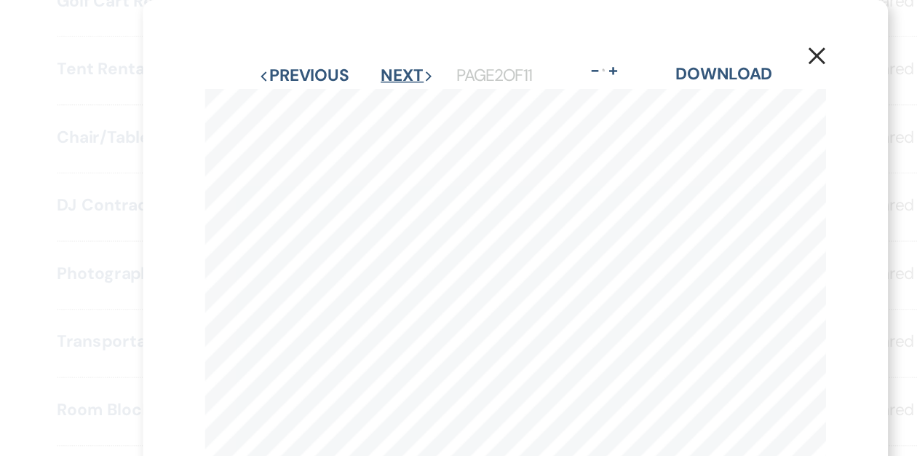
click at [380, 48] on button "Next Next" at bounding box center [382, 53] width 38 height 12
click at [670, 40] on use "button" at bounding box center [671, 39] width 12 height 12
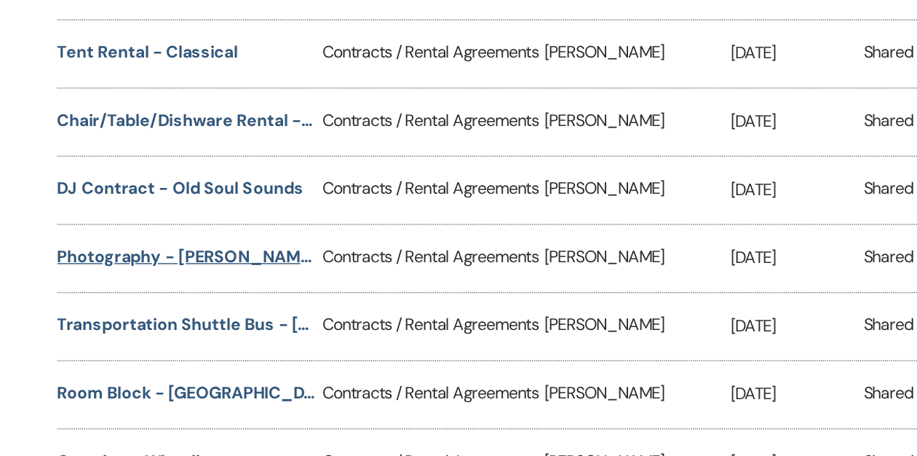
click at [187, 191] on button "Photography - [PERSON_NAME]" at bounding box center [226, 192] width 182 height 17
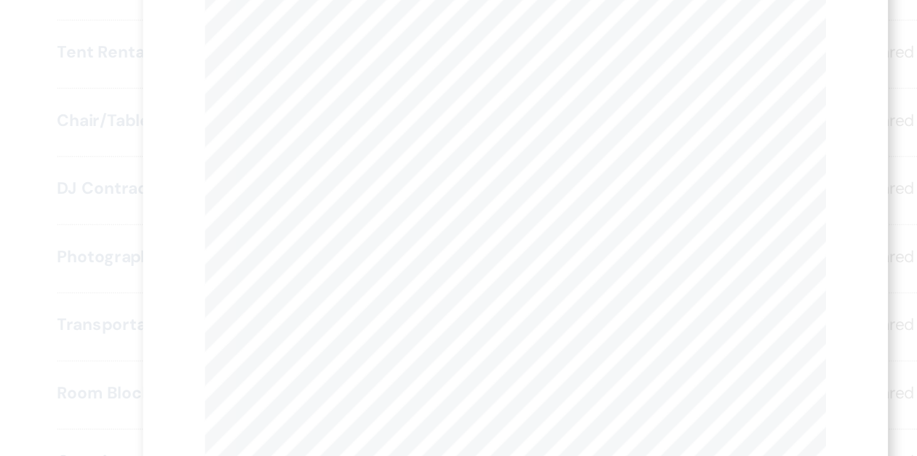
scroll to position [253, 0]
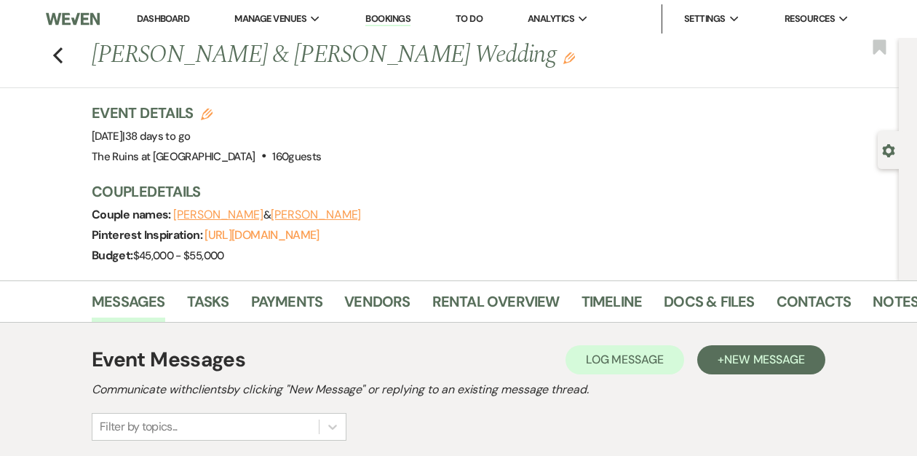
click at [142, 20] on link "Dashboard" at bounding box center [163, 18] width 52 height 12
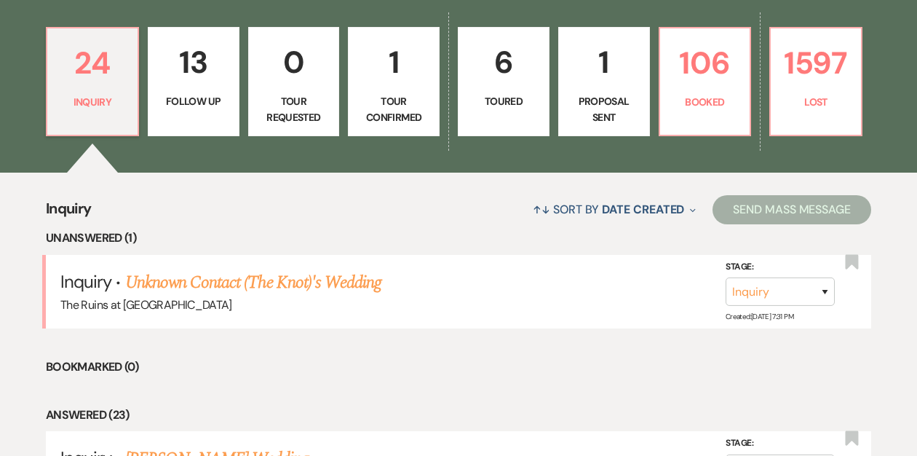
scroll to position [404, 0]
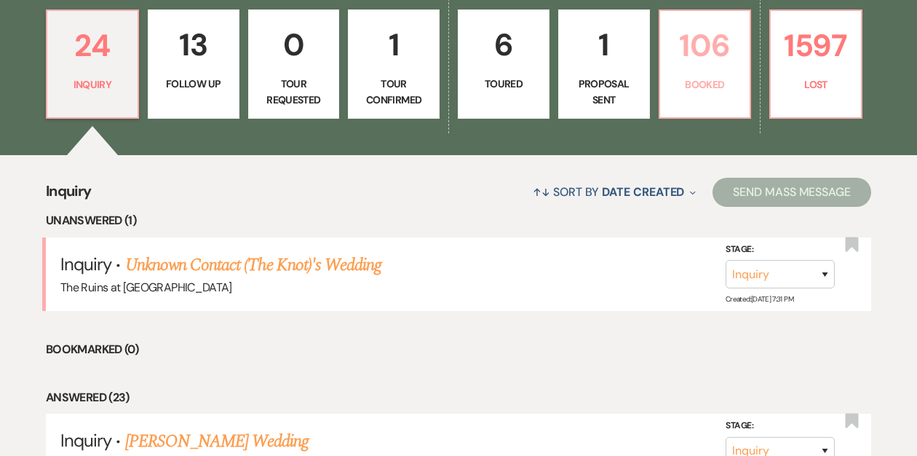
click at [693, 54] on p "106" at bounding box center [705, 45] width 73 height 49
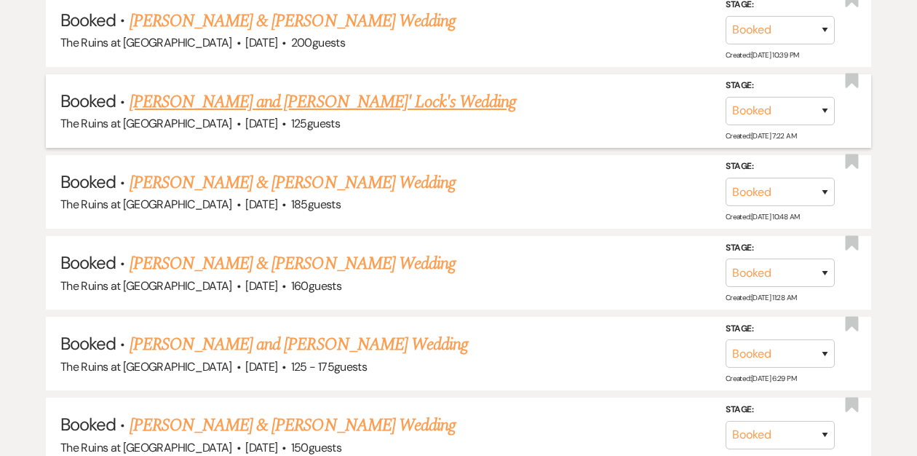
scroll to position [905, 0]
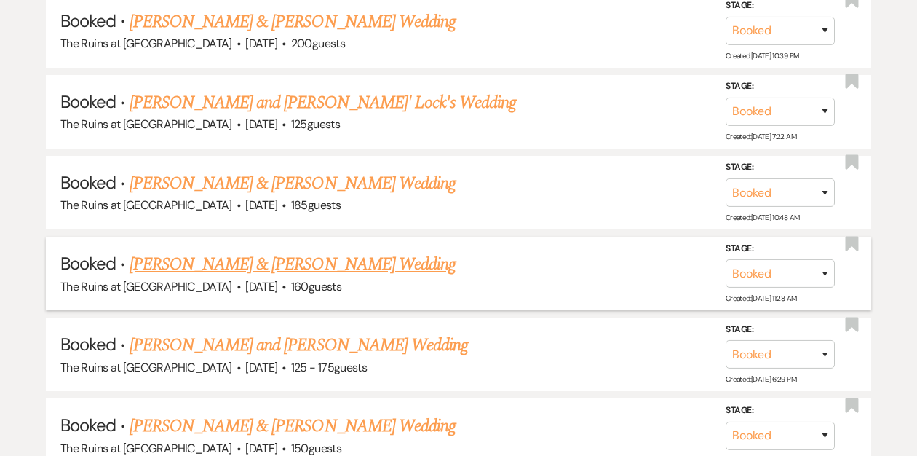
click at [234, 264] on link "[PERSON_NAME] & [PERSON_NAME] Wedding" at bounding box center [293, 264] width 326 height 26
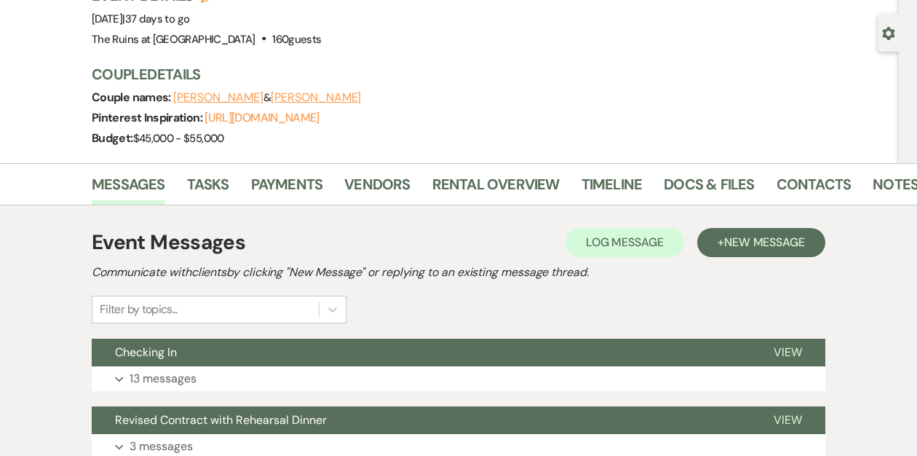
scroll to position [213, 0]
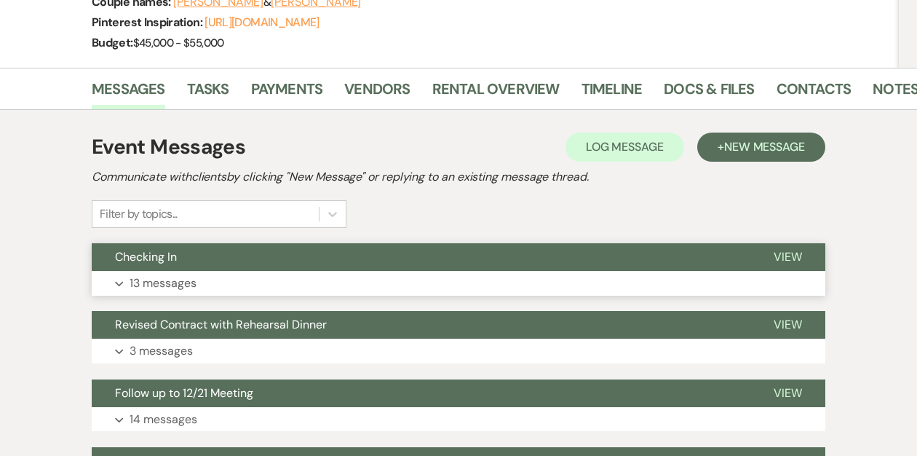
click at [234, 250] on button "Checking In" at bounding box center [421, 257] width 659 height 28
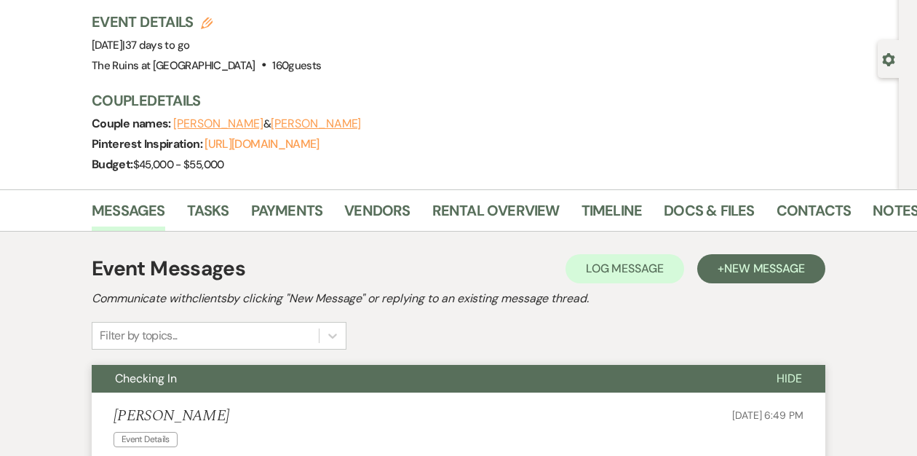
scroll to position [0, 0]
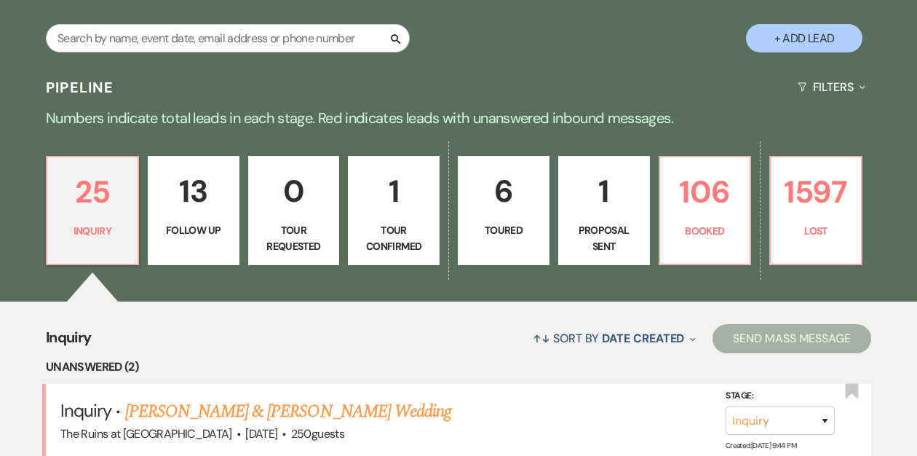
scroll to position [258, 0]
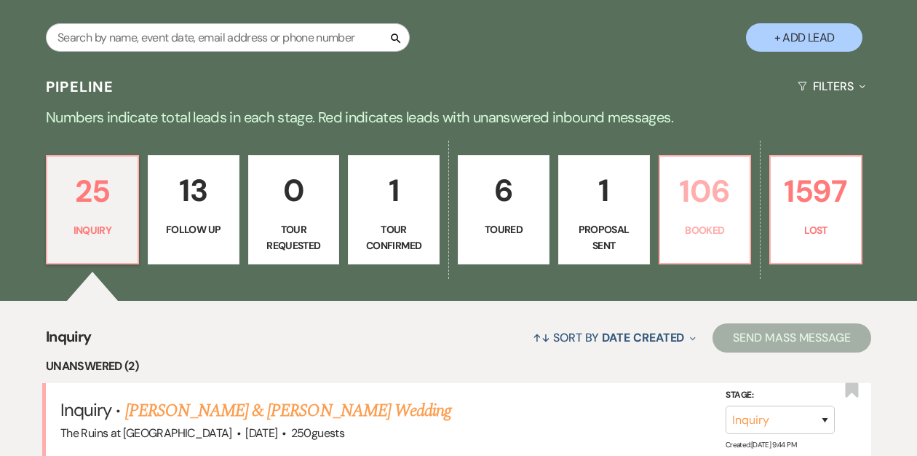
click at [704, 205] on p "106" at bounding box center [705, 191] width 73 height 49
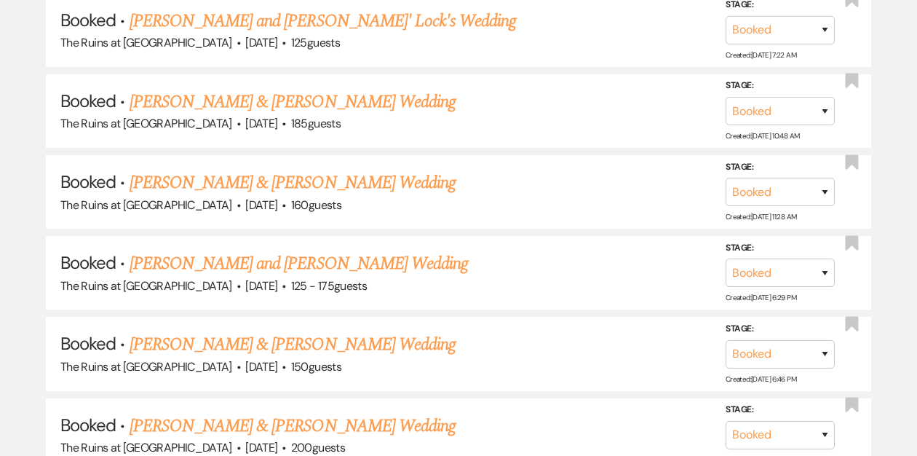
scroll to position [1017, 0]
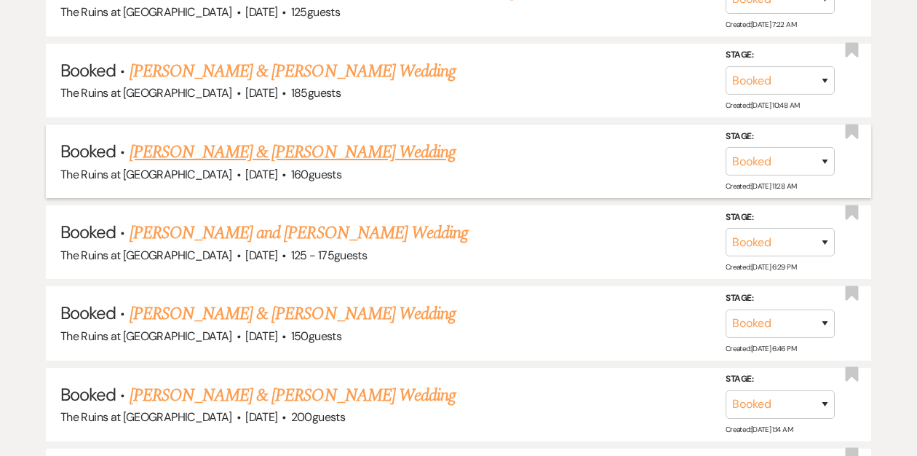
click at [264, 149] on link "[PERSON_NAME] & [PERSON_NAME] Wedding" at bounding box center [293, 152] width 326 height 26
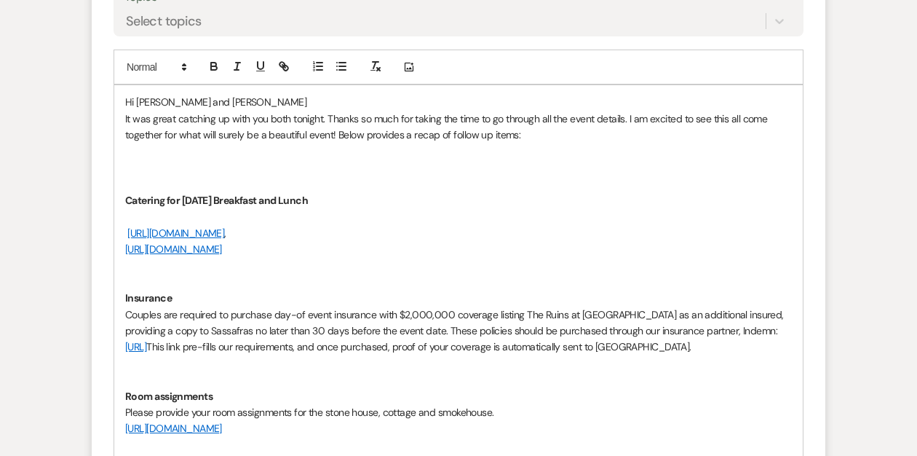
scroll to position [760, 0]
drag, startPoint x: 451, startPoint y: 132, endPoint x: 472, endPoint y: 132, distance: 21.1
click at [451, 132] on p "It was great catching up with you both tonight. Thanks so much for taking the t…" at bounding box center [458, 126] width 667 height 33
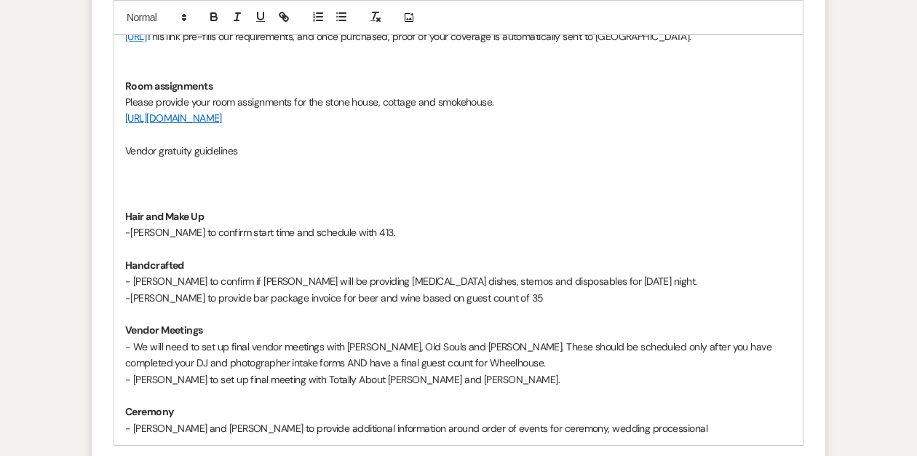
scroll to position [1072, 0]
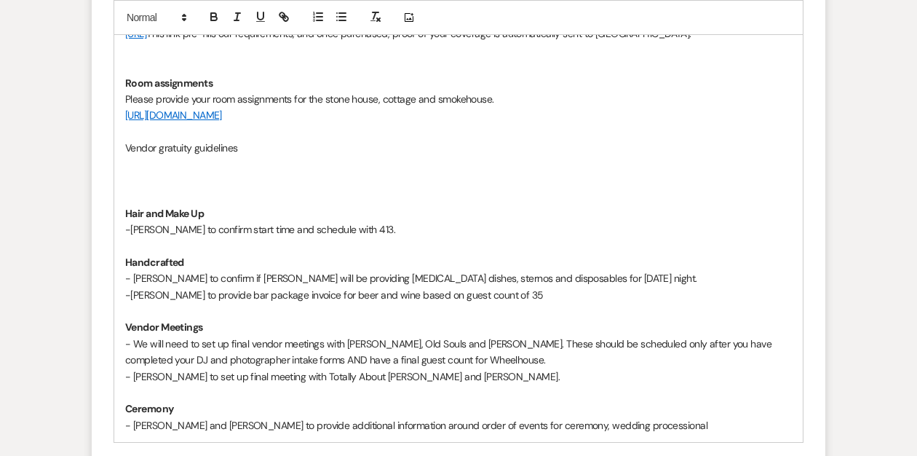
click at [243, 156] on p "Vendor gratuity guidelines" at bounding box center [458, 148] width 667 height 16
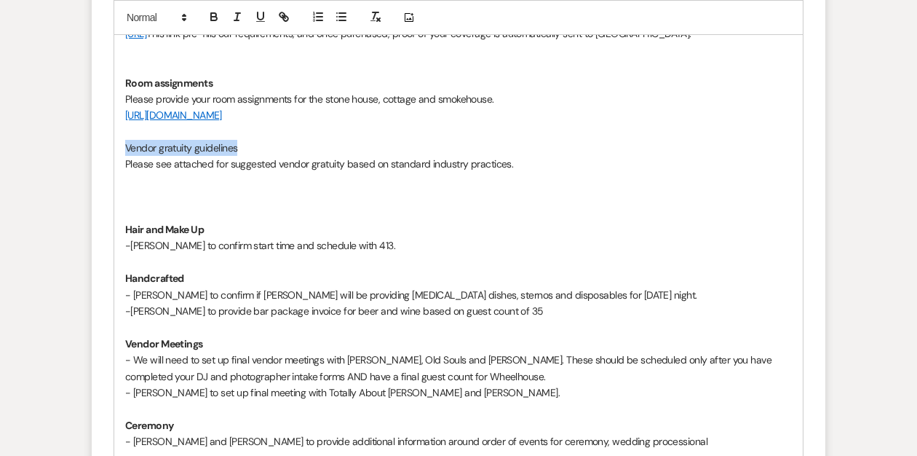
drag, startPoint x: 246, startPoint y: 162, endPoint x: 109, endPoint y: 163, distance: 136.8
click at [210, 16] on icon "button" at bounding box center [213, 16] width 13 height 13
click at [292, 140] on p at bounding box center [458, 132] width 667 height 16
click at [125, 154] on strong "Vendor gratuity guidelines" at bounding box center [185, 147] width 121 height 13
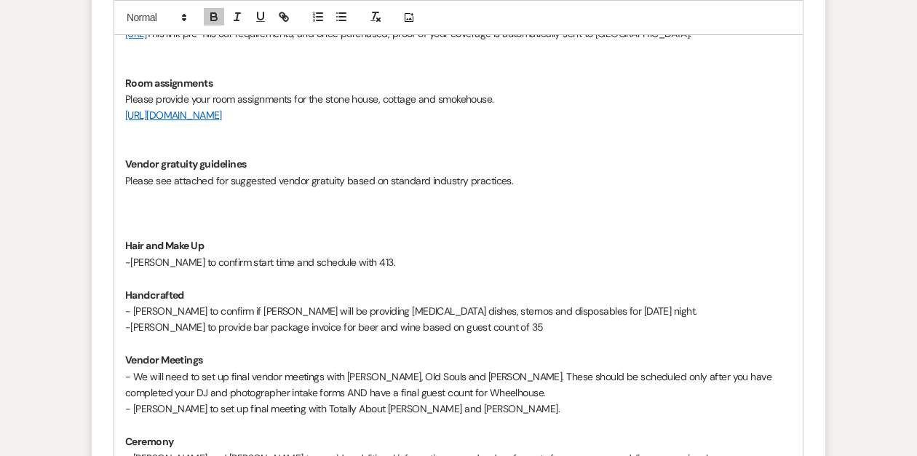
click at [130, 237] on p at bounding box center [458, 229] width 667 height 16
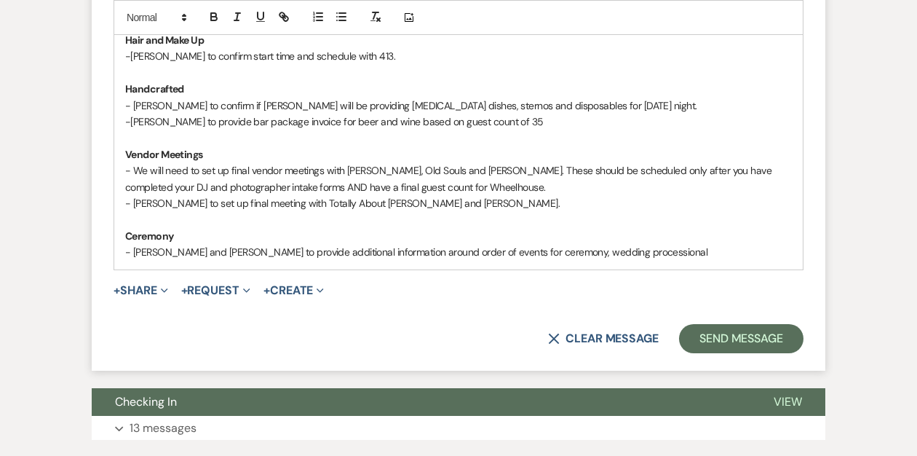
scroll to position [1283, 0]
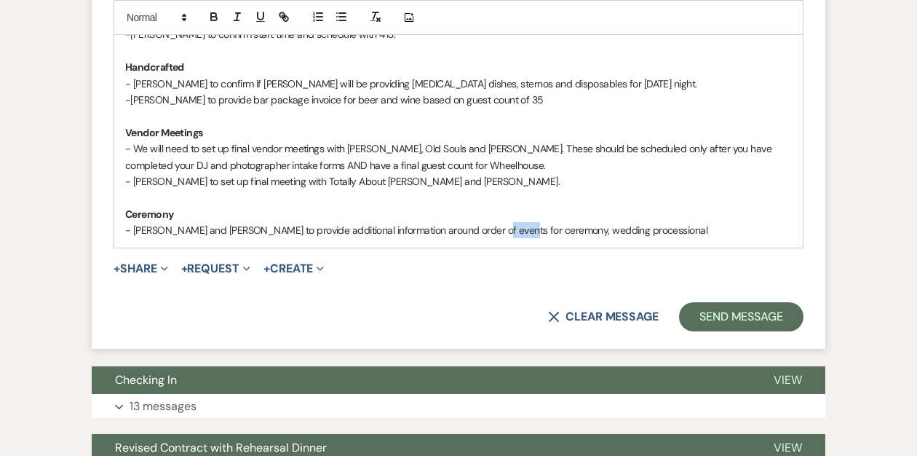
drag, startPoint x: 511, startPoint y: 247, endPoint x: 482, endPoint y: 248, distance: 29.1
click at [482, 238] on p "- [PERSON_NAME] and [PERSON_NAME] to provide additional information around orde…" at bounding box center [458, 230] width 667 height 16
click at [554, 238] on p "- Rachel and Clem to provide additional information around order of events, wed…" at bounding box center [458, 230] width 667 height 16
click at [496, 238] on p "- Rachel and Clem to provide additional information around order of events, wed…" at bounding box center [458, 230] width 667 height 16
click at [657, 238] on p "- Rachel and Clem to provide additional information around order of events, wed…" at bounding box center [458, 230] width 667 height 16
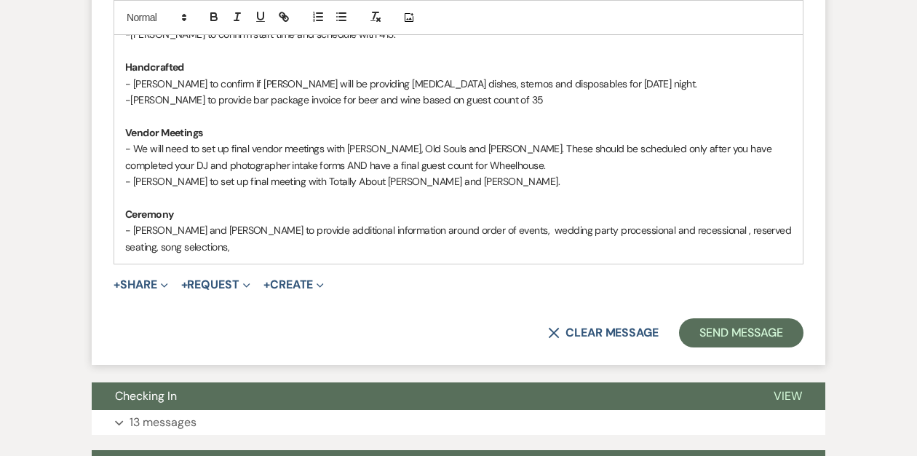
click at [449, 247] on p "- Rachel and Clem to provide additional information around order of events, wed…" at bounding box center [458, 238] width 667 height 33
click at [195, 255] on p "- Rachel and Clem to provide additional information around order of events, wed…" at bounding box center [458, 238] width 667 height 33
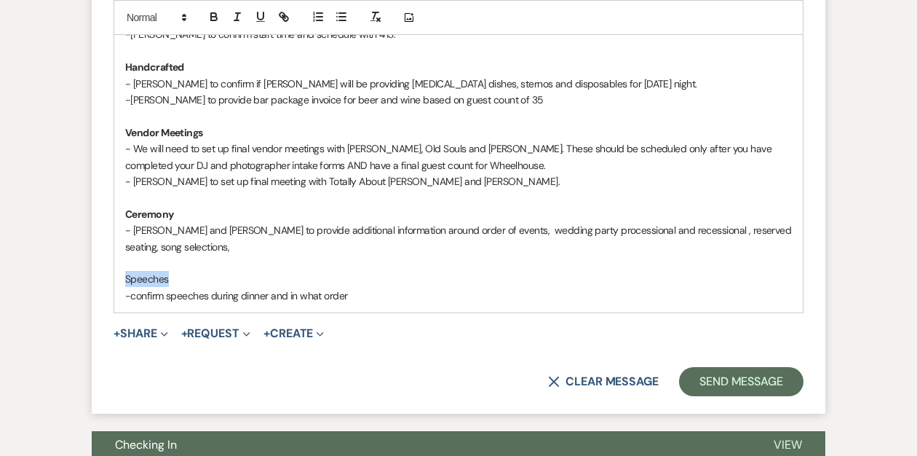
drag, startPoint x: 171, startPoint y: 294, endPoint x: 111, endPoint y: 294, distance: 59.7
click at [213, 17] on icon "button" at bounding box center [214, 19] width 6 height 4
click at [215, 173] on p "- We will need to set up final vendor meetings with Wheelhoue, Old Souls and Je…" at bounding box center [458, 156] width 667 height 33
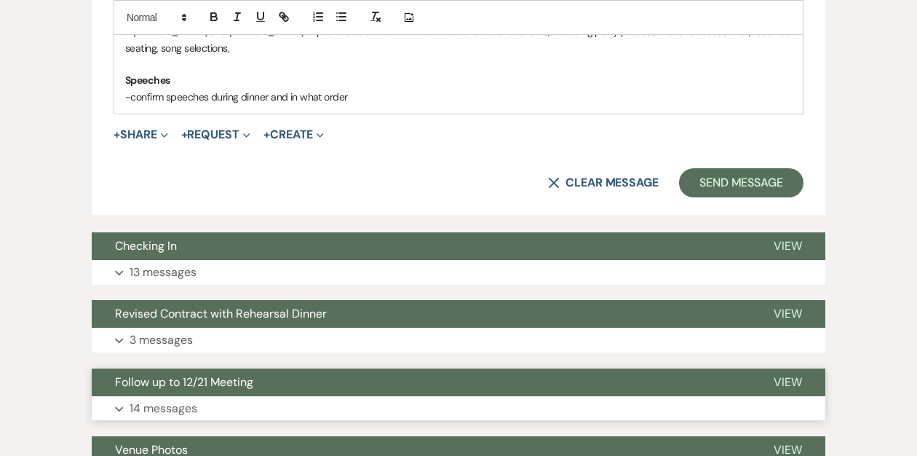
scroll to position [1464, 0]
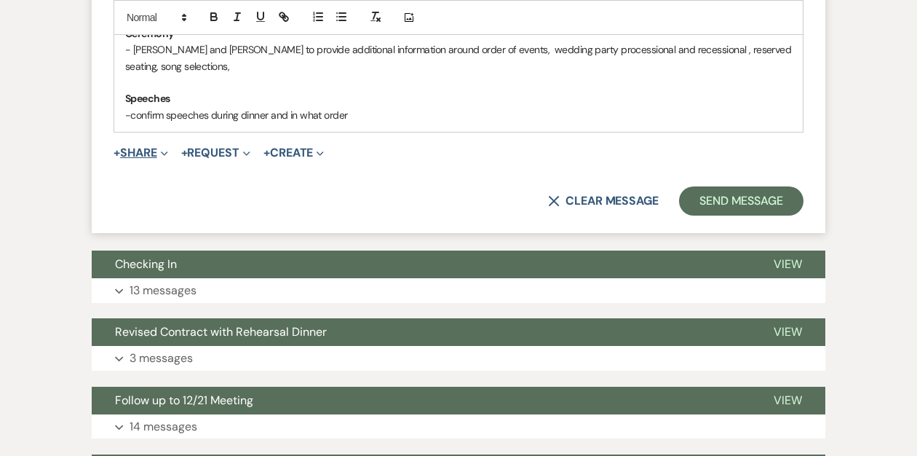
click at [150, 159] on button "+ Share Expand" at bounding box center [141, 153] width 55 height 12
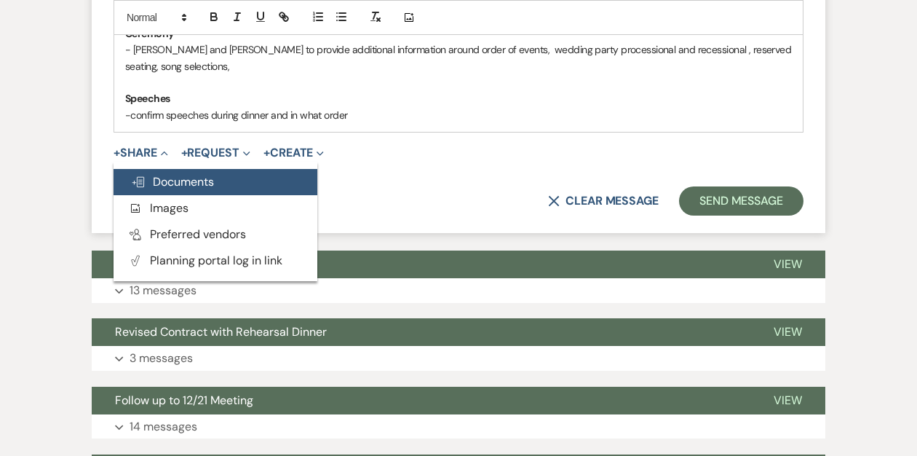
click at [182, 189] on span "Doc Upload Documents" at bounding box center [172, 181] width 83 height 15
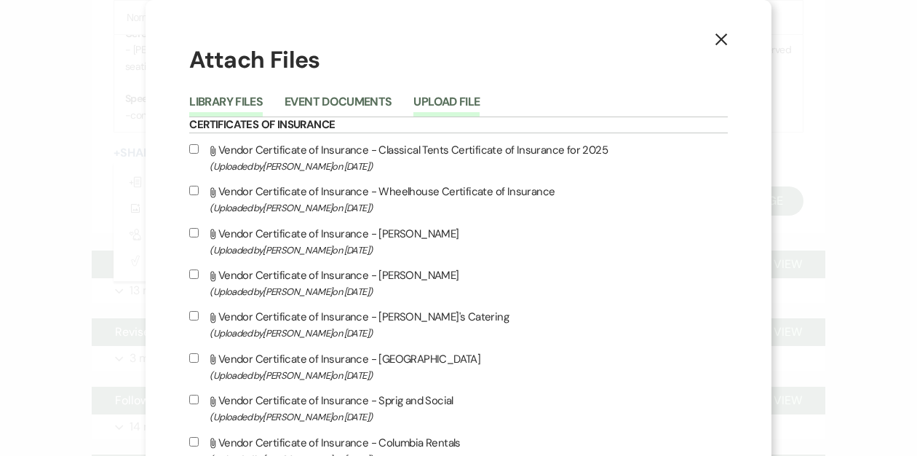
click at [480, 96] on button "Upload File" at bounding box center [446, 106] width 66 height 20
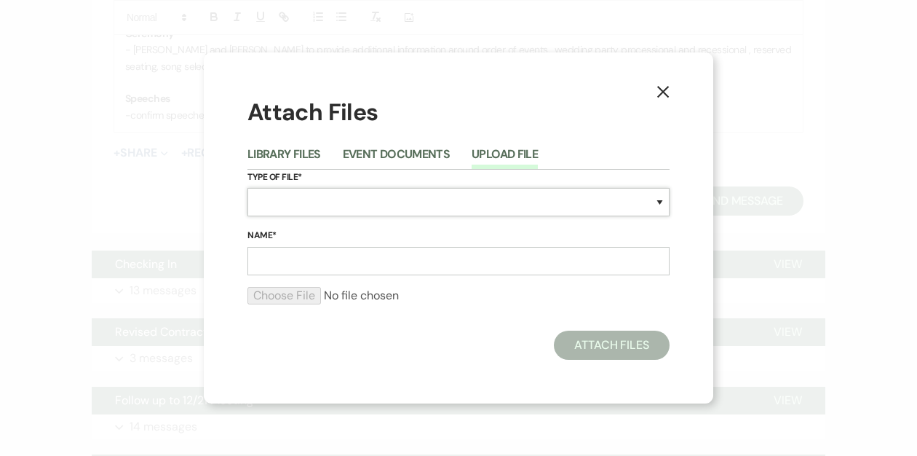
click at [303, 200] on select "Special Event Insurance Vendor Certificate of Insurance Contracts / Rental Agre…" at bounding box center [458, 202] width 422 height 28
select select "0"
click at [247, 188] on select "Special Event Insurance Vendor Certificate of Insurance Contracts / Rental Agre…" at bounding box center [458, 202] width 422 height 28
click at [293, 262] on input "Name*" at bounding box center [458, 261] width 422 height 28
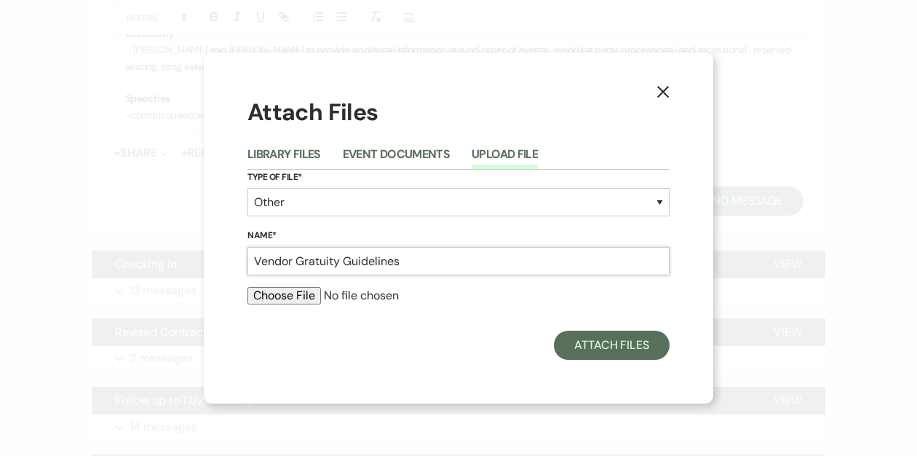
type input "Vendor Gratuity Guidelines"
click at [277, 297] on input "file" at bounding box center [458, 295] width 422 height 17
type input "C:\fakepath\Screenshot 2025-09-23 at 9.46.18 PM.png"
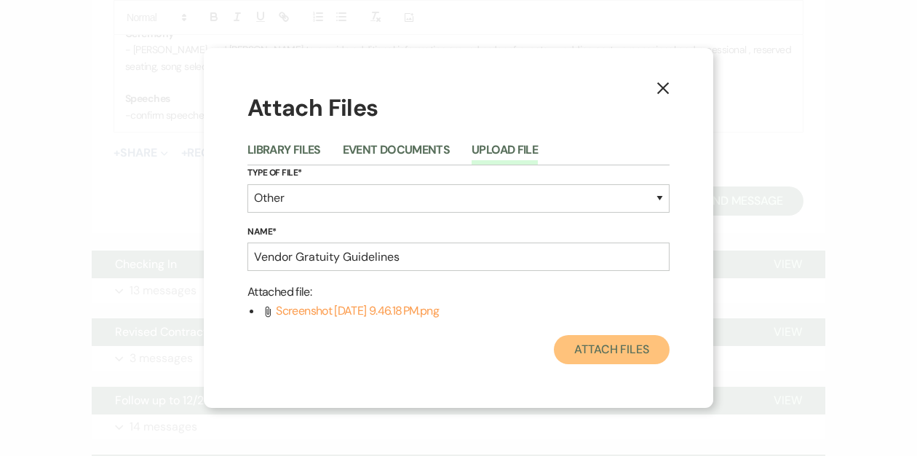
click at [571, 348] on button "Attach Files" at bounding box center [612, 349] width 116 height 29
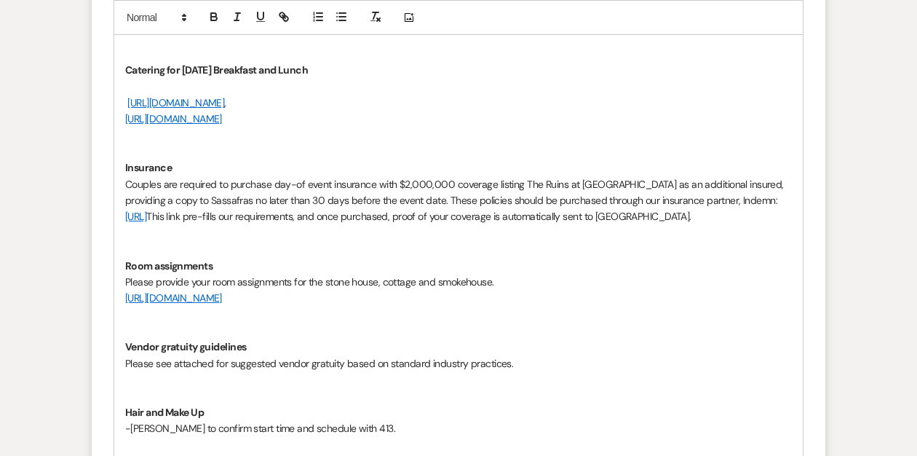
scroll to position [764, 0]
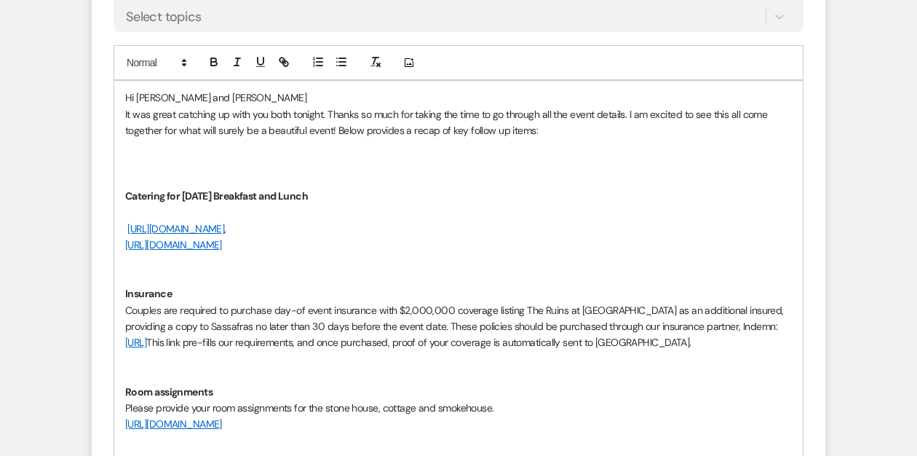
click at [159, 171] on p at bounding box center [458, 179] width 667 height 16
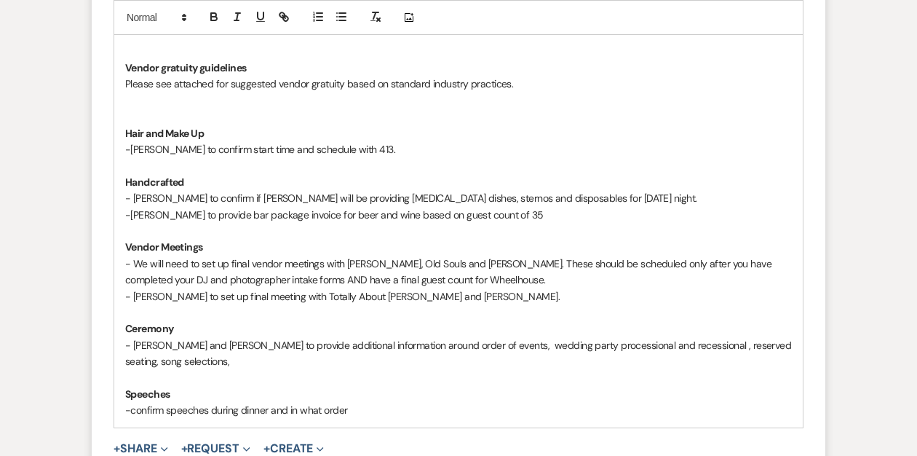
scroll to position [1154, 0]
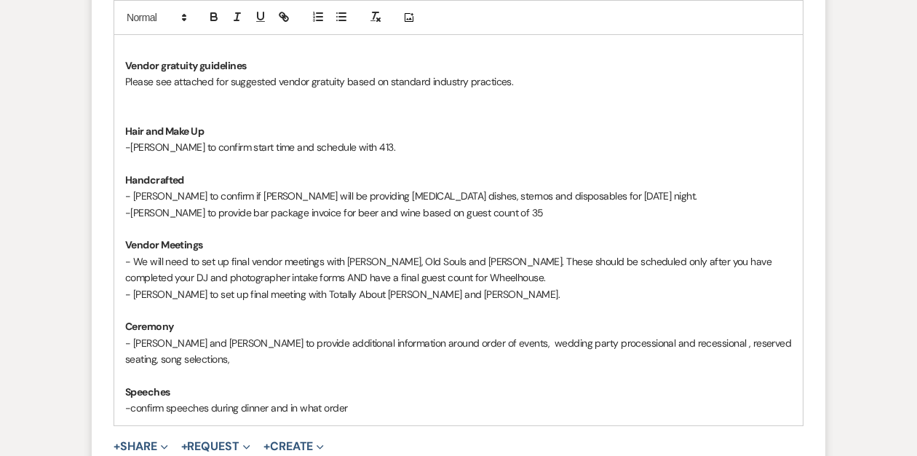
click at [522, 90] on p "Please see attached for suggested vendor gratuity based on standard industry pr…" at bounding box center [458, 82] width 667 height 16
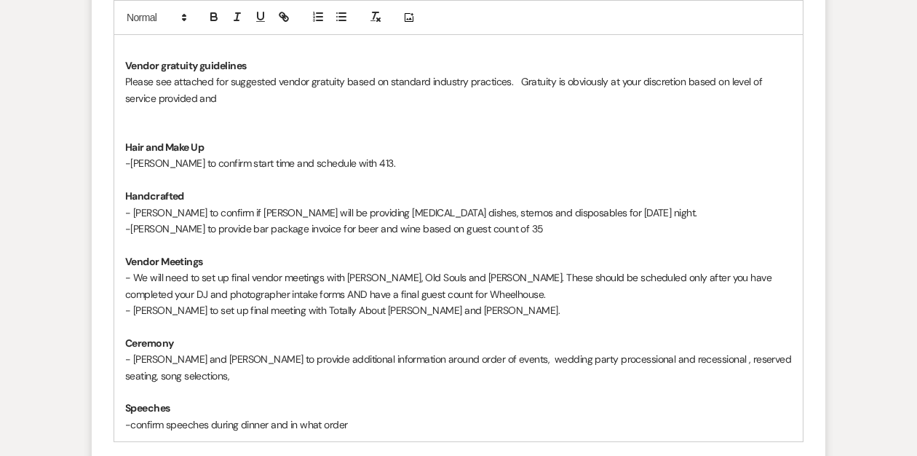
click at [608, 97] on p "Please see attached for suggested vendor gratuity based on standard industry pr…" at bounding box center [458, 90] width 667 height 33
click at [184, 106] on p "Please see attached for suggested vendor gratuity based on standard industry pr…" at bounding box center [458, 90] width 667 height 33
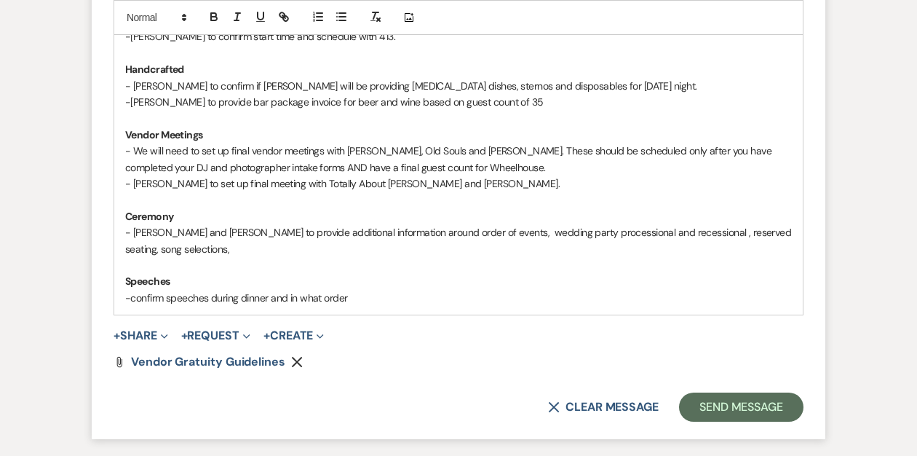
scroll to position [1282, 0]
click at [390, 164] on p "- We will need to set up final vendor meetings with Wheelhoue, Old Souls and Je…" at bounding box center [458, 158] width 667 height 33
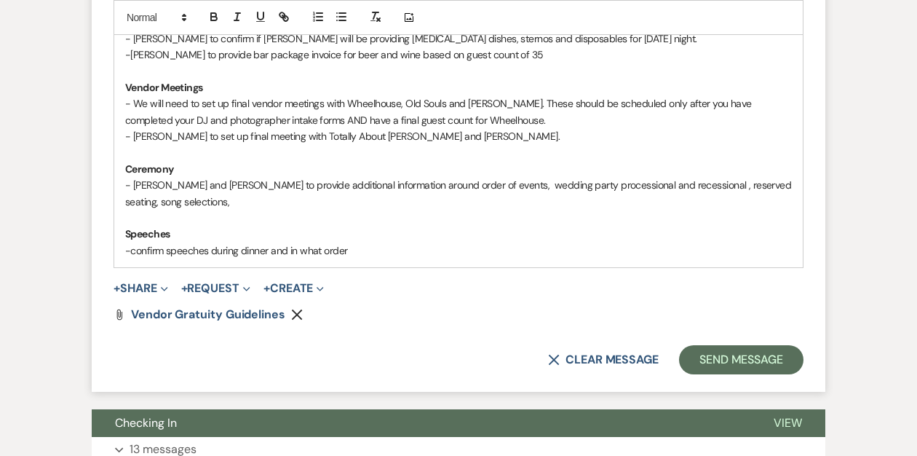
scroll to position [1330, 0]
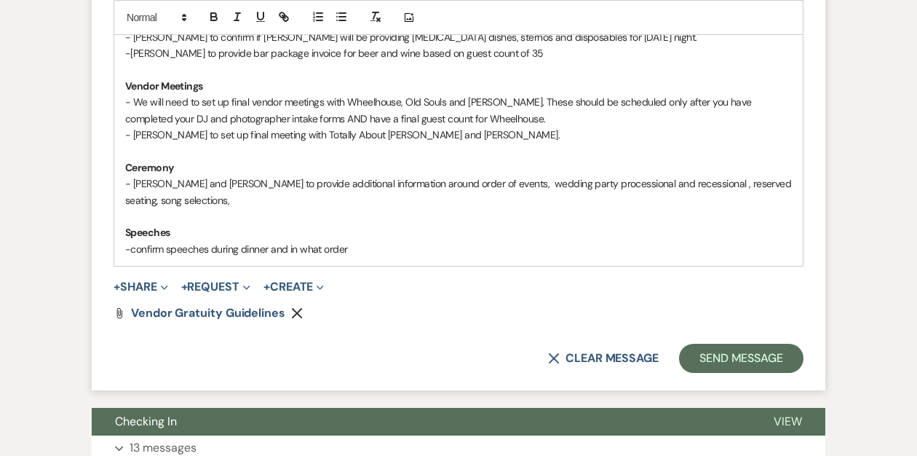
click at [419, 143] on p "- [PERSON_NAME] to set up final meeting with Totally About [PERSON_NAME] and [P…" at bounding box center [458, 135] width 667 height 16
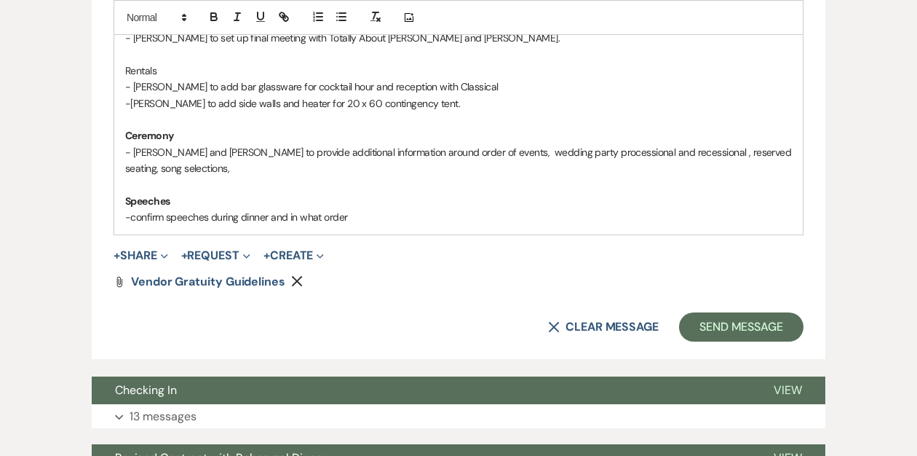
scroll to position [1427, 0]
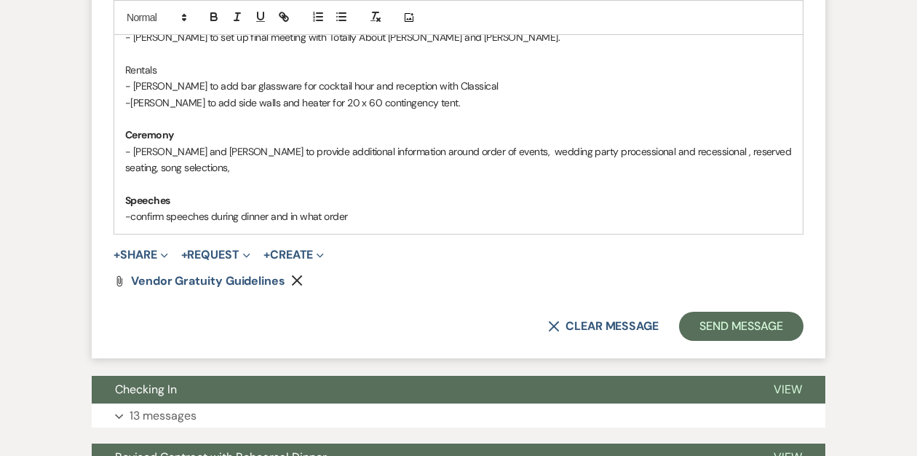
click at [167, 224] on p "-confirm speeches during dinner and in what order" at bounding box center [458, 216] width 667 height 16
drag, startPoint x: 389, startPoint y: 233, endPoint x: 304, endPoint y: 234, distance: 85.9
click at [304, 224] on p "-confirm order of speeches during dinner and in what order" at bounding box center [458, 216] width 667 height 16
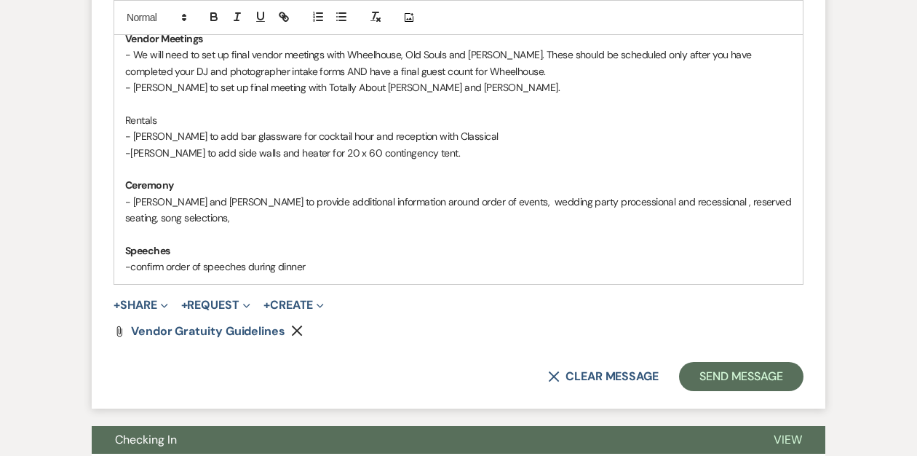
scroll to position [1221, 0]
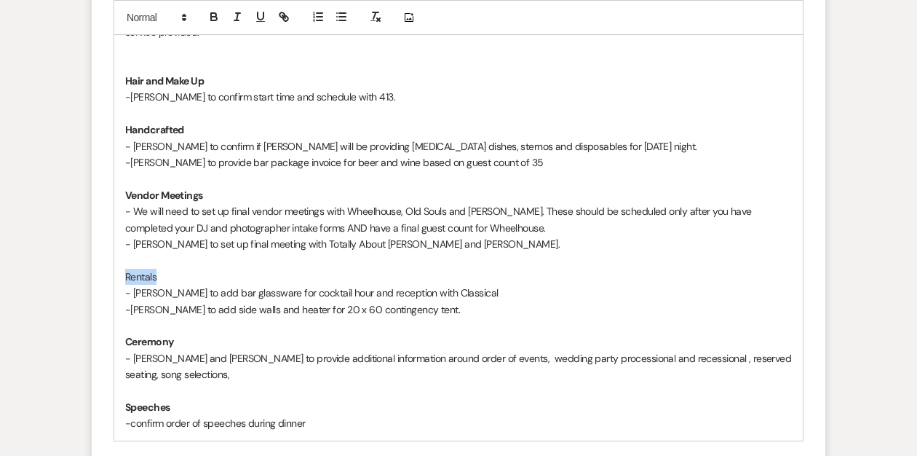
drag, startPoint x: 156, startPoint y: 290, endPoint x: 119, endPoint y: 290, distance: 37.1
click at [119, 290] on div "Hi Rachel and Clem It was great catching up with you both tonight. Thanks so mu…" at bounding box center [458, 32] width 689 height 816
click at [216, 15] on icon "button" at bounding box center [213, 15] width 5 height 4
click at [229, 138] on p "Handcrafted" at bounding box center [458, 130] width 667 height 16
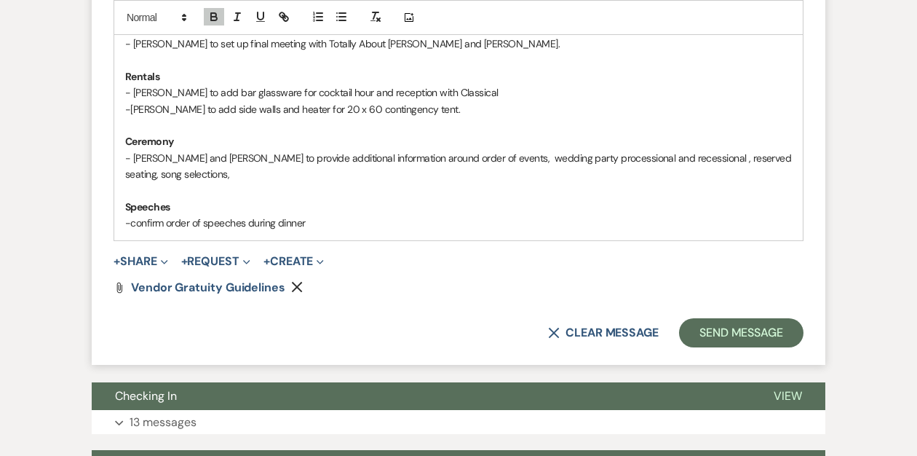
scroll to position [1421, 0]
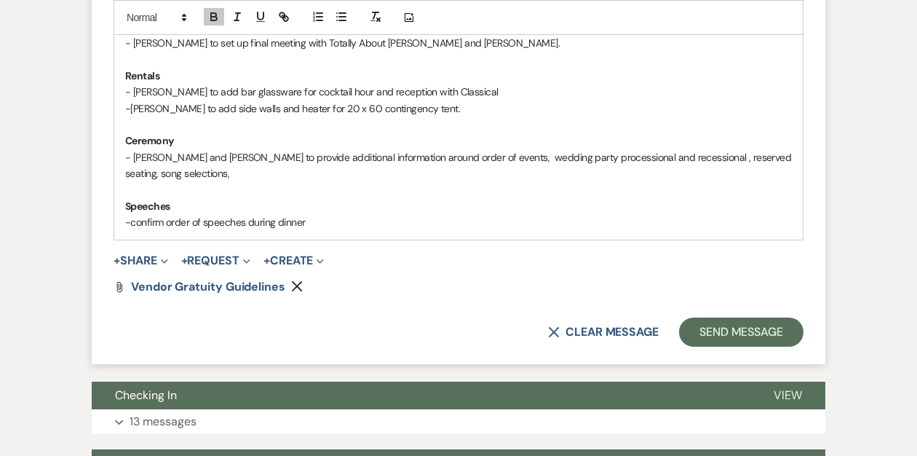
click at [727, 174] on p "- Rachel and Clem to provide additional information around order of events, wed…" at bounding box center [458, 165] width 667 height 33
click at [310, 230] on p "-confirm order of speeches during dinner" at bounding box center [458, 222] width 667 height 16
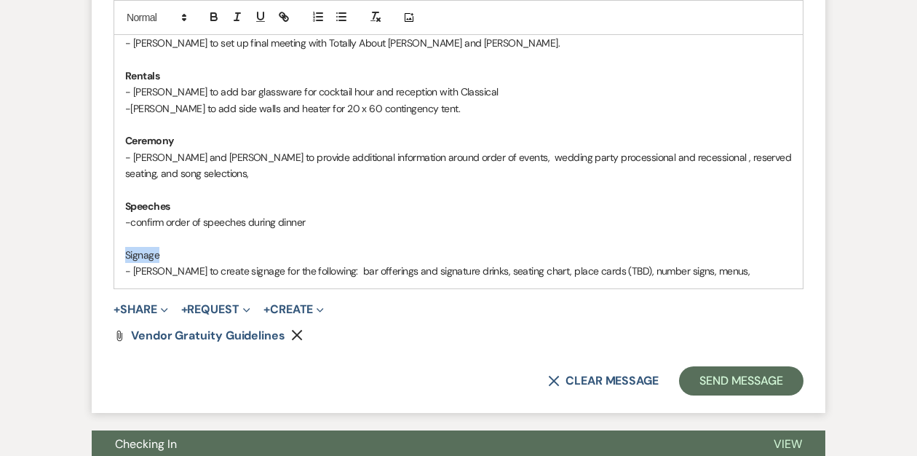
drag, startPoint x: 157, startPoint y: 271, endPoint x: 114, endPoint y: 271, distance: 42.9
click at [210, 17] on icon "button" at bounding box center [213, 16] width 13 height 13
click at [461, 247] on p at bounding box center [458, 239] width 667 height 16
click at [709, 279] on p "- Rachel to create signage for the following: bar offerings and signature drink…" at bounding box center [458, 271] width 667 height 16
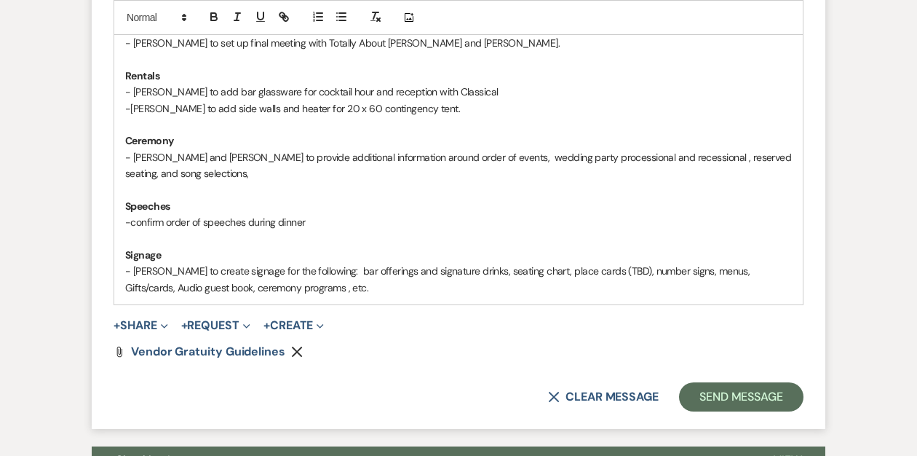
click at [605, 286] on p "- Rachel to create signage for the following: bar offerings and signature drink…" at bounding box center [458, 279] width 667 height 33
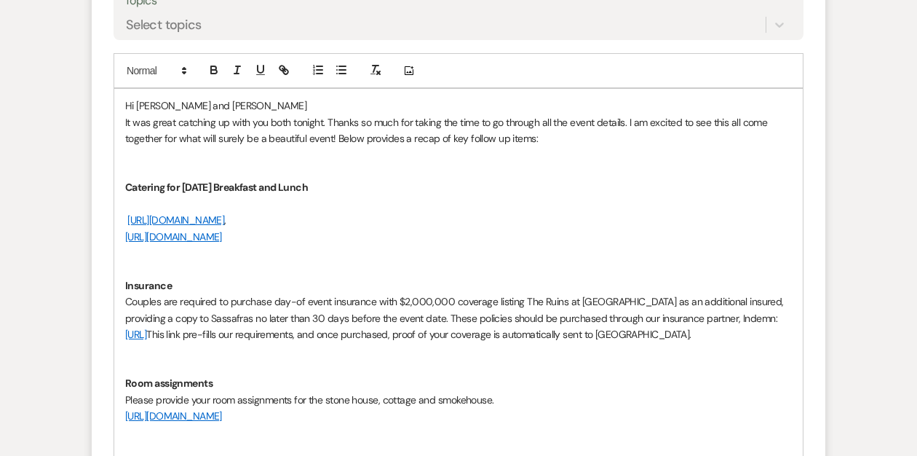
scroll to position [709, 0]
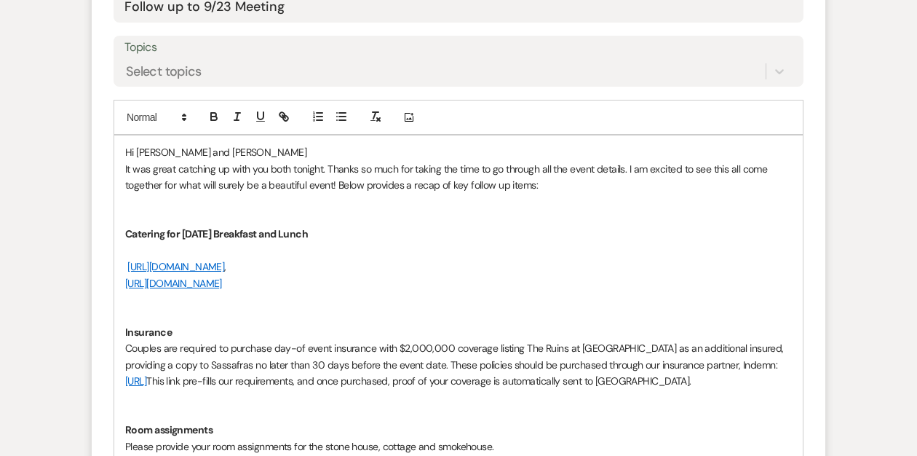
click at [540, 188] on p "It was great catching up with you both tonight. Thanks so much for taking the t…" at bounding box center [458, 177] width 667 height 33
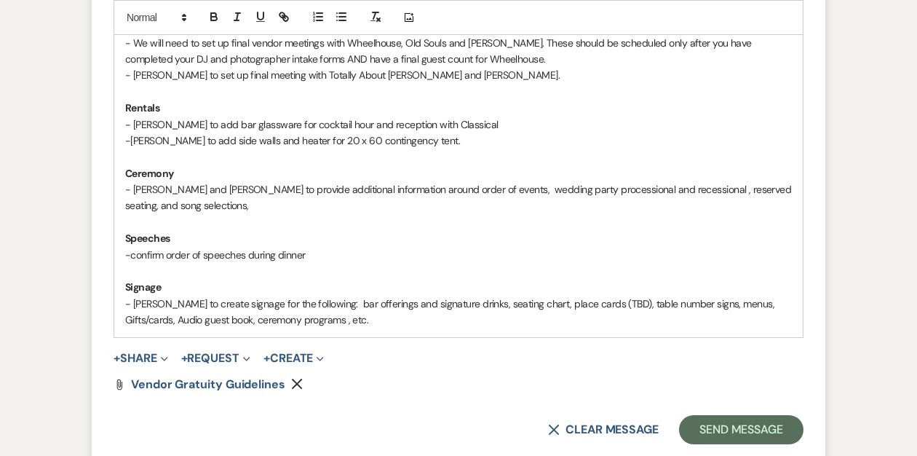
scroll to position [1407, 0]
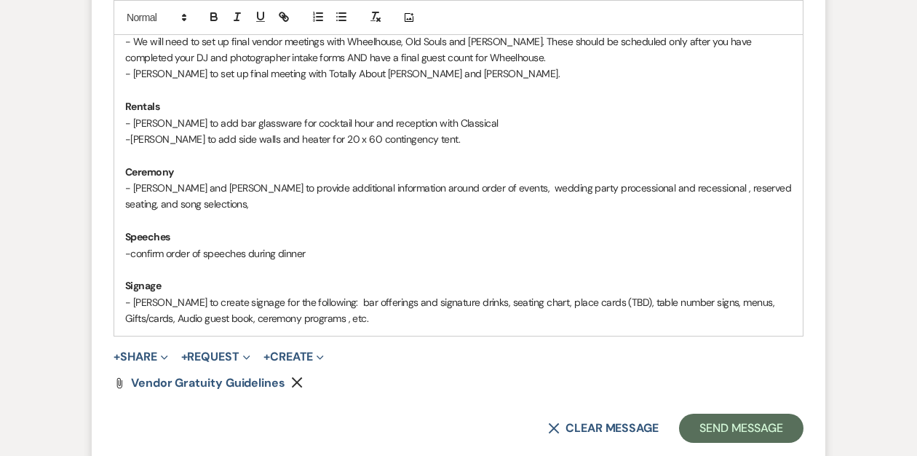
click at [421, 147] on p "-Rachel to add side walls and heater for 20 x 60 contingency tent." at bounding box center [458, 139] width 667 height 16
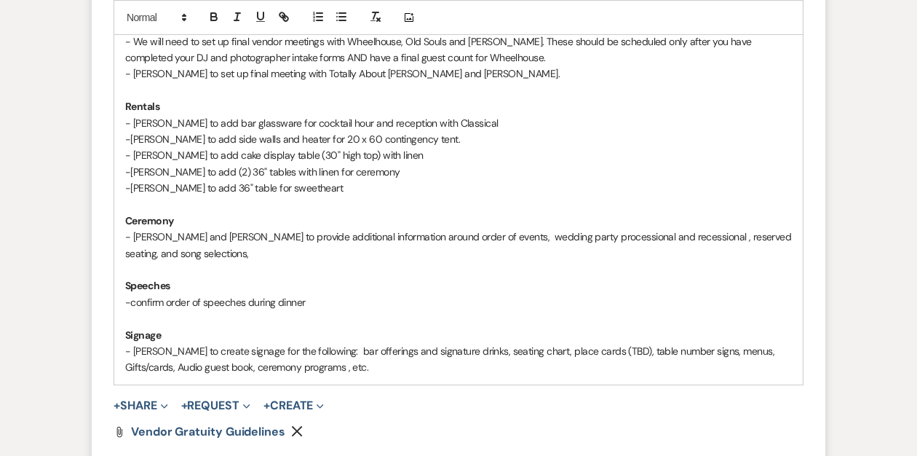
click at [234, 196] on p "-Rachel to add 36" table for sweetheart" at bounding box center [458, 188] width 667 height 16
click at [349, 196] on p "-Rachel to add 36" table with linen for sweetheart" at bounding box center [458, 188] width 667 height 16
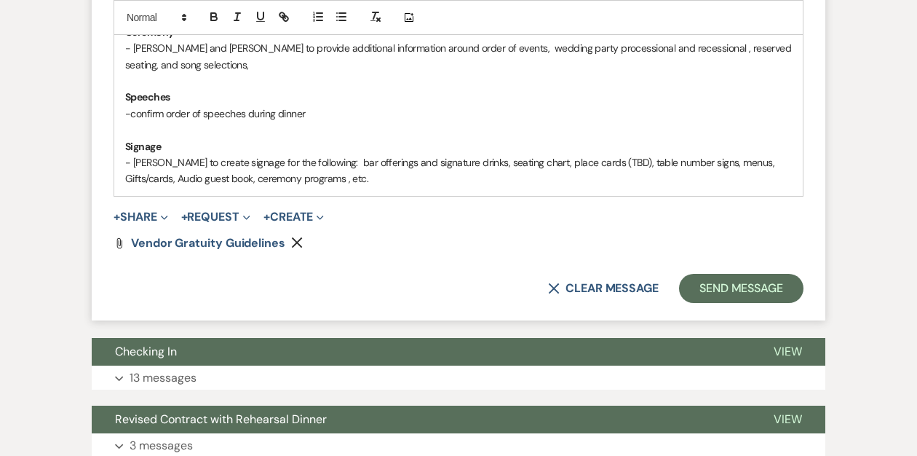
scroll to position [1637, 0]
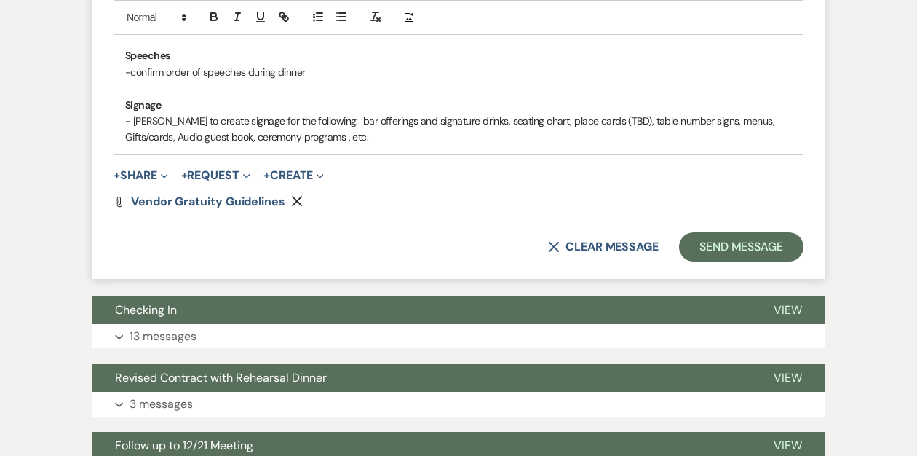
click at [330, 146] on p "- Rachel to create signage for the following: bar offerings and signature drink…" at bounding box center [458, 129] width 667 height 33
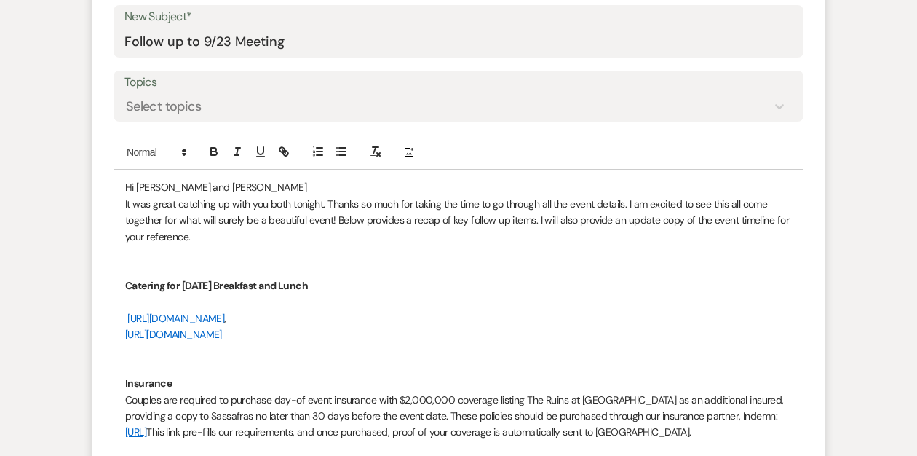
scroll to position [675, 0]
click at [608, 221] on p "It was great catching up with you both tonight. Thanks so much for taking the t…" at bounding box center [458, 219] width 667 height 49
click at [648, 221] on p "It was great catching up with you both tonight. Thanks so much for taking the t…" at bounding box center [458, 219] width 667 height 49
click at [199, 234] on p "It was great catching up with you both tonight. Thanks so much for taking the t…" at bounding box center [458, 219] width 667 height 49
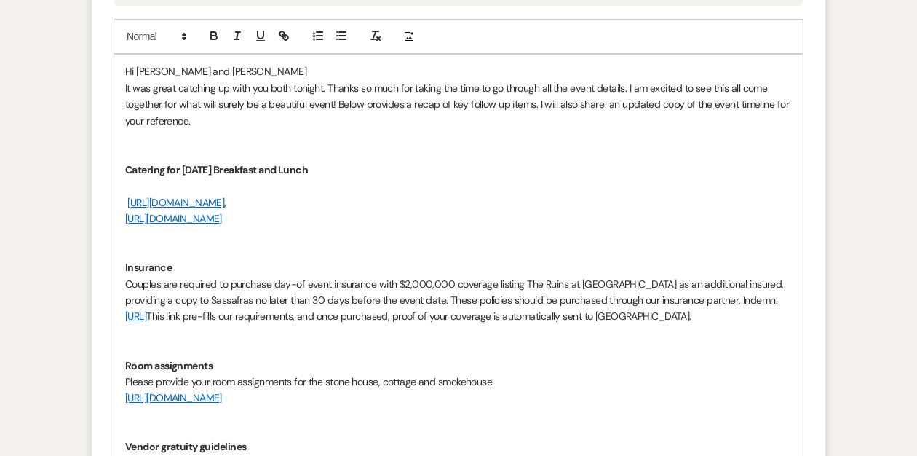
scroll to position [793, 0]
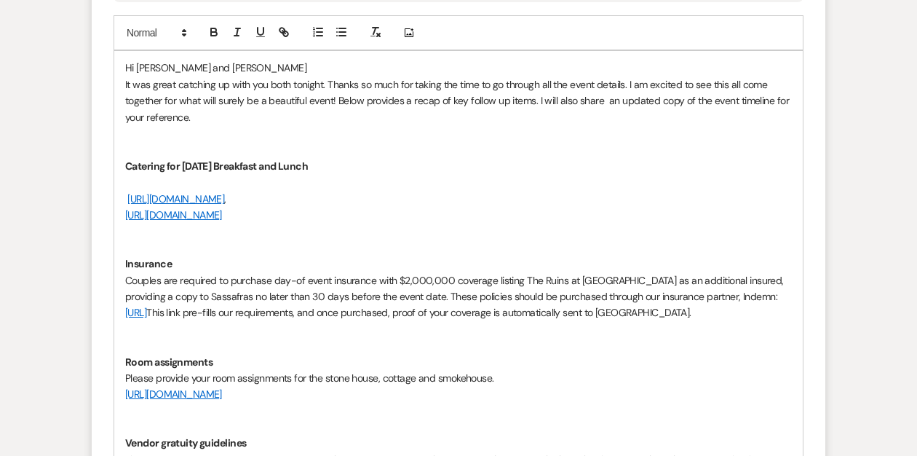
click at [143, 182] on p at bounding box center [458, 182] width 667 height 16
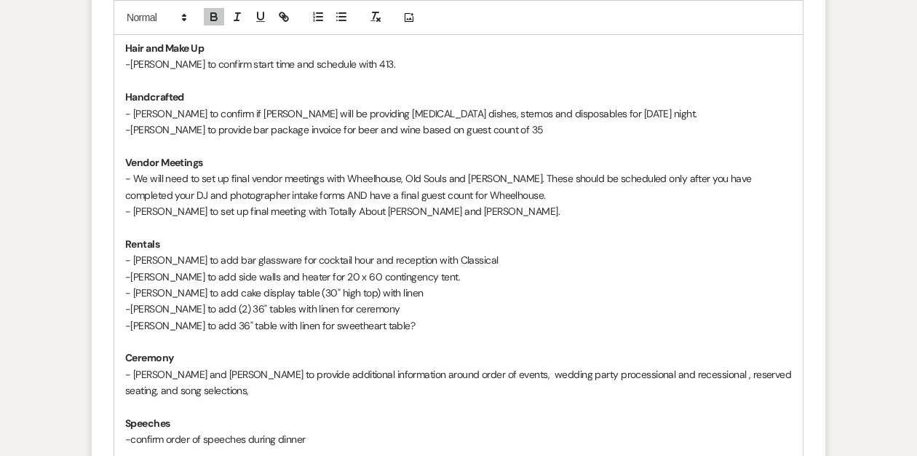
scroll to position [1257, 0]
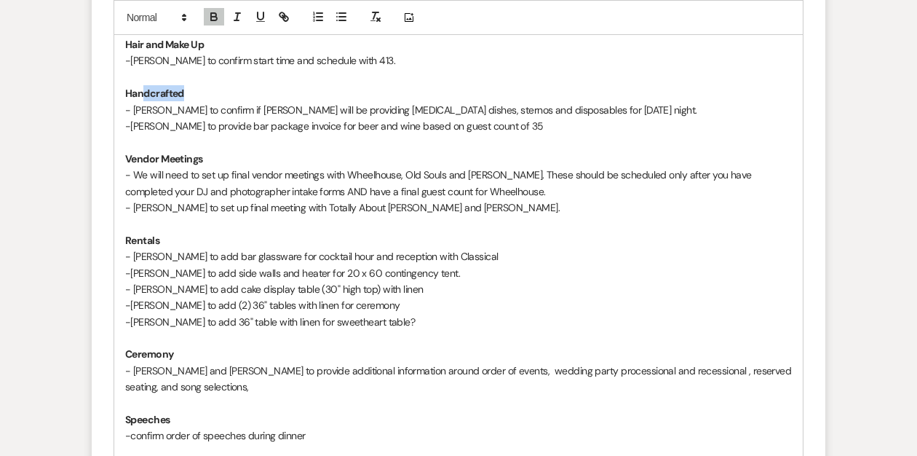
drag, startPoint x: 190, startPoint y: 106, endPoint x: 143, endPoint y: 106, distance: 47.3
click at [143, 101] on p "Handcrafted" at bounding box center [458, 93] width 667 height 16
drag, startPoint x: 215, startPoint y: 111, endPoint x: 205, endPoint y: 111, distance: 9.5
click at [205, 101] on p "Food and Beverage" at bounding box center [458, 93] width 667 height 16
click at [229, 101] on p "Food and Beverage" at bounding box center [458, 93] width 667 height 16
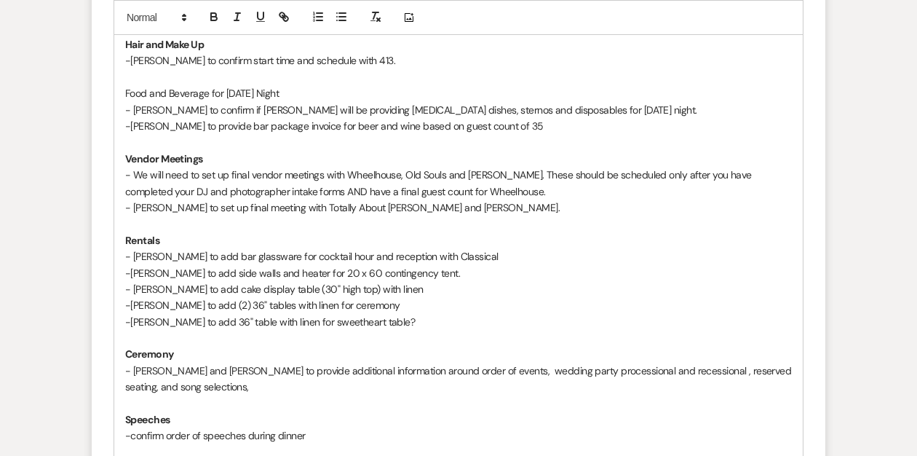
drag, startPoint x: 278, startPoint y: 111, endPoint x: 124, endPoint y: 110, distance: 154.3
click at [124, 110] on div "Hi Rachel and Clem It was great catching up with you both tonight. Thanks so mu…" at bounding box center [458, 76] width 689 height 979
click at [207, 21] on icon "button" at bounding box center [213, 16] width 13 height 13
click at [293, 68] on p "-[PERSON_NAME] to confirm start time and schedule with 413." at bounding box center [458, 60] width 667 height 16
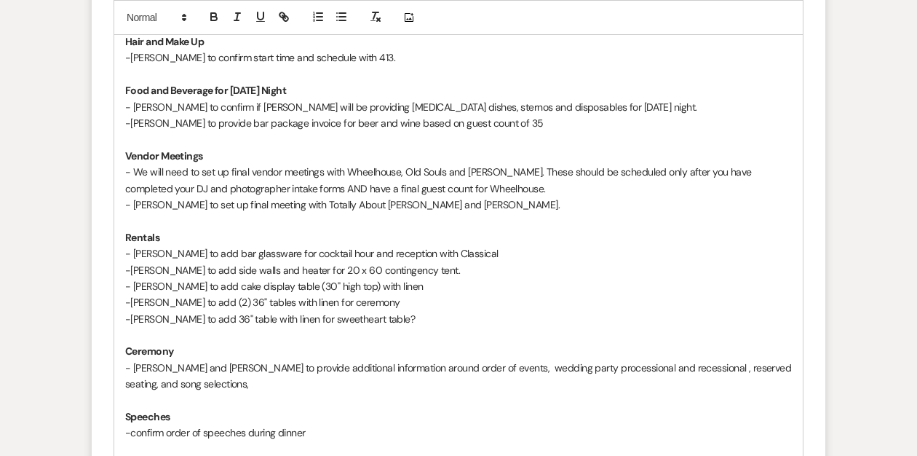
click at [571, 115] on p "- [PERSON_NAME] to confirm if [PERSON_NAME] will be providing [MEDICAL_DATA] di…" at bounding box center [458, 107] width 667 height 16
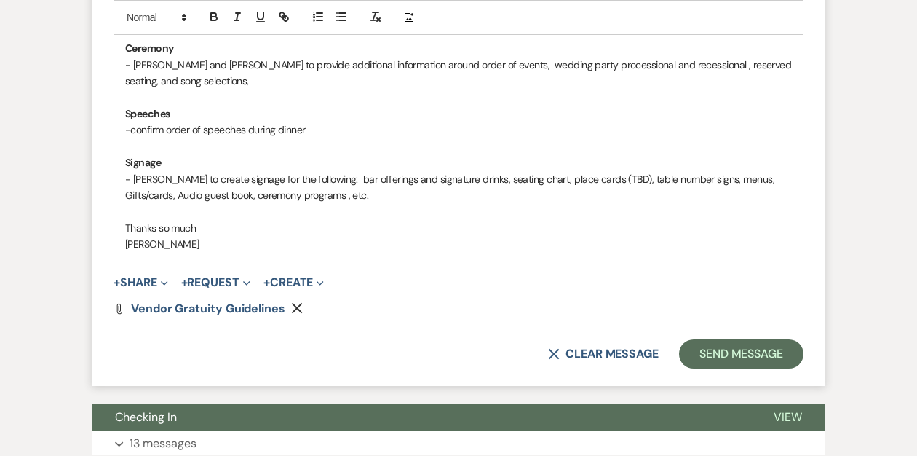
scroll to position [1563, 0]
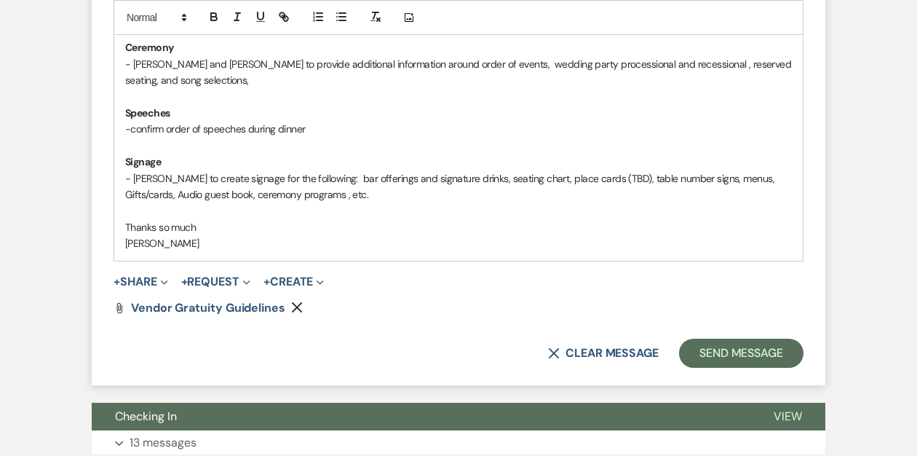
click at [132, 203] on p "- Rachel to create signage for the following: bar offerings and signature drink…" at bounding box center [458, 186] width 667 height 33
click at [733, 193] on p "- Rachel to create signage for the following: bar offerings and signature drink…" at bounding box center [458, 186] width 667 height 33
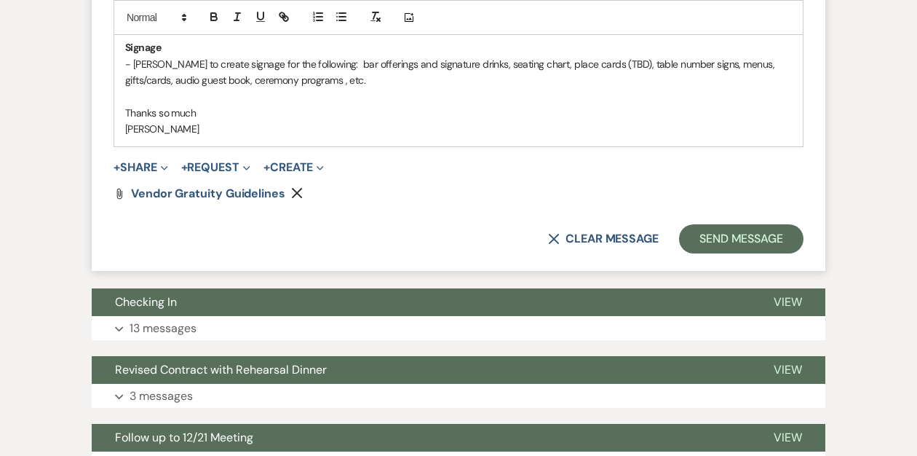
scroll to position [1732, 0]
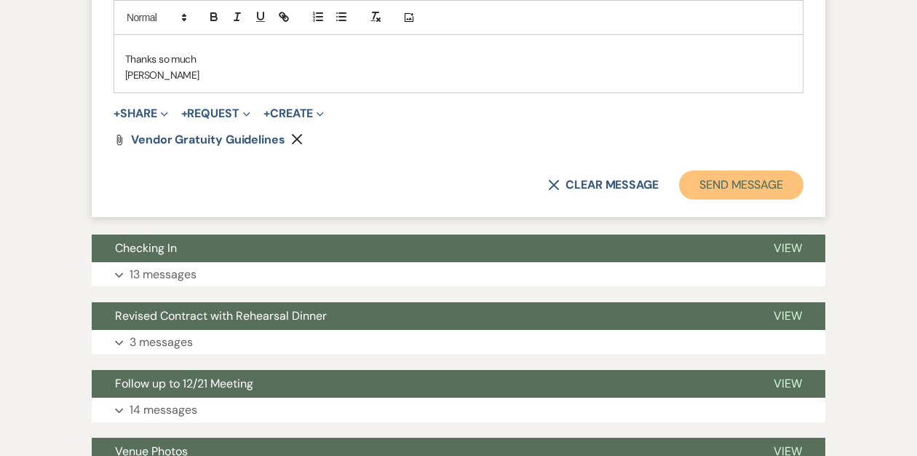
click at [708, 199] on button "Send Message" at bounding box center [741, 184] width 124 height 29
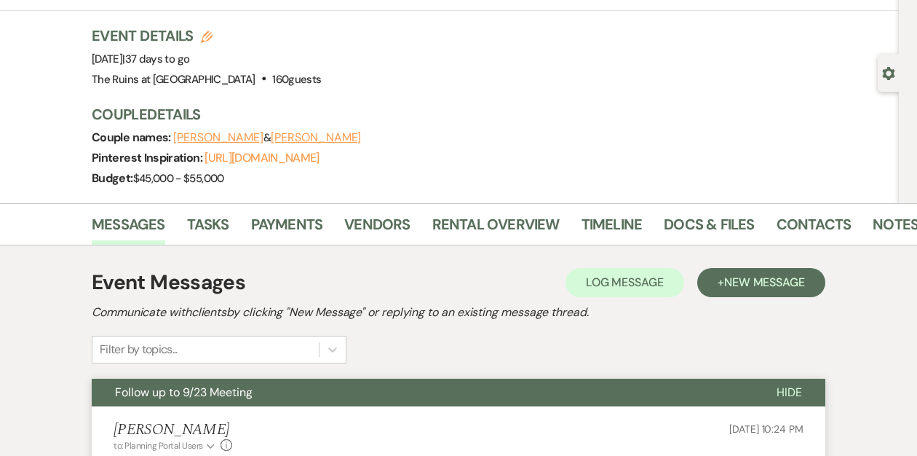
scroll to position [0, 0]
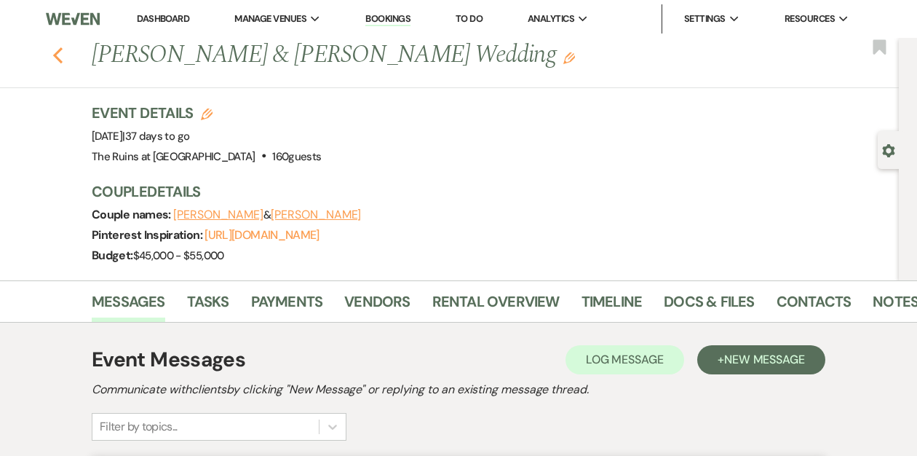
click at [58, 49] on use "button" at bounding box center [57, 55] width 9 height 16
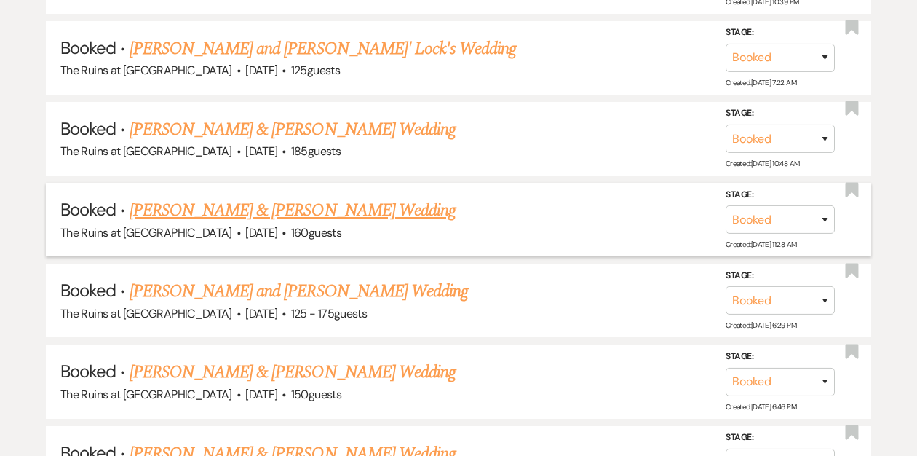
scroll to position [487, 0]
